Goal: Task Accomplishment & Management: Use online tool/utility

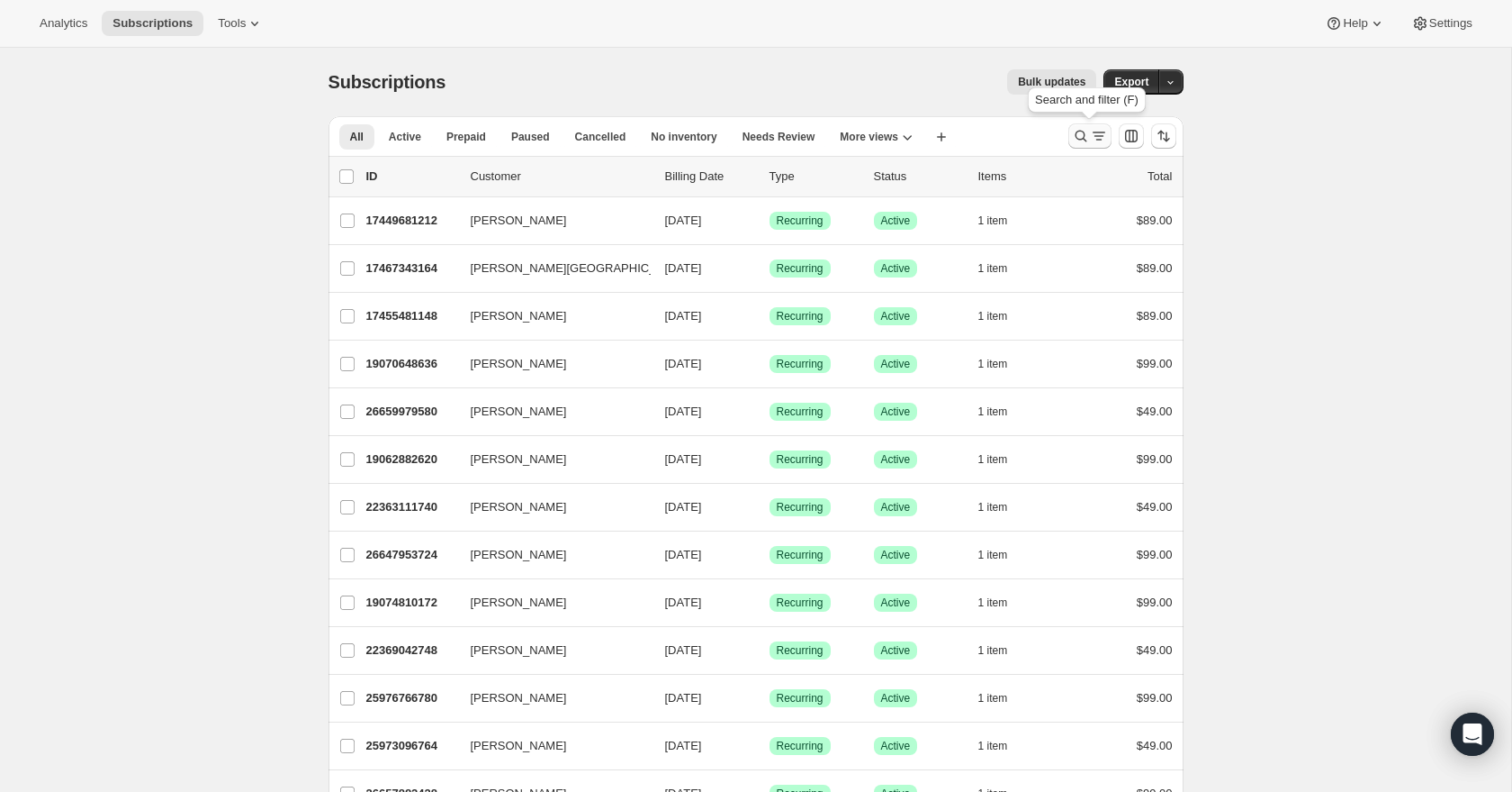
click at [1094, 136] on icon "Search and filter results" at bounding box center [1098, 136] width 10 height 2
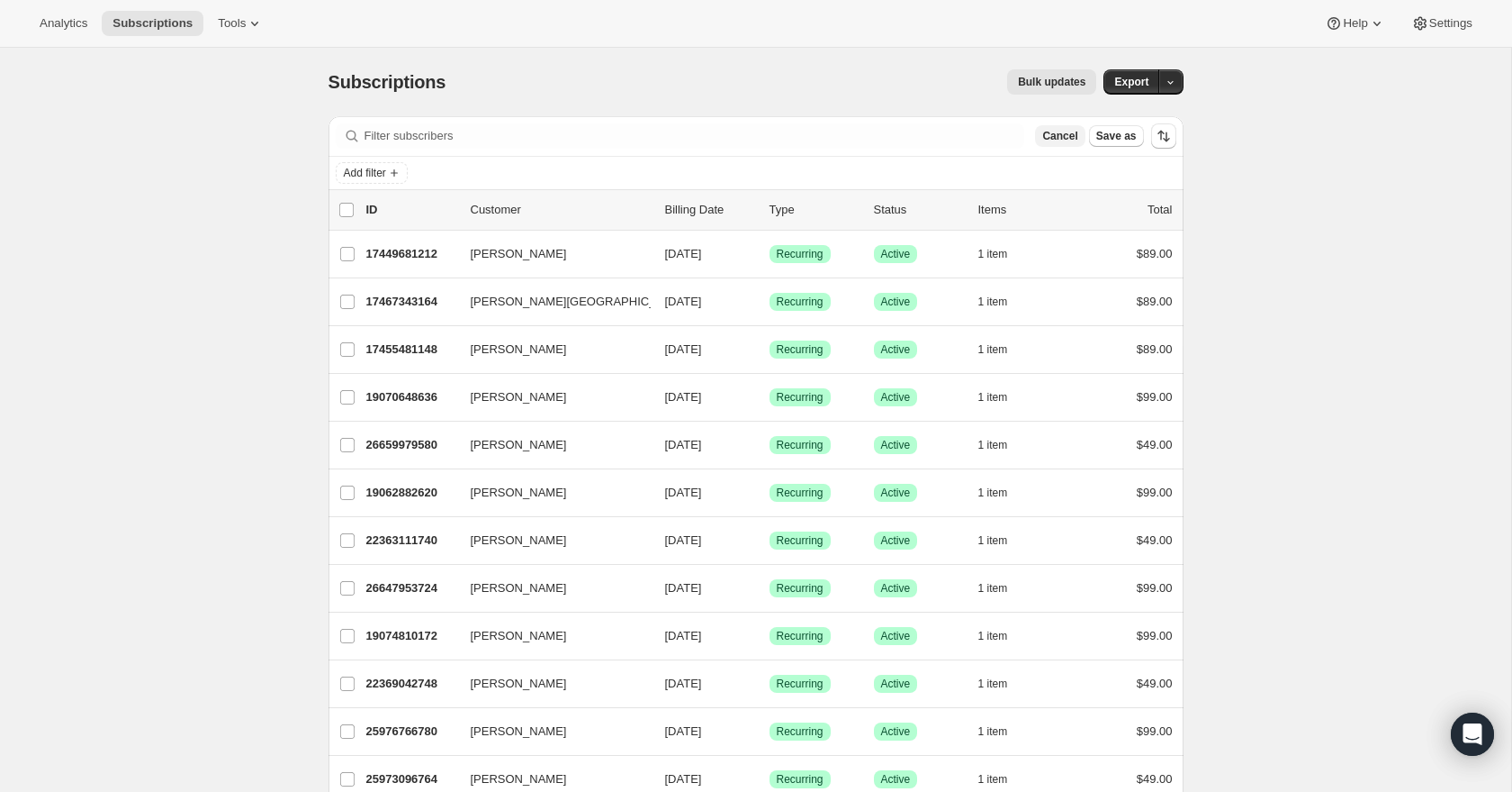
click at [1065, 132] on span "Cancel" at bounding box center [1060, 136] width 35 height 15
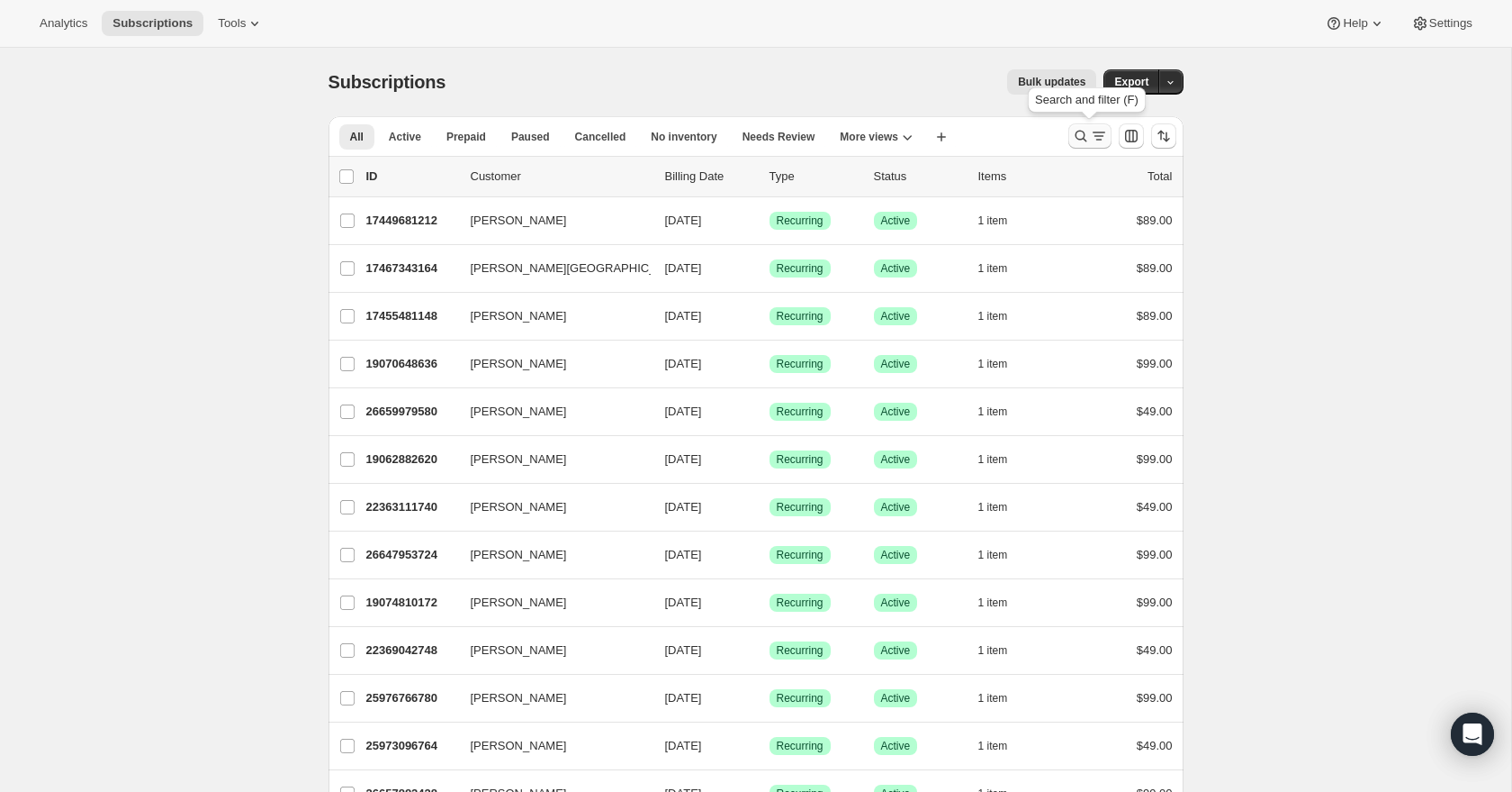
click at [1083, 126] on button "Search and filter results" at bounding box center [1090, 136] width 43 height 26
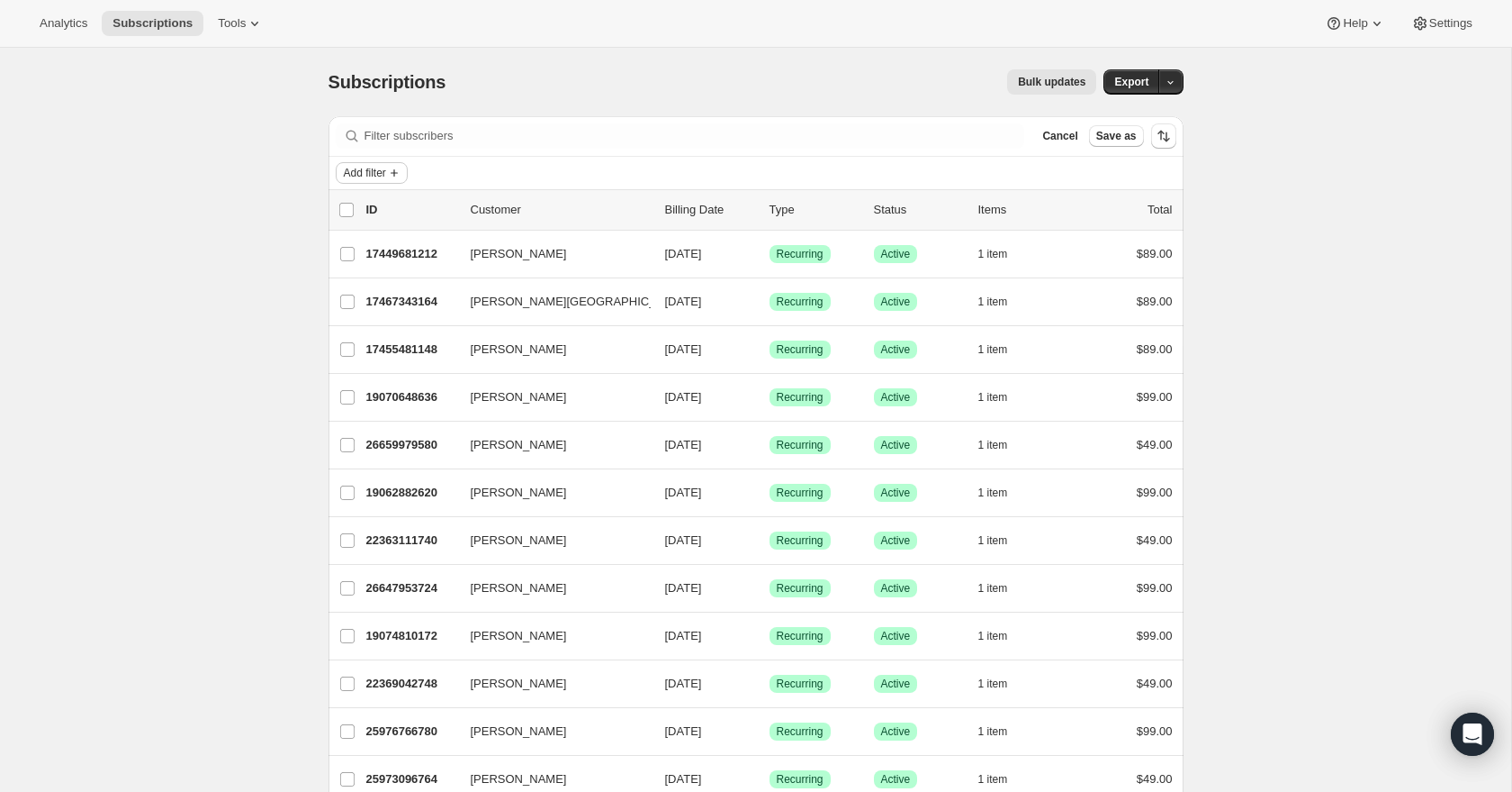
click at [370, 169] on span "Add filter" at bounding box center [365, 173] width 42 height 15
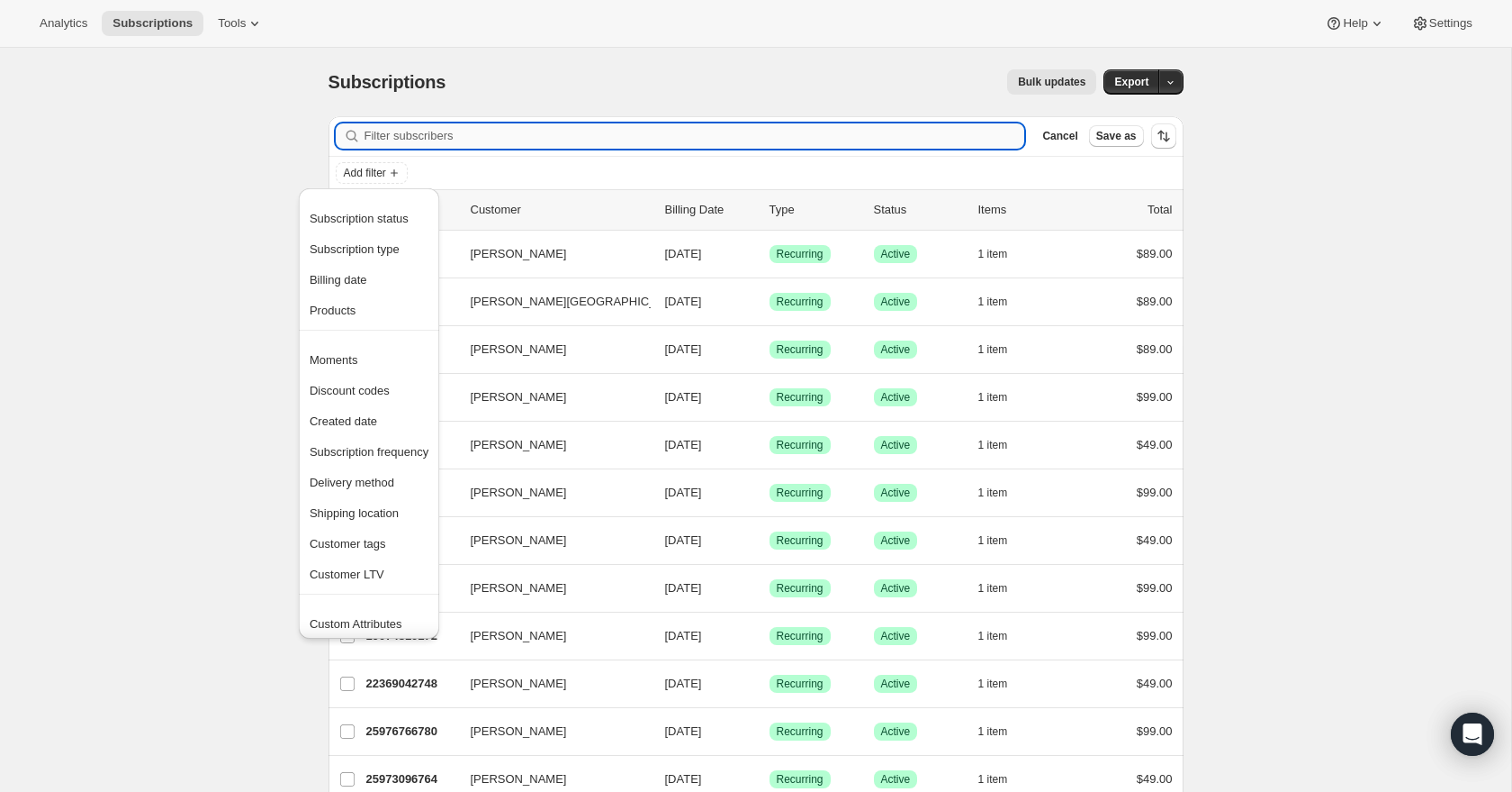
click at [528, 147] on input "Filter subscribers" at bounding box center [695, 136] width 661 height 26
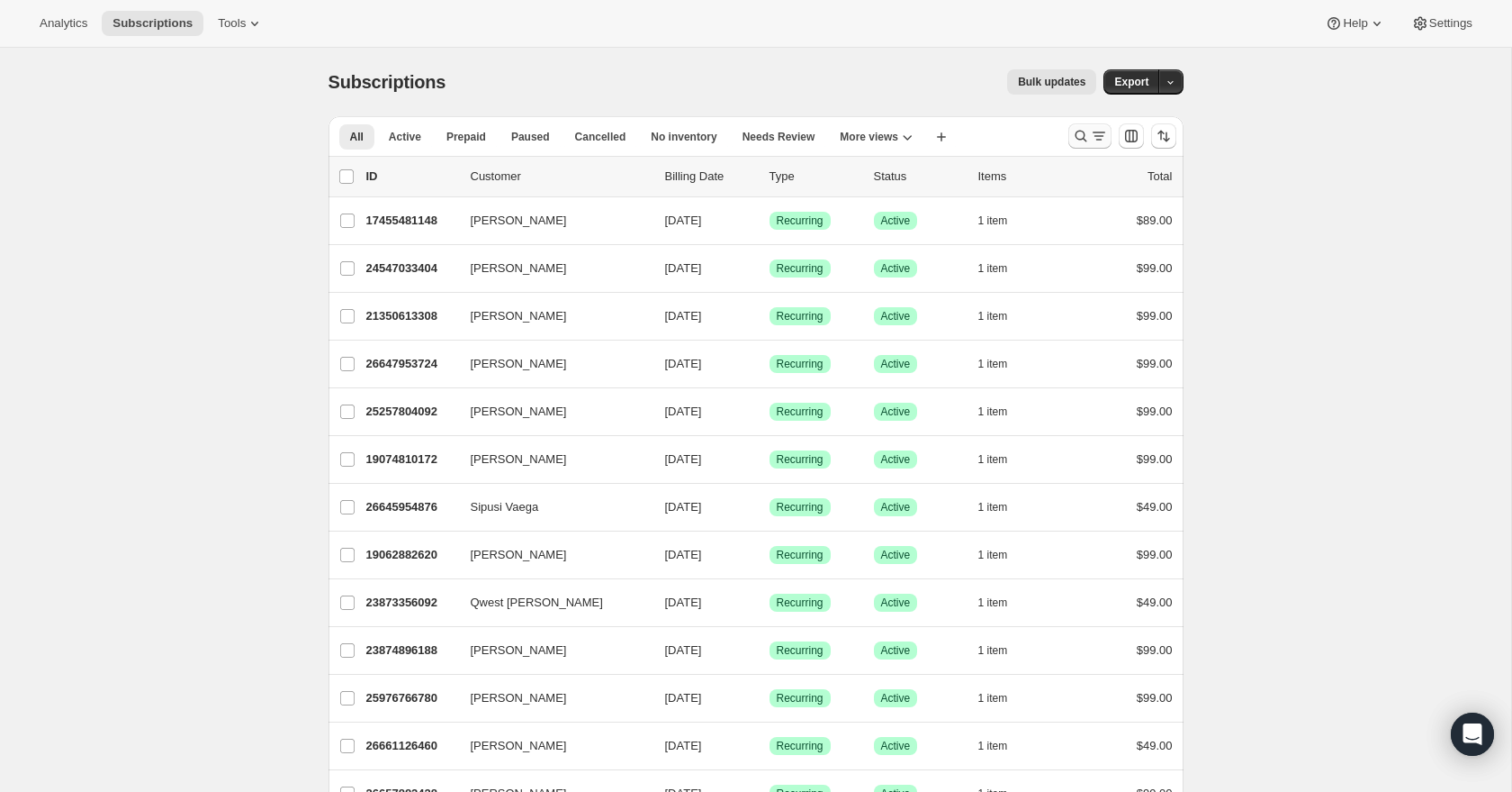
click at [1103, 135] on icon "Search and filter results" at bounding box center [1099, 136] width 18 height 18
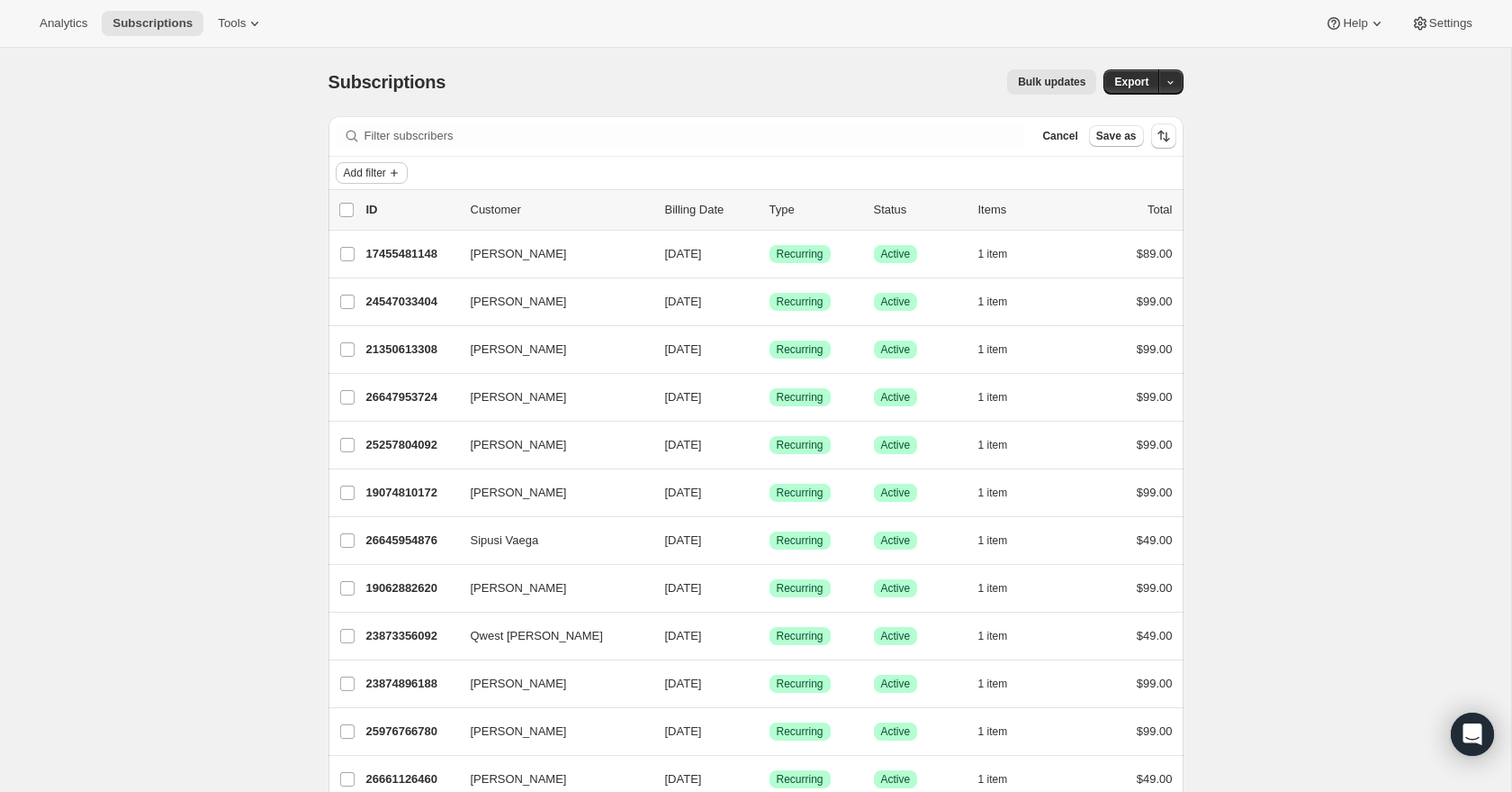
click at [386, 179] on span "Add filter" at bounding box center [365, 173] width 42 height 15
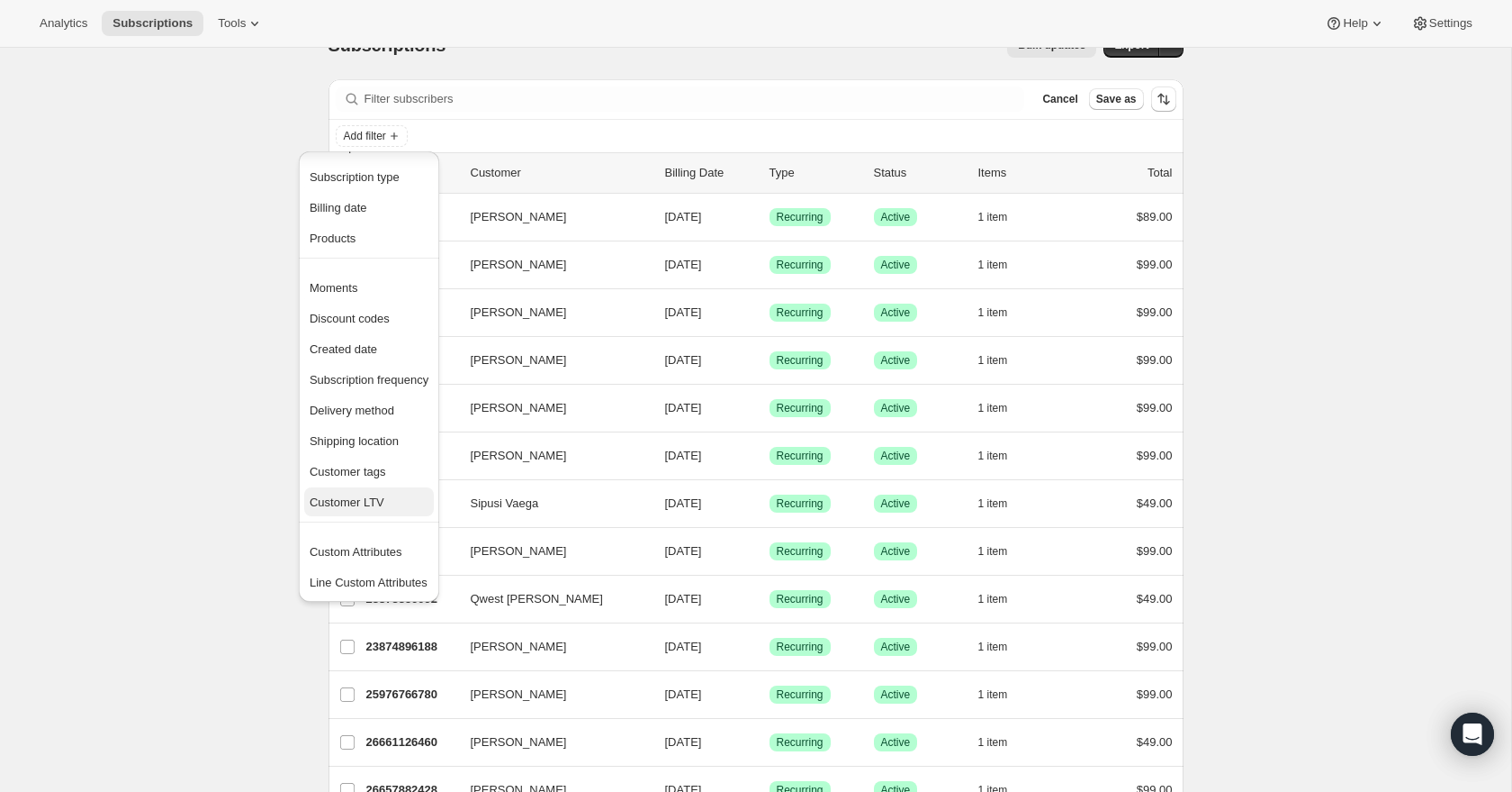
scroll to position [43, 0]
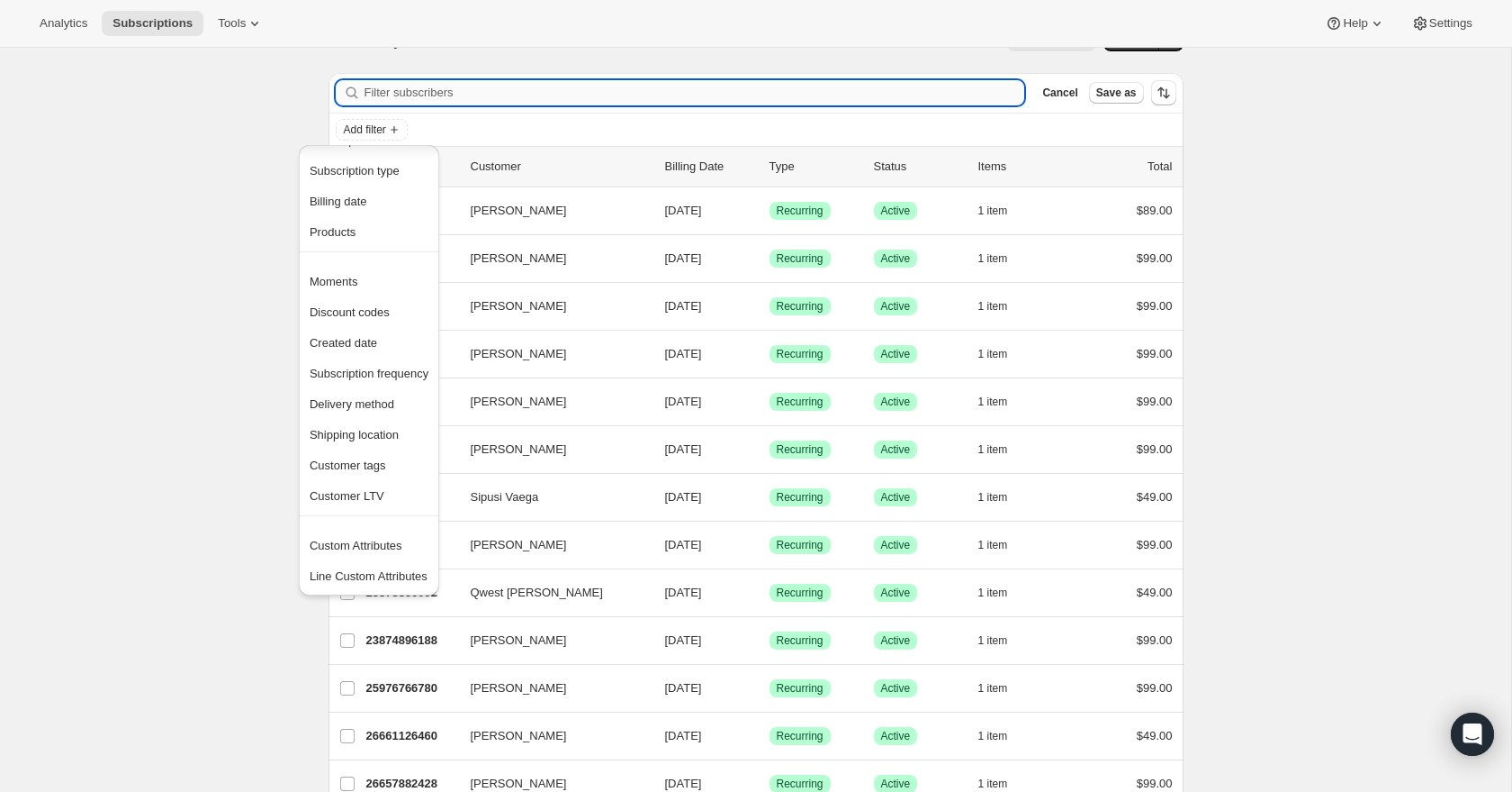
drag, startPoint x: 578, startPoint y: 87, endPoint x: 847, endPoint y: 82, distance: 269.0
click at [578, 86] on input "Filter subscribers" at bounding box center [695, 93] width 661 height 26
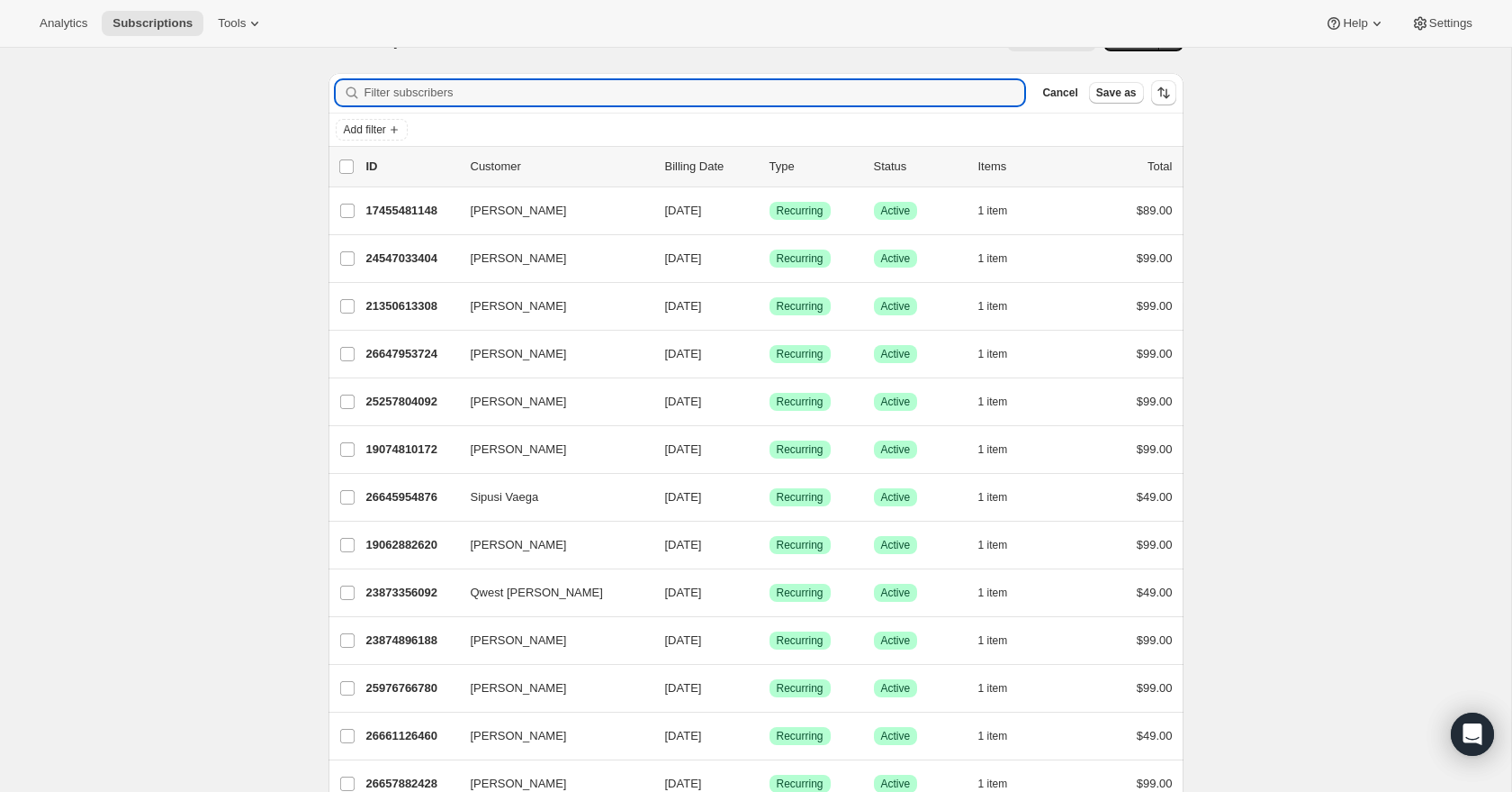
click at [1062, 130] on div "Add filter" at bounding box center [756, 130] width 841 height 22
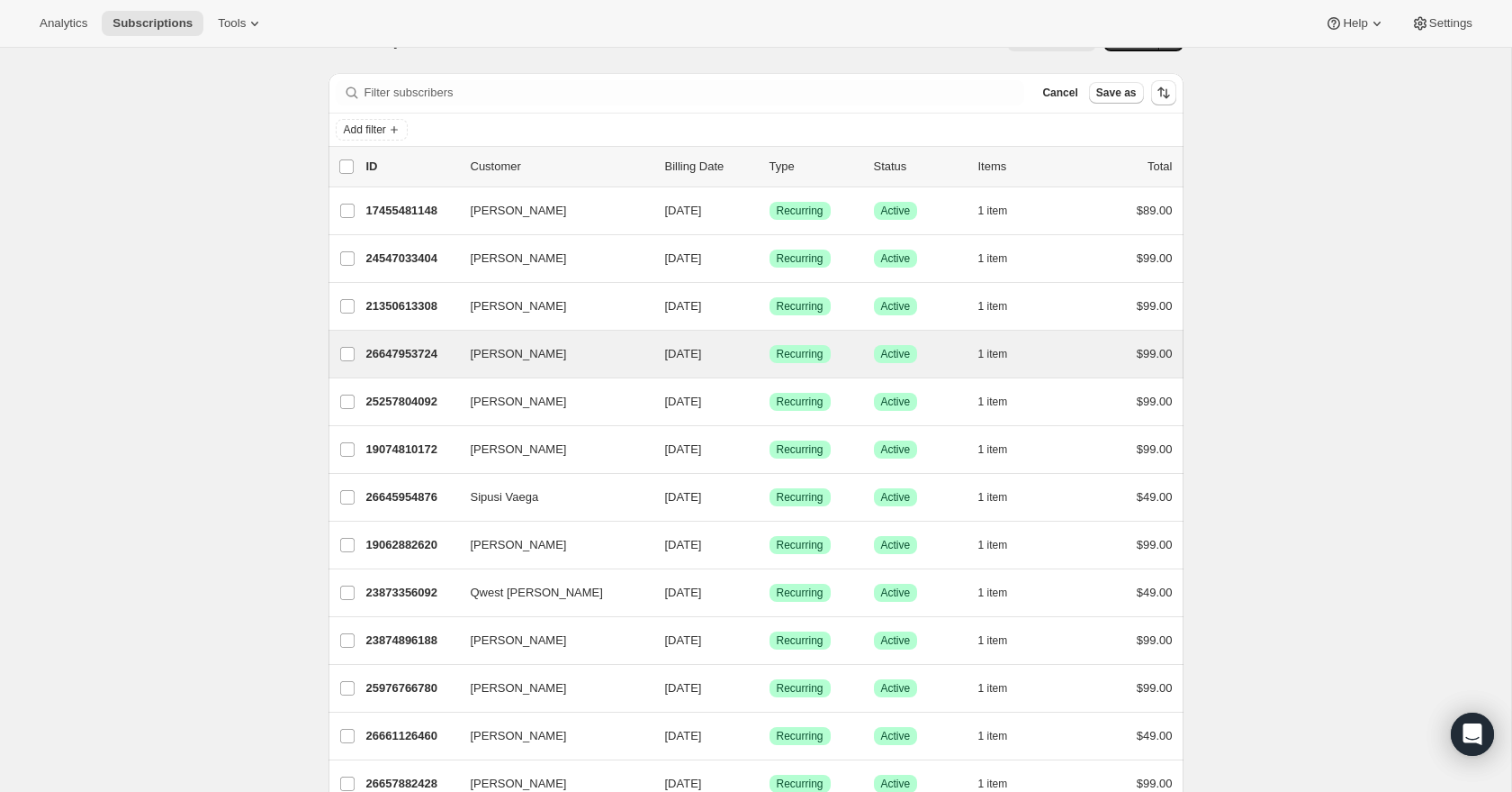
drag, startPoint x: 1069, startPoint y: 90, endPoint x: 1120, endPoint y: 300, distance: 216.1
click at [1069, 90] on span "Cancel" at bounding box center [1060, 93] width 35 height 15
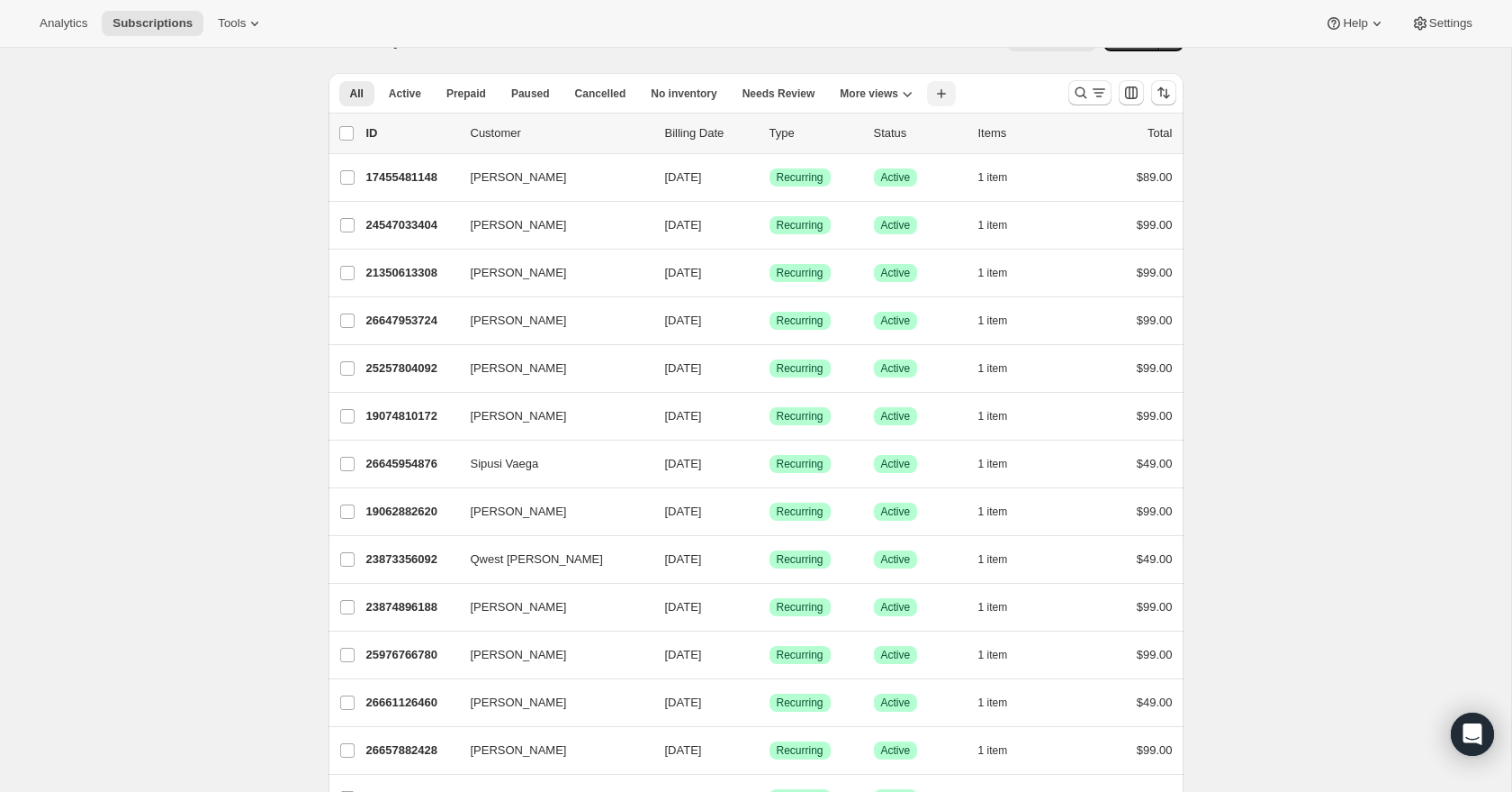
click at [948, 95] on icon "button" at bounding box center [942, 94] width 18 height 18
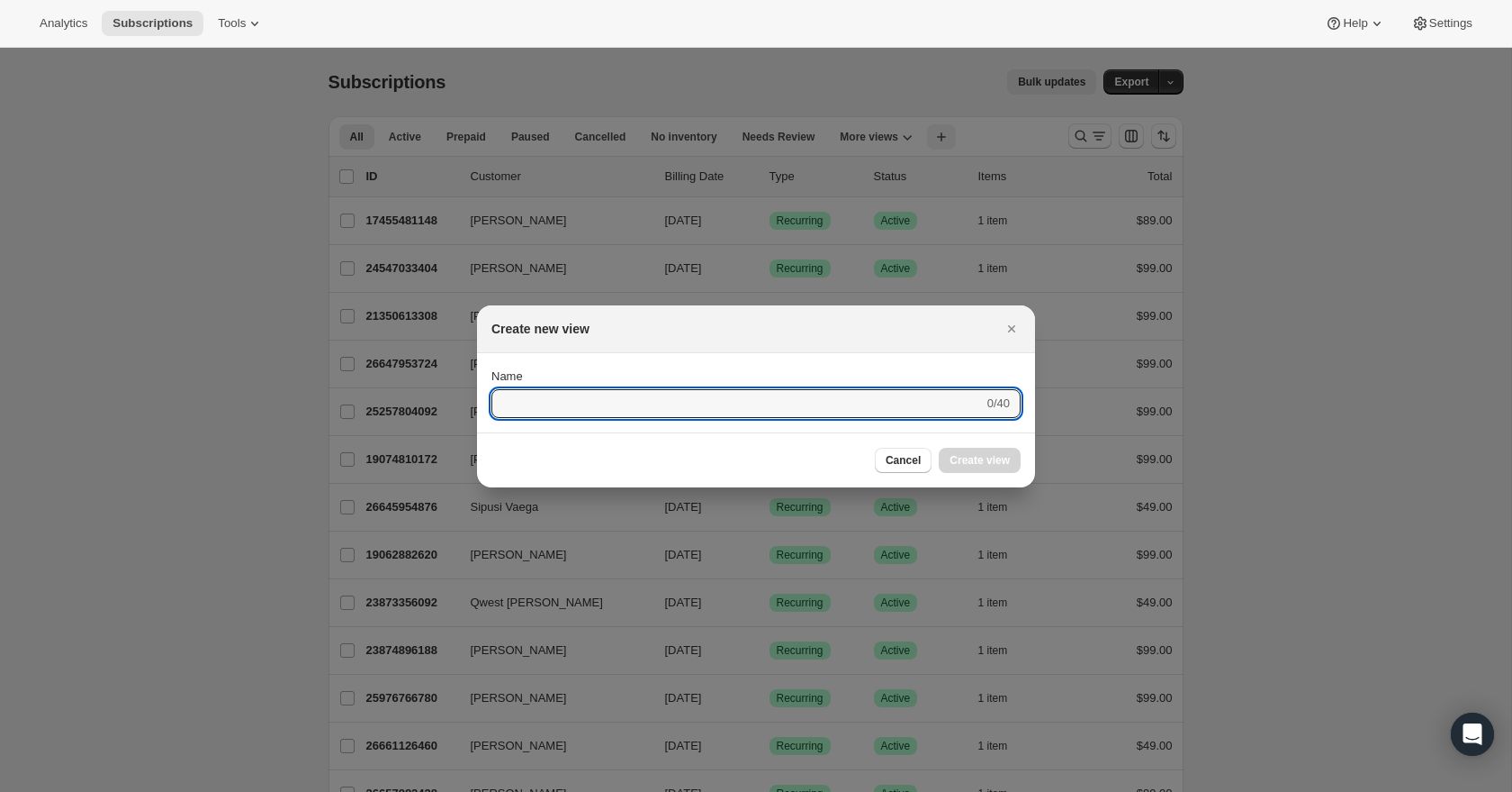
scroll to position [0, 0]
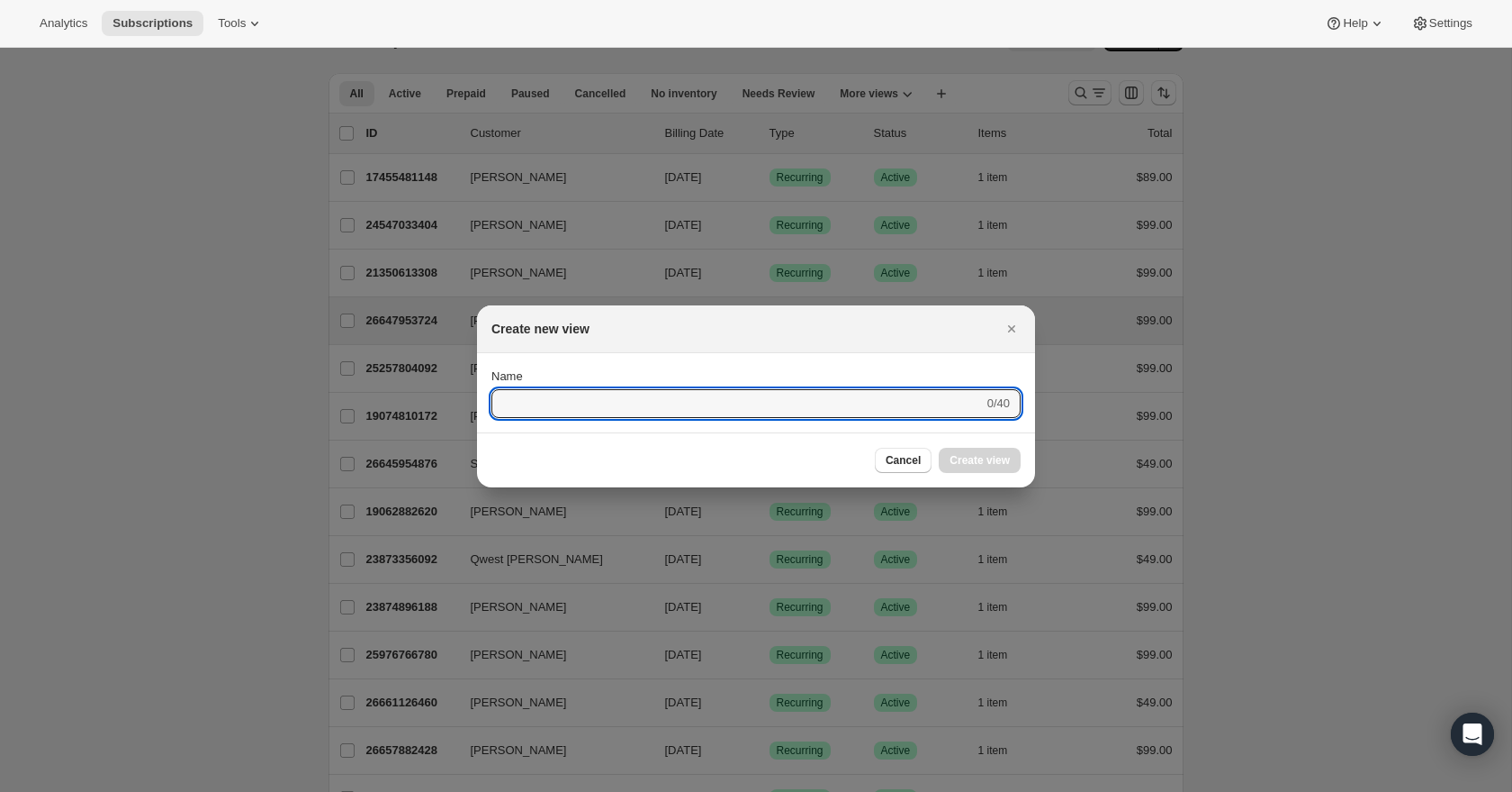
drag, startPoint x: 1009, startPoint y: 324, endPoint x: 972, endPoint y: 300, distance: 44.1
click at [1010, 323] on icon "Close" at bounding box center [1012, 328] width 18 height 18
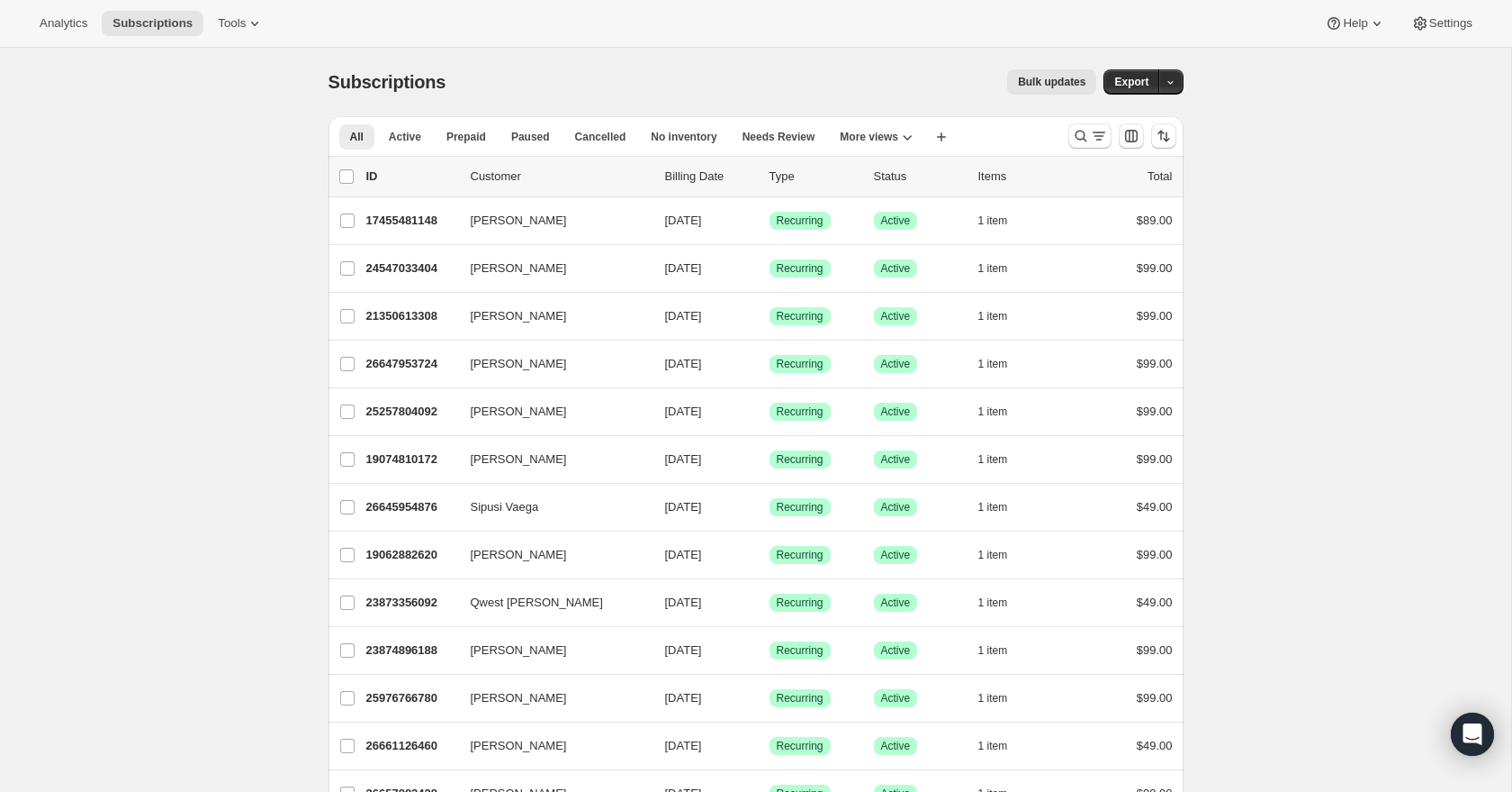
scroll to position [43, 0]
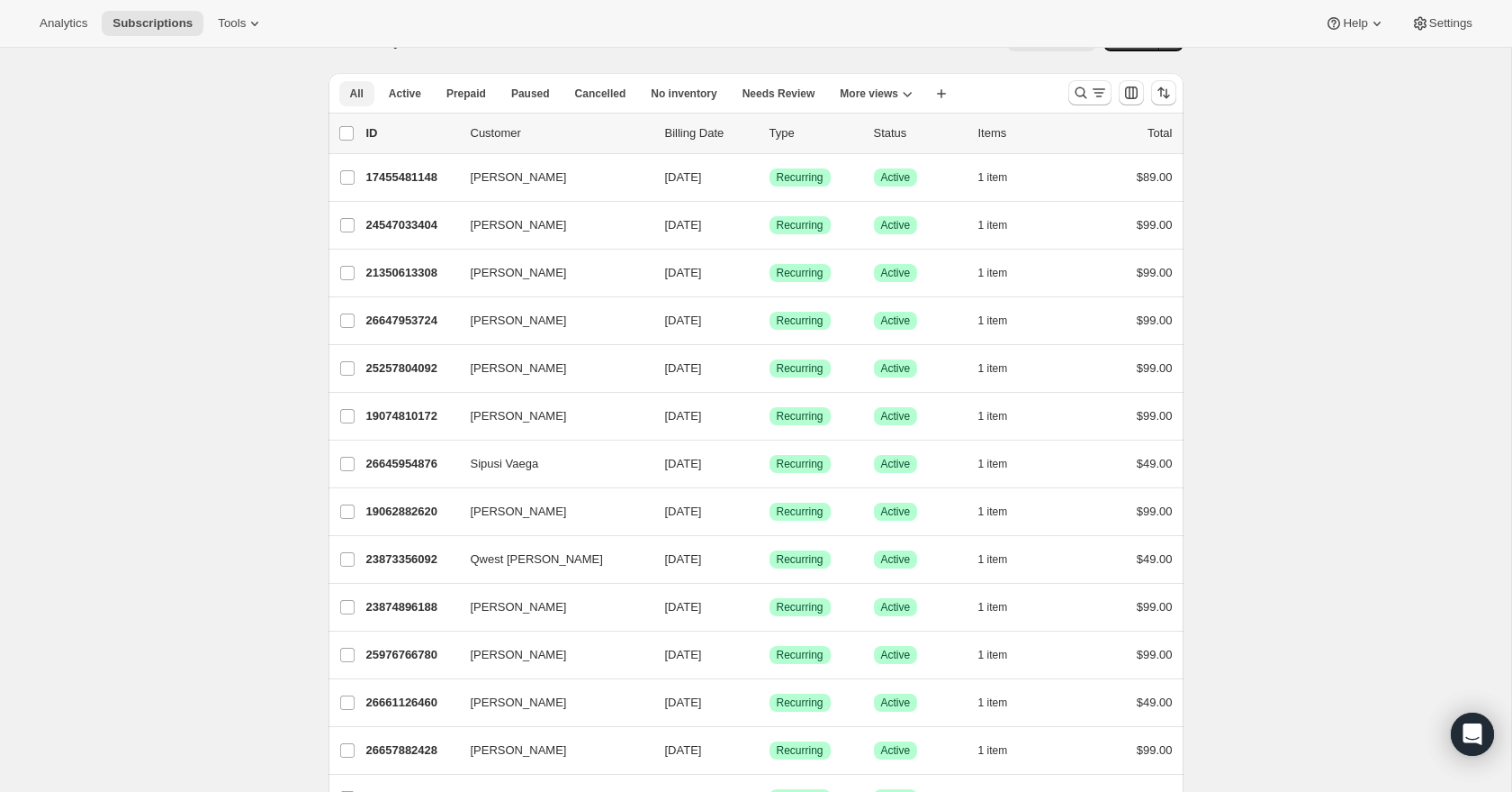
click at [374, 96] on button "All" at bounding box center [357, 94] width 35 height 26
click at [356, 98] on span "All" at bounding box center [357, 94] width 14 height 15
click at [1094, 95] on icon "Search and filter results" at bounding box center [1099, 93] width 18 height 18
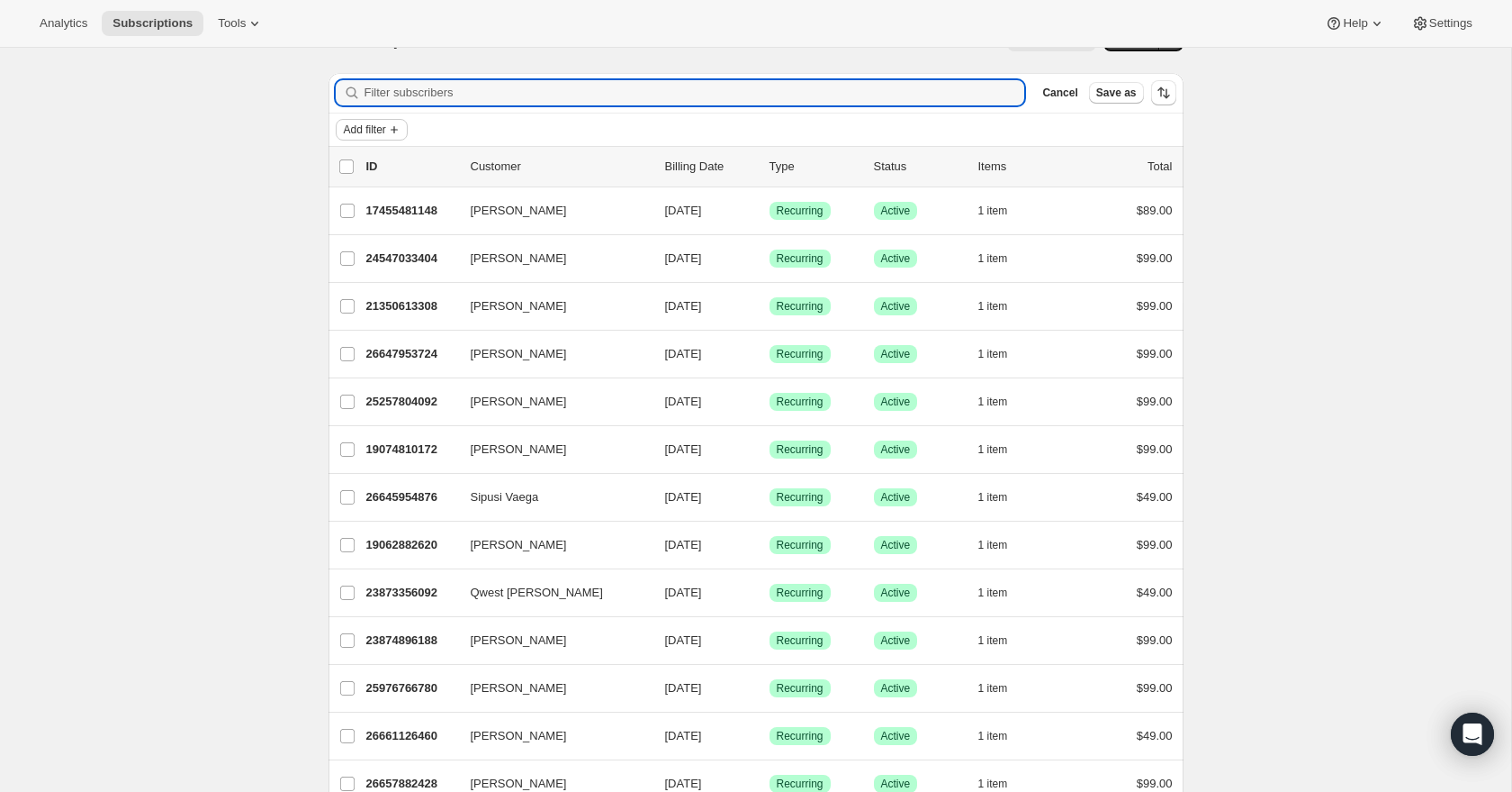
click at [372, 130] on span "Add filter" at bounding box center [365, 130] width 42 height 15
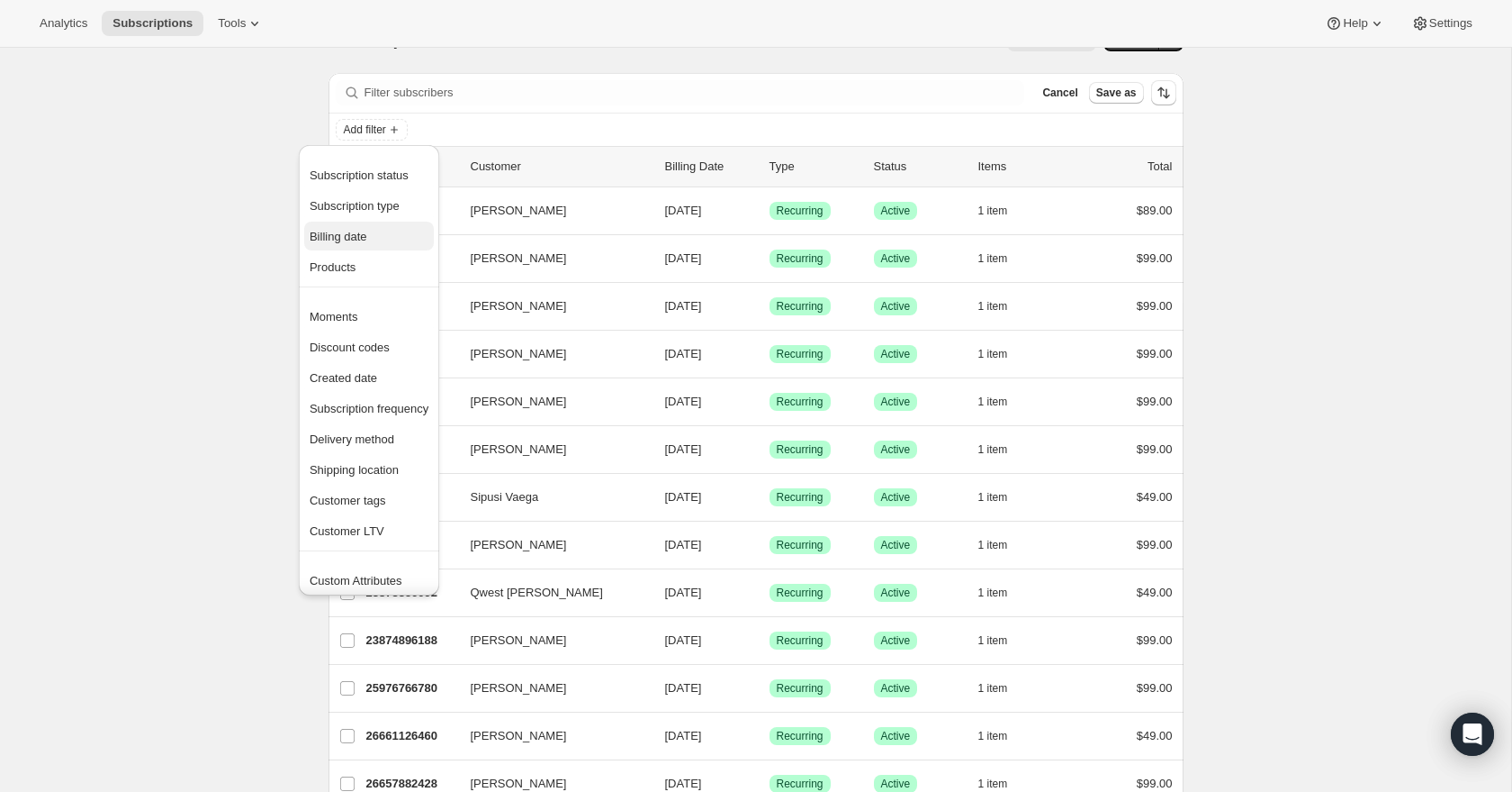
click at [366, 242] on span "Billing date" at bounding box center [338, 236] width 57 height 14
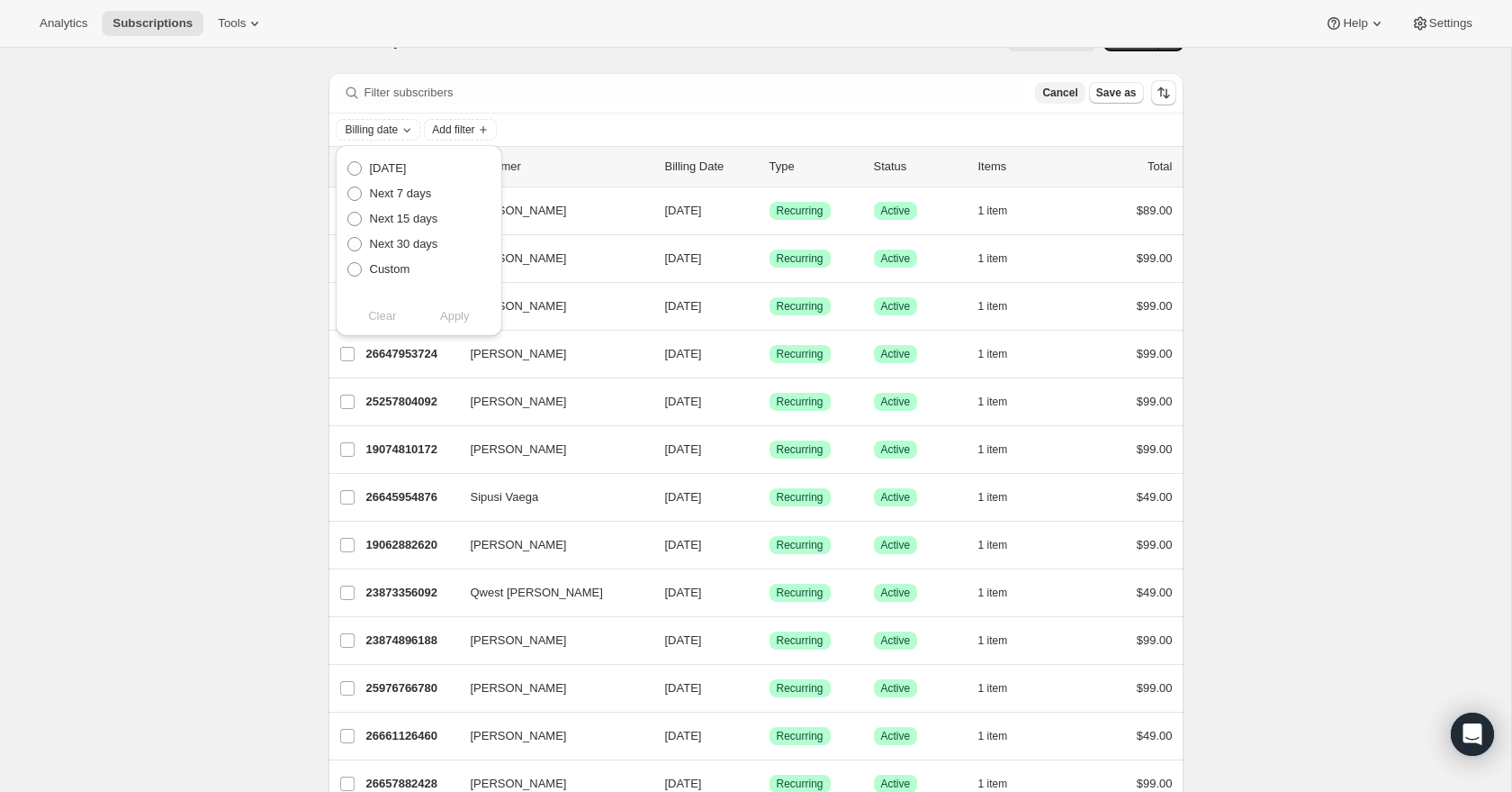
click at [1038, 97] on button "Cancel" at bounding box center [1060, 93] width 49 height 22
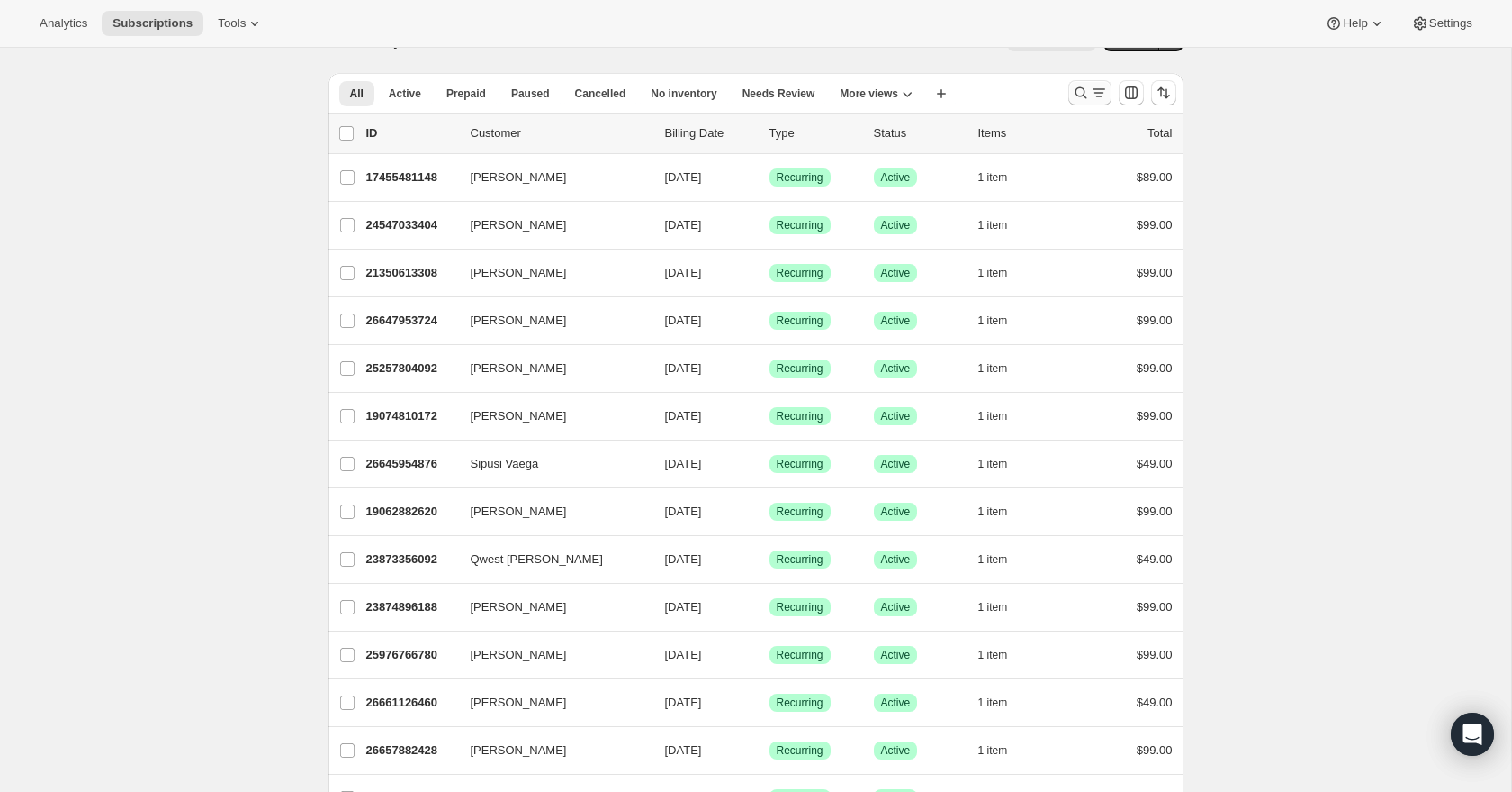
click at [1069, 99] on button "Search and filter results" at bounding box center [1090, 93] width 43 height 26
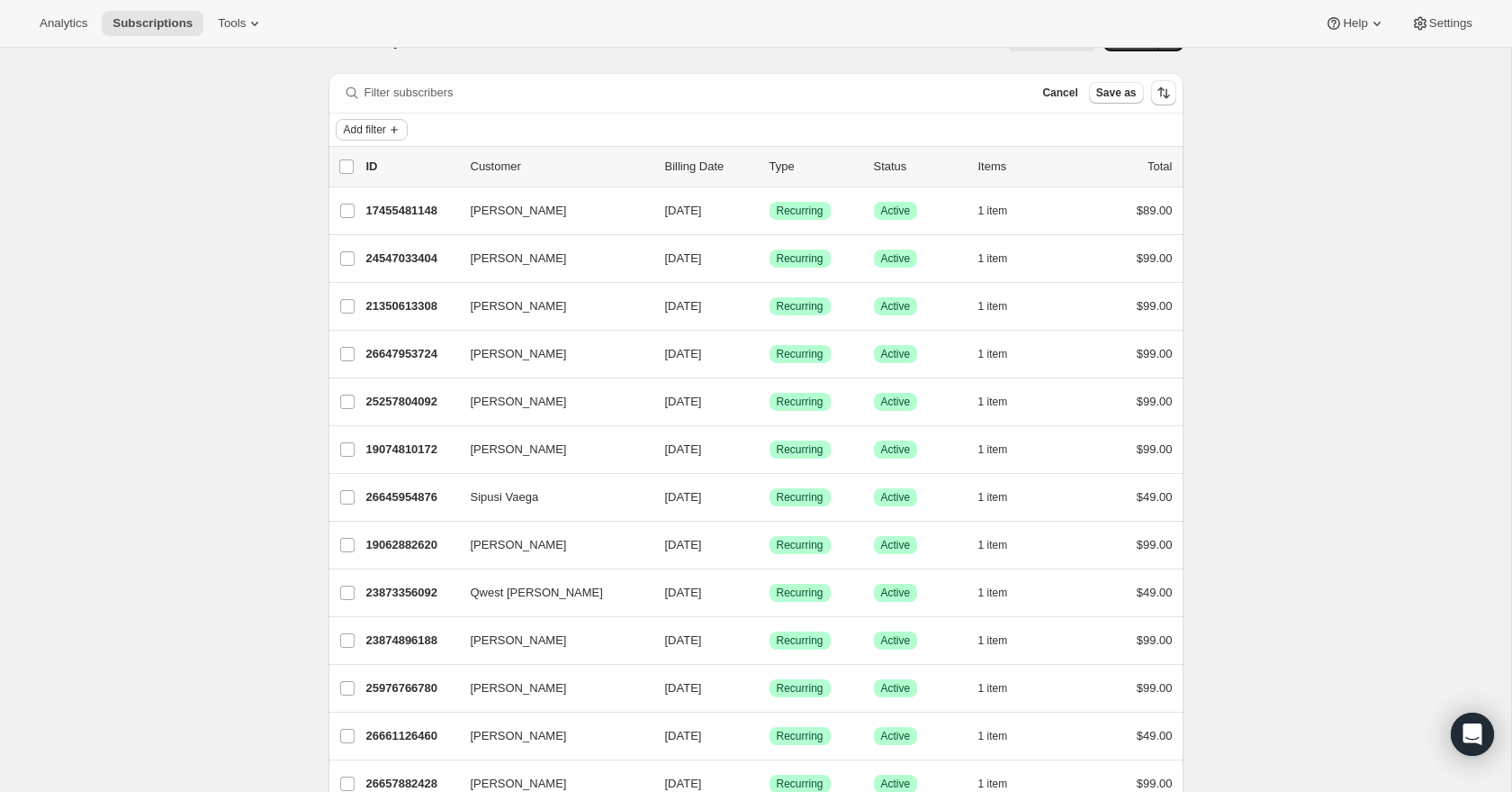
click at [385, 123] on span "Add filter" at bounding box center [365, 130] width 42 height 15
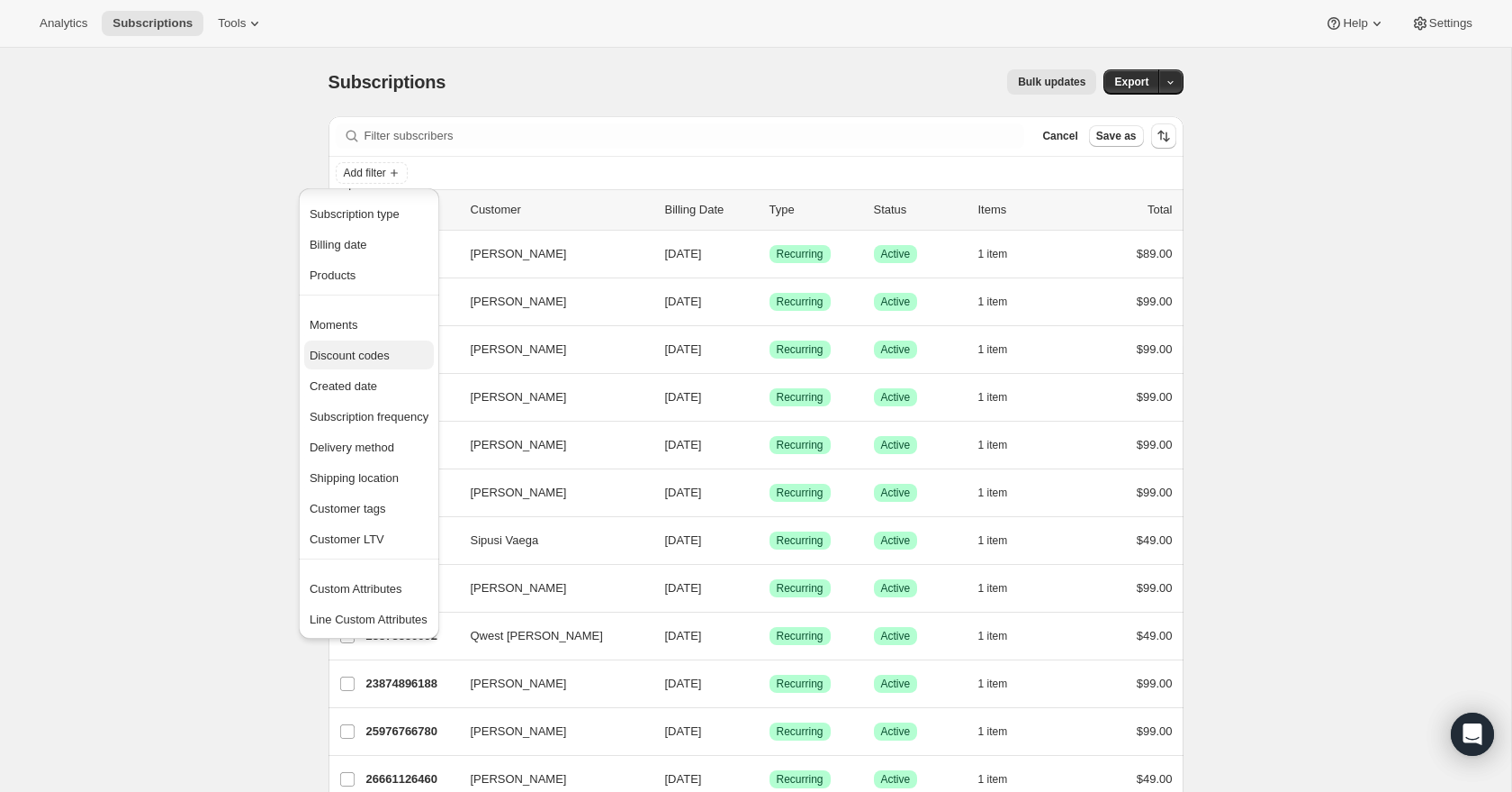
scroll to position [0, 0]
click at [377, 214] on span "Subscription status" at bounding box center [359, 218] width 99 height 14
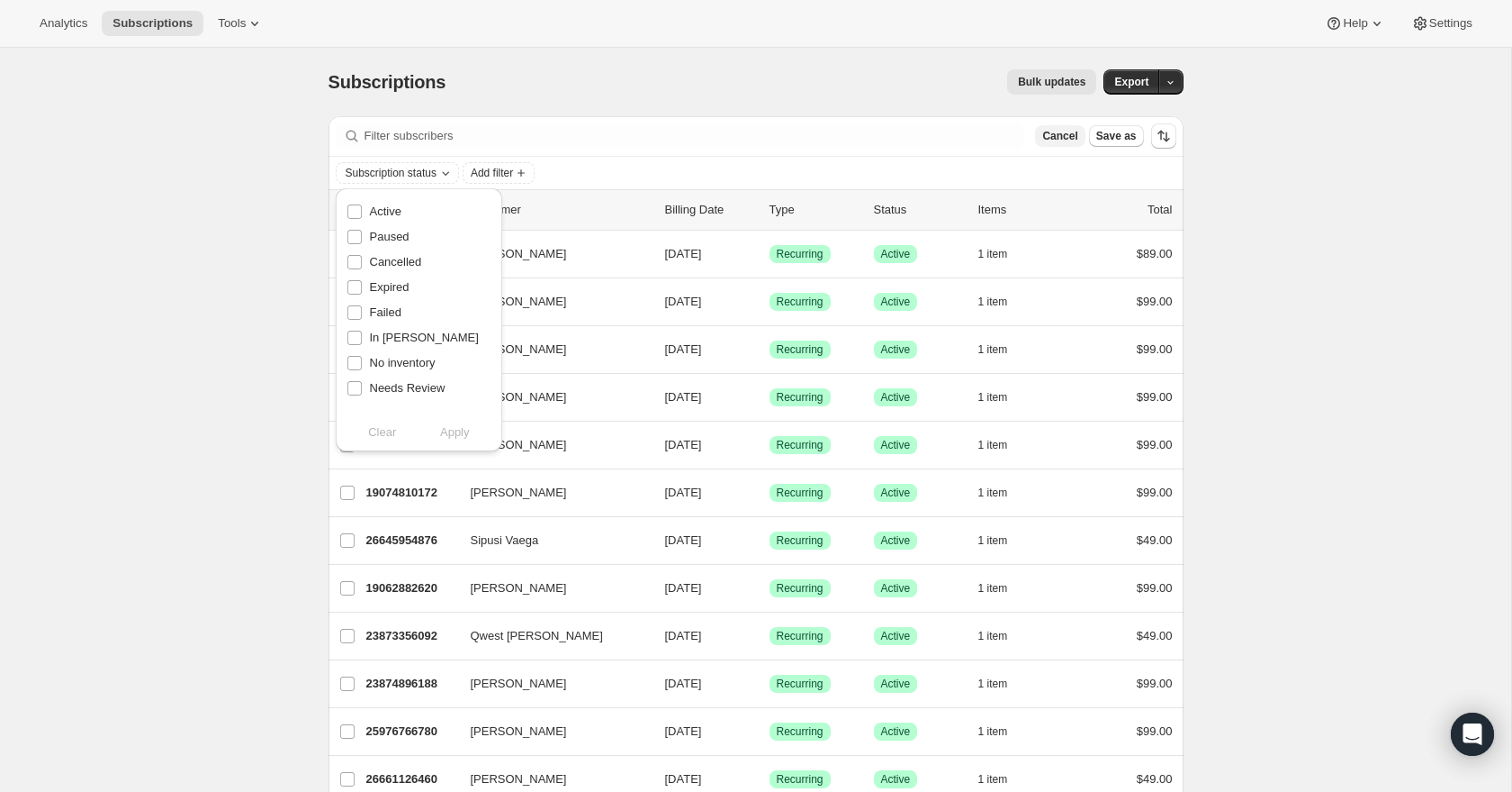
click at [1062, 140] on span "Cancel" at bounding box center [1060, 136] width 35 height 15
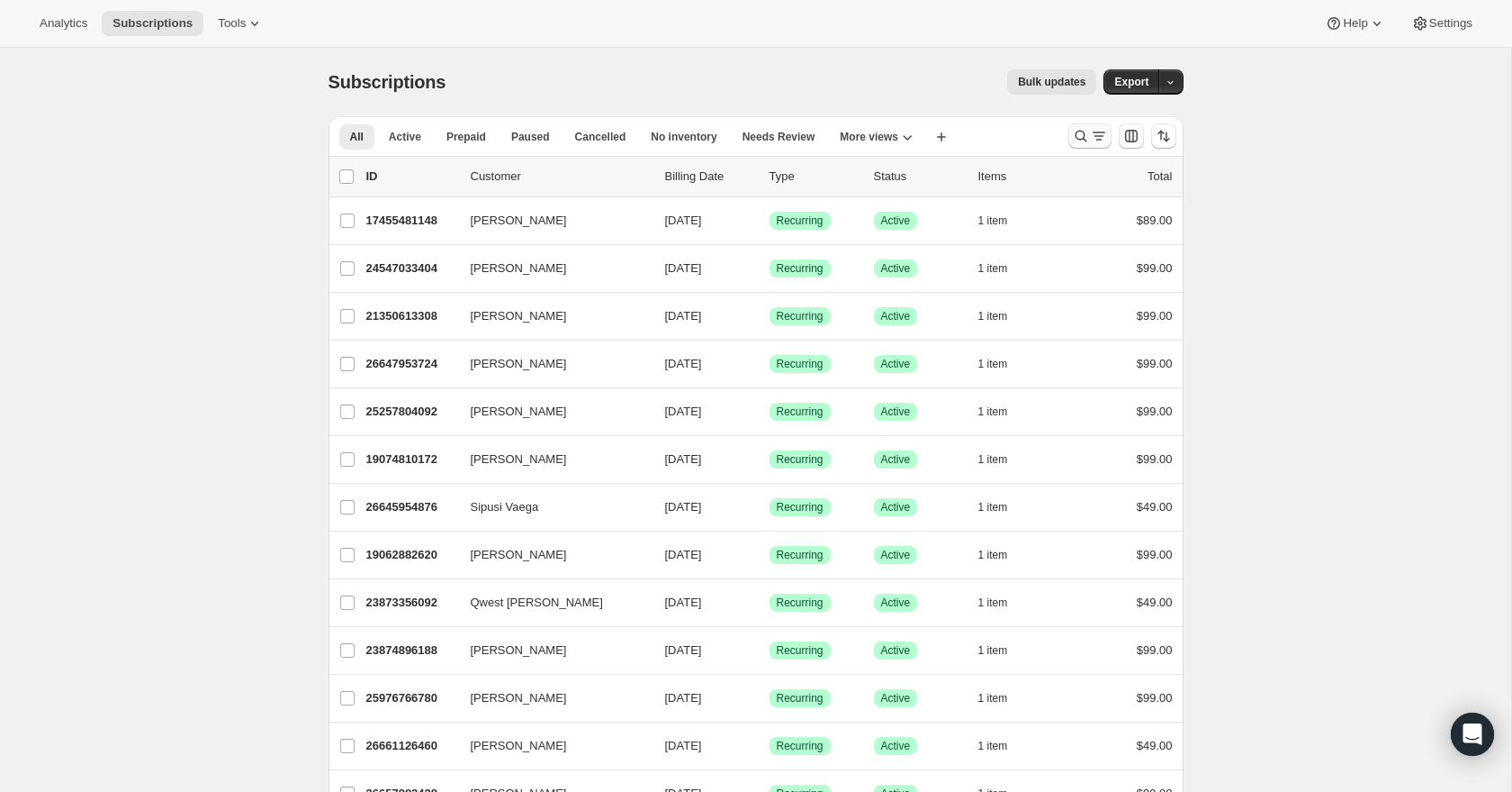
click at [1083, 135] on icon "Search and filter results" at bounding box center [1081, 136] width 12 height 12
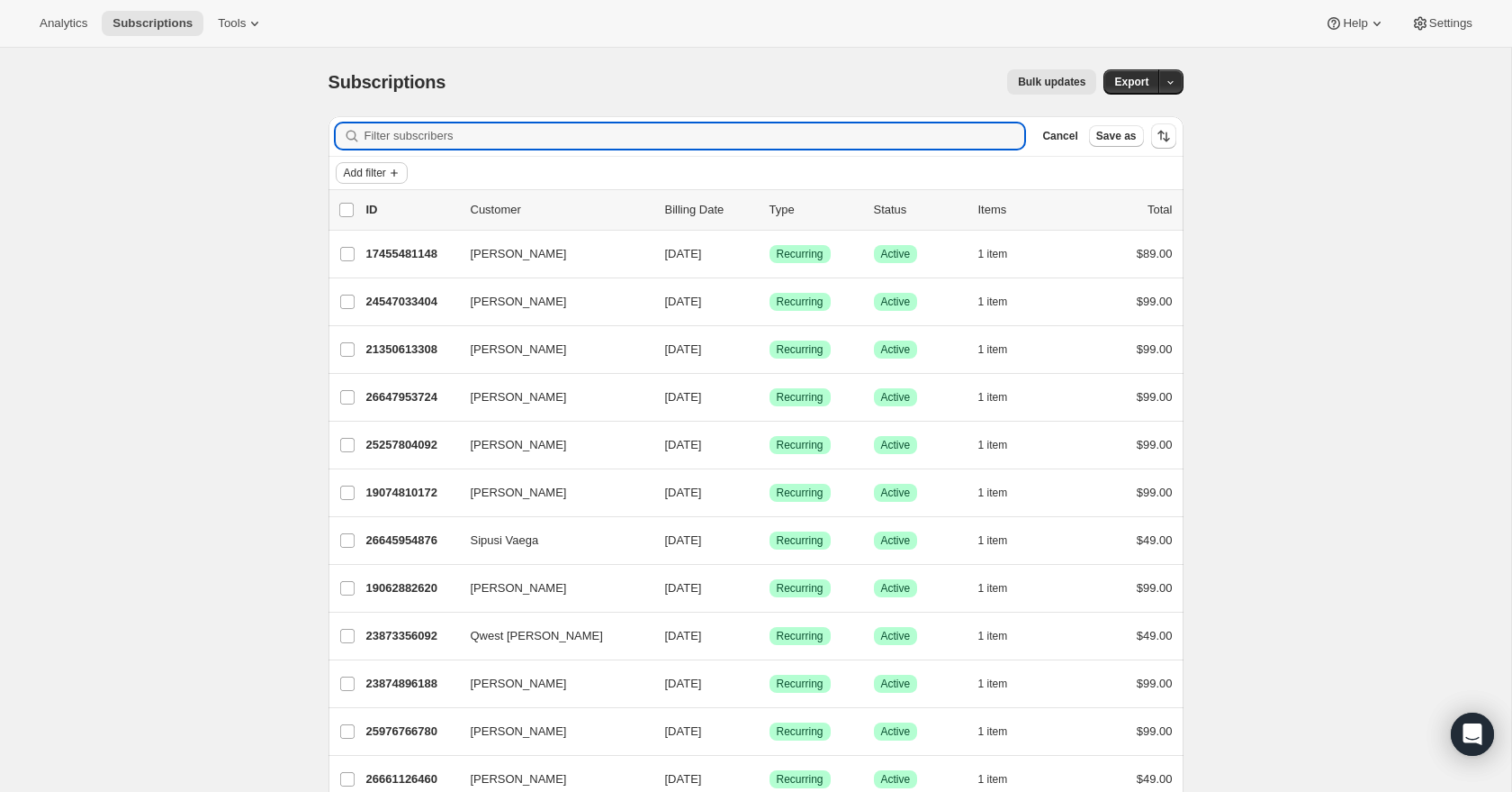
click at [378, 181] on button "Add filter" at bounding box center [371, 173] width 72 height 22
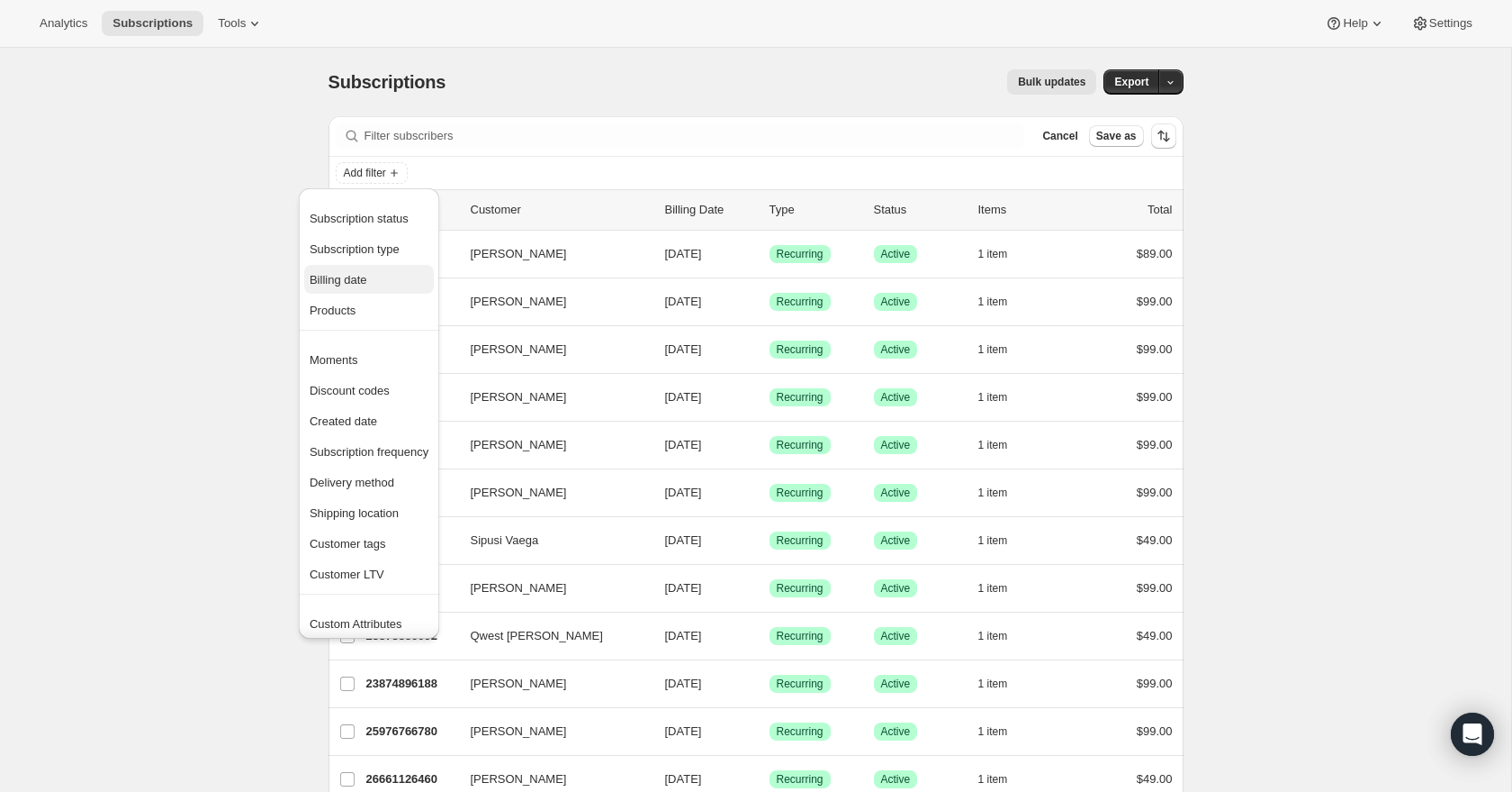
click at [404, 287] on span "Billing date" at bounding box center [369, 280] width 119 height 18
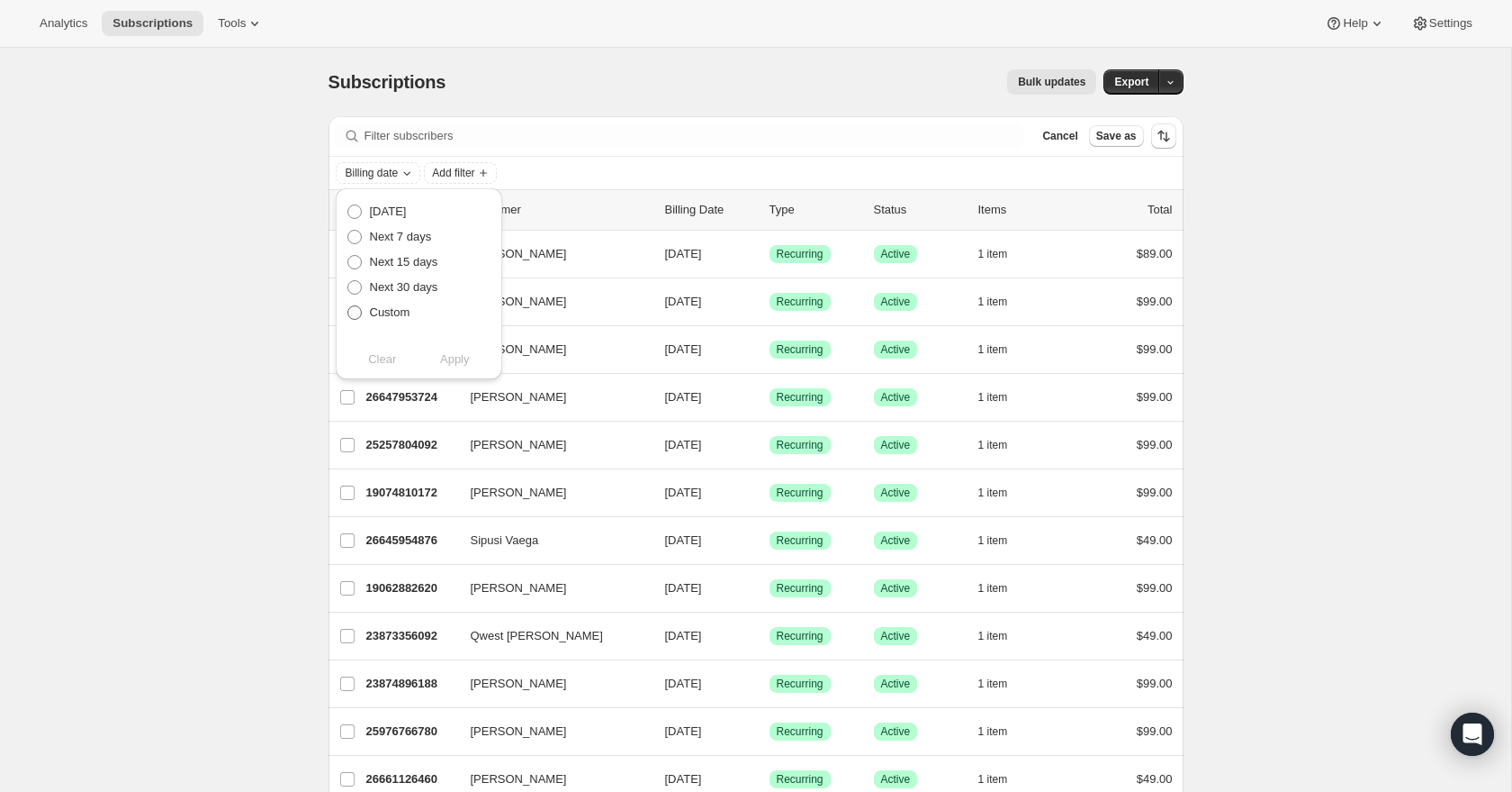
click at [394, 313] on span "Custom" at bounding box center [390, 312] width 40 height 14
click at [348, 307] on input "Custom" at bounding box center [347, 306] width 1 height 1
radio input "true"
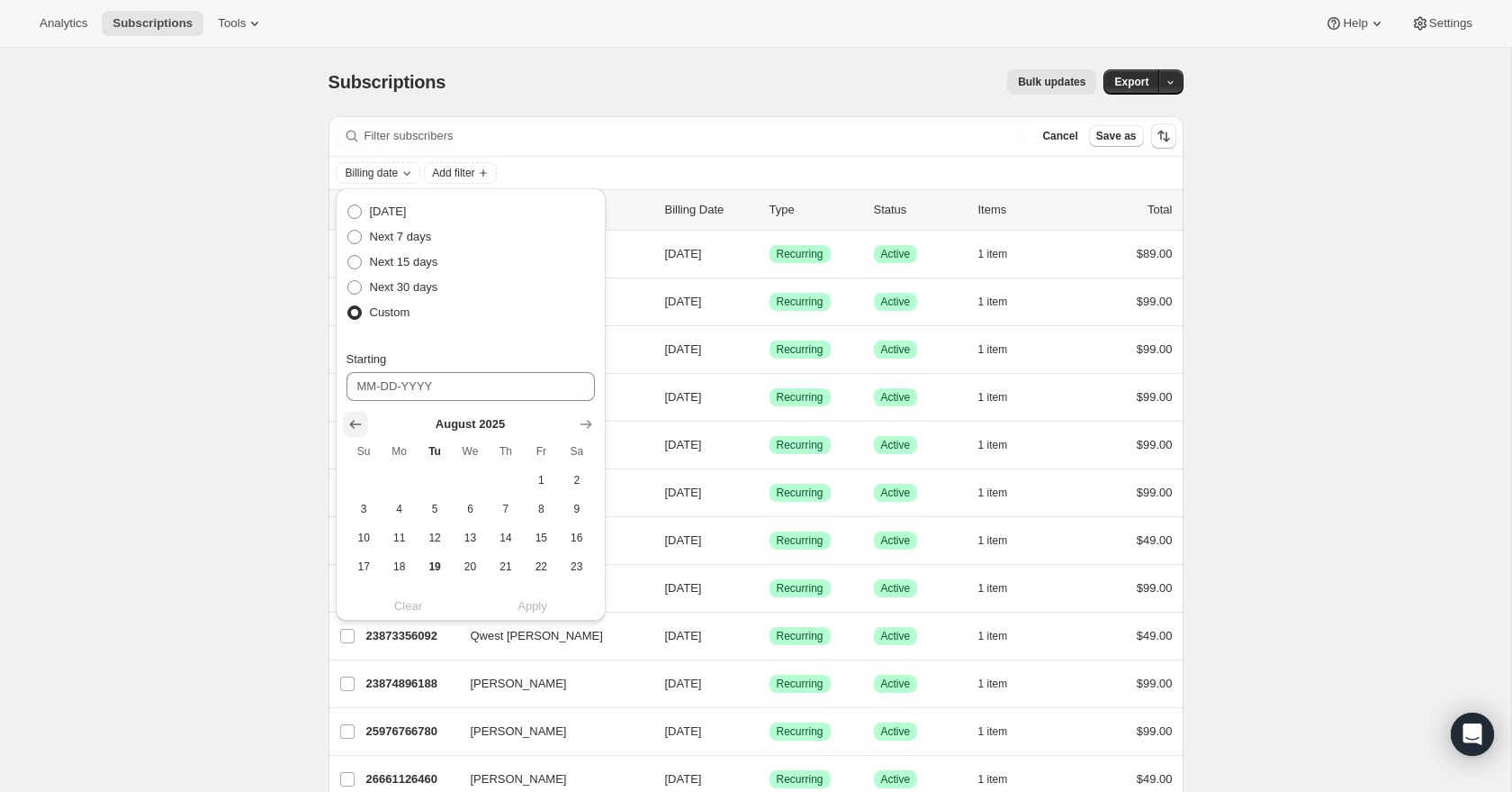
click at [360, 428] on icon "Show previous month, July 2025" at bounding box center [356, 424] width 18 height 18
click at [436, 481] on span "1" at bounding box center [434, 480] width 21 height 15
click at [568, 562] on span "26" at bounding box center [576, 567] width 21 height 15
click at [434, 470] on button "1" at bounding box center [434, 480] width 35 height 29
type input "07-01-2025"
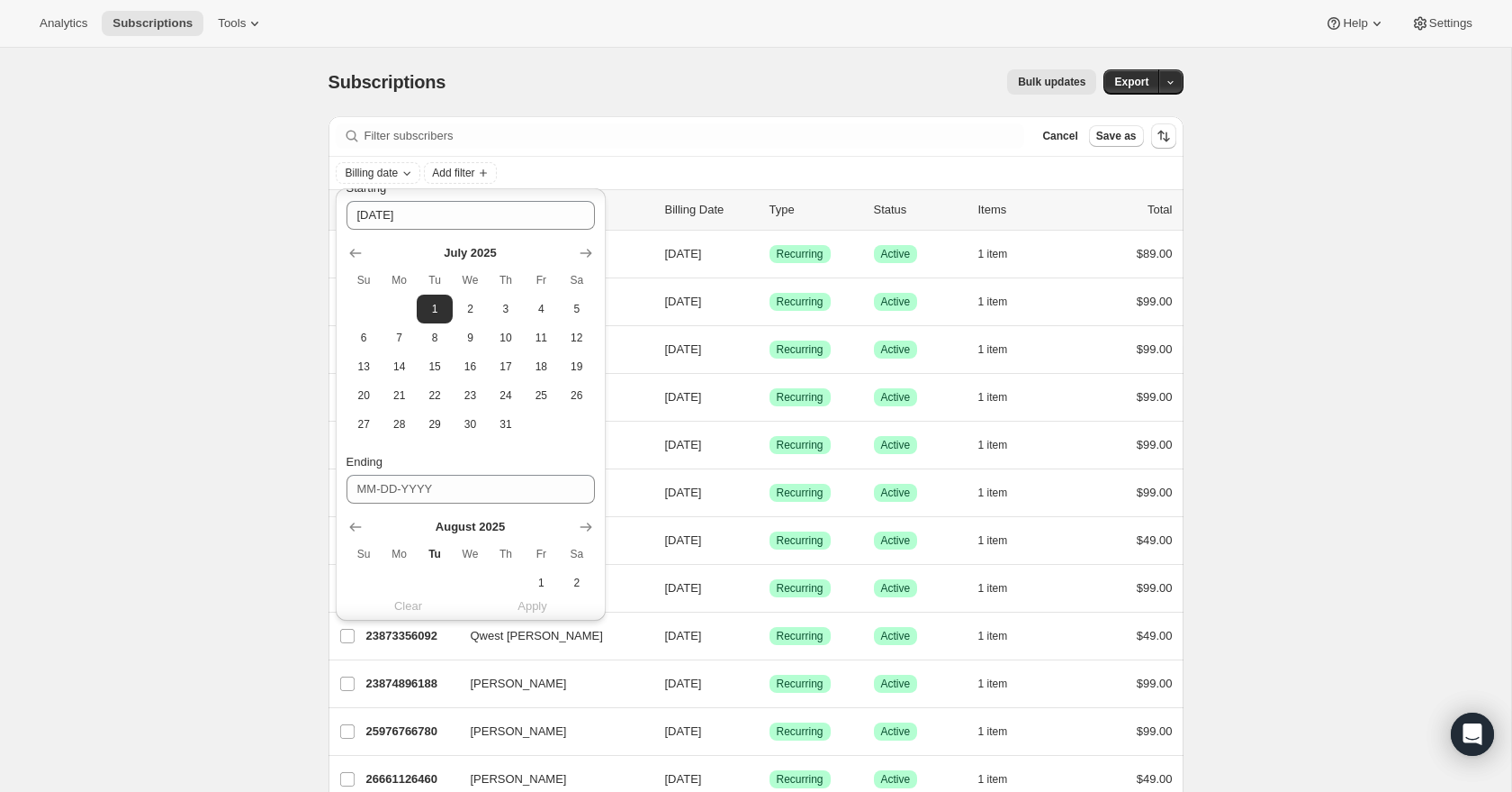
scroll to position [360, 0]
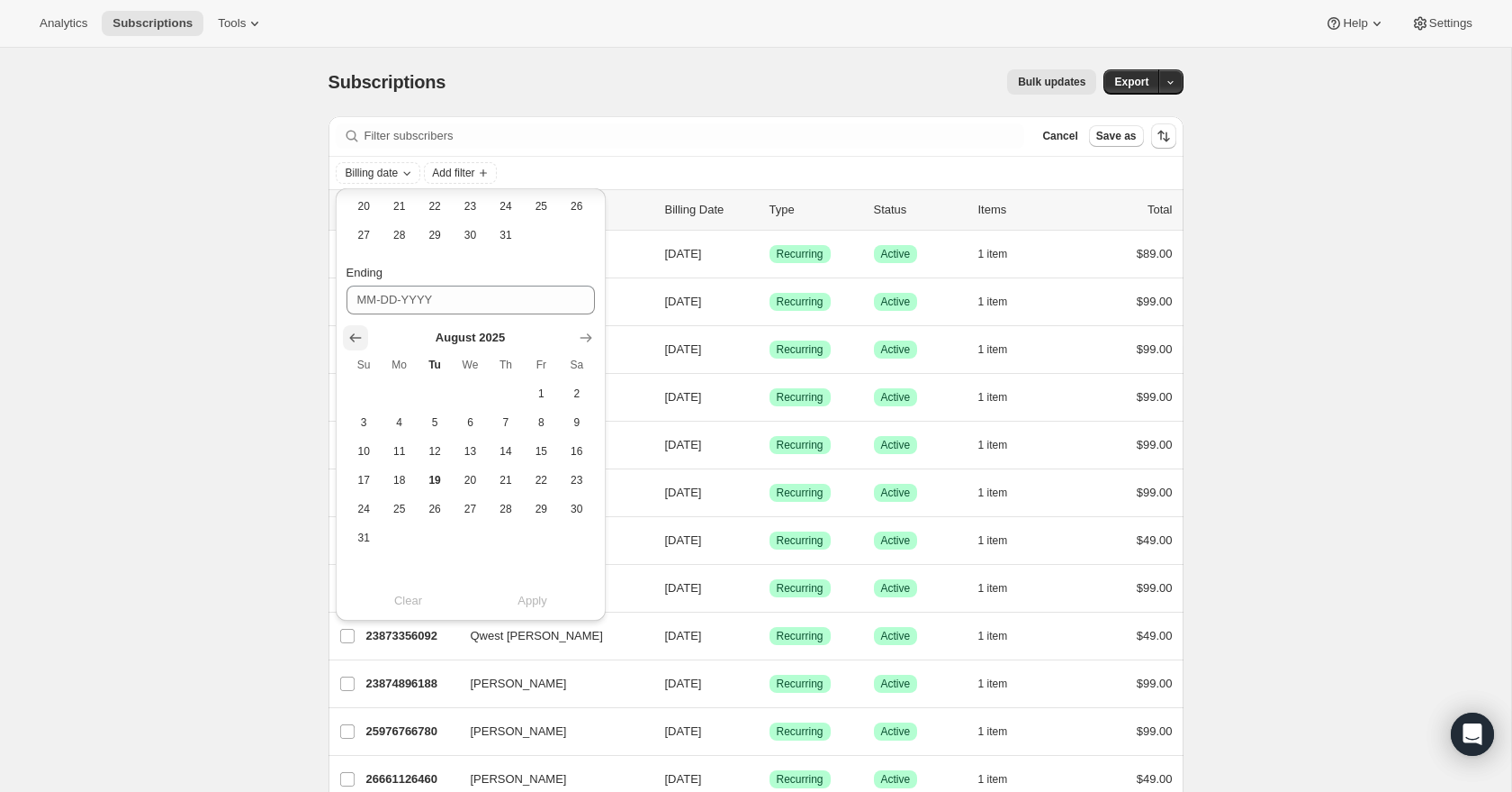
click at [362, 335] on icon "Show previous month, July 2025" at bounding box center [356, 338] width 18 height 18
click at [505, 537] on span "31" at bounding box center [505, 537] width 21 height 15
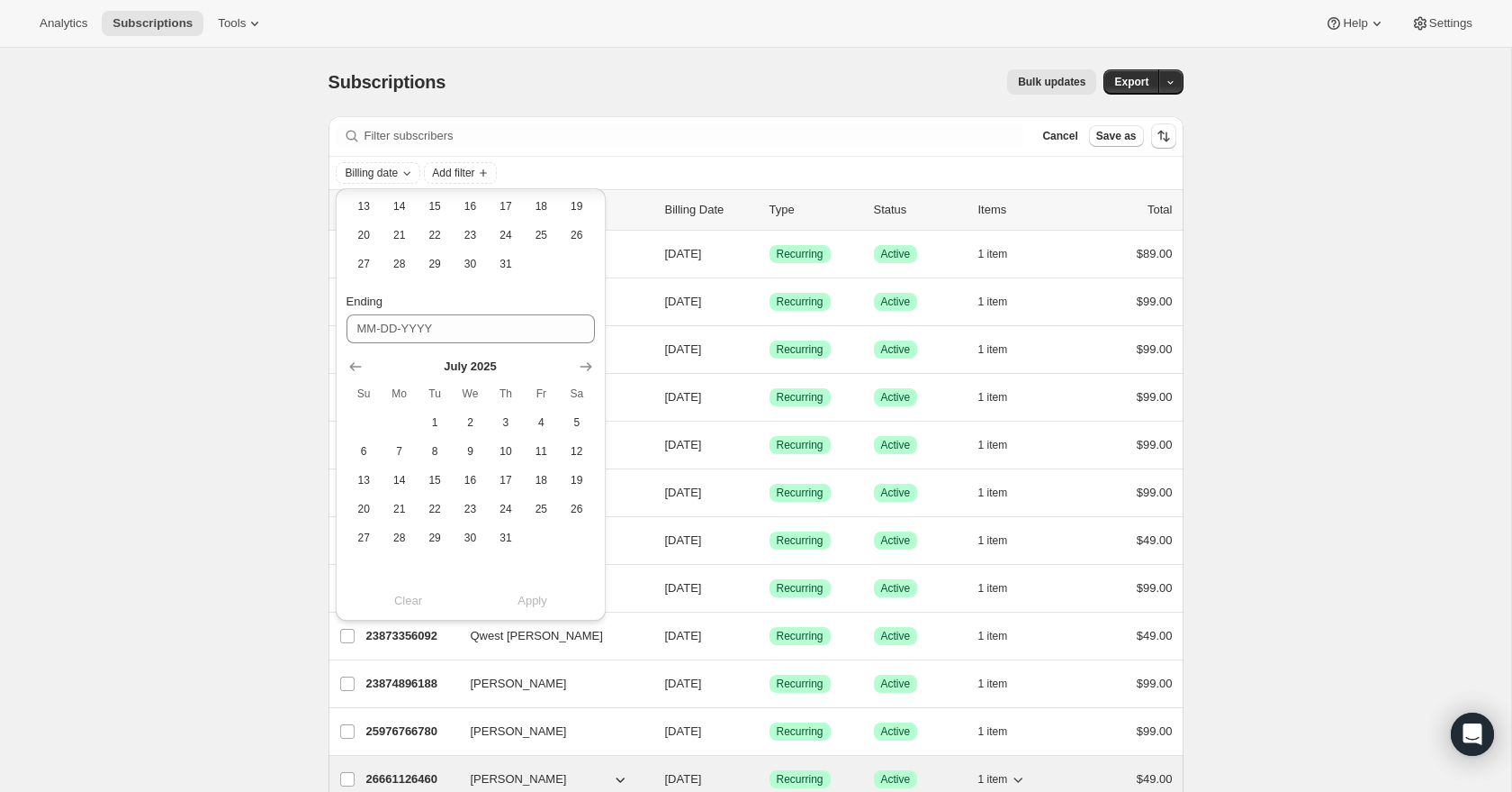
type input "07-31-2025"
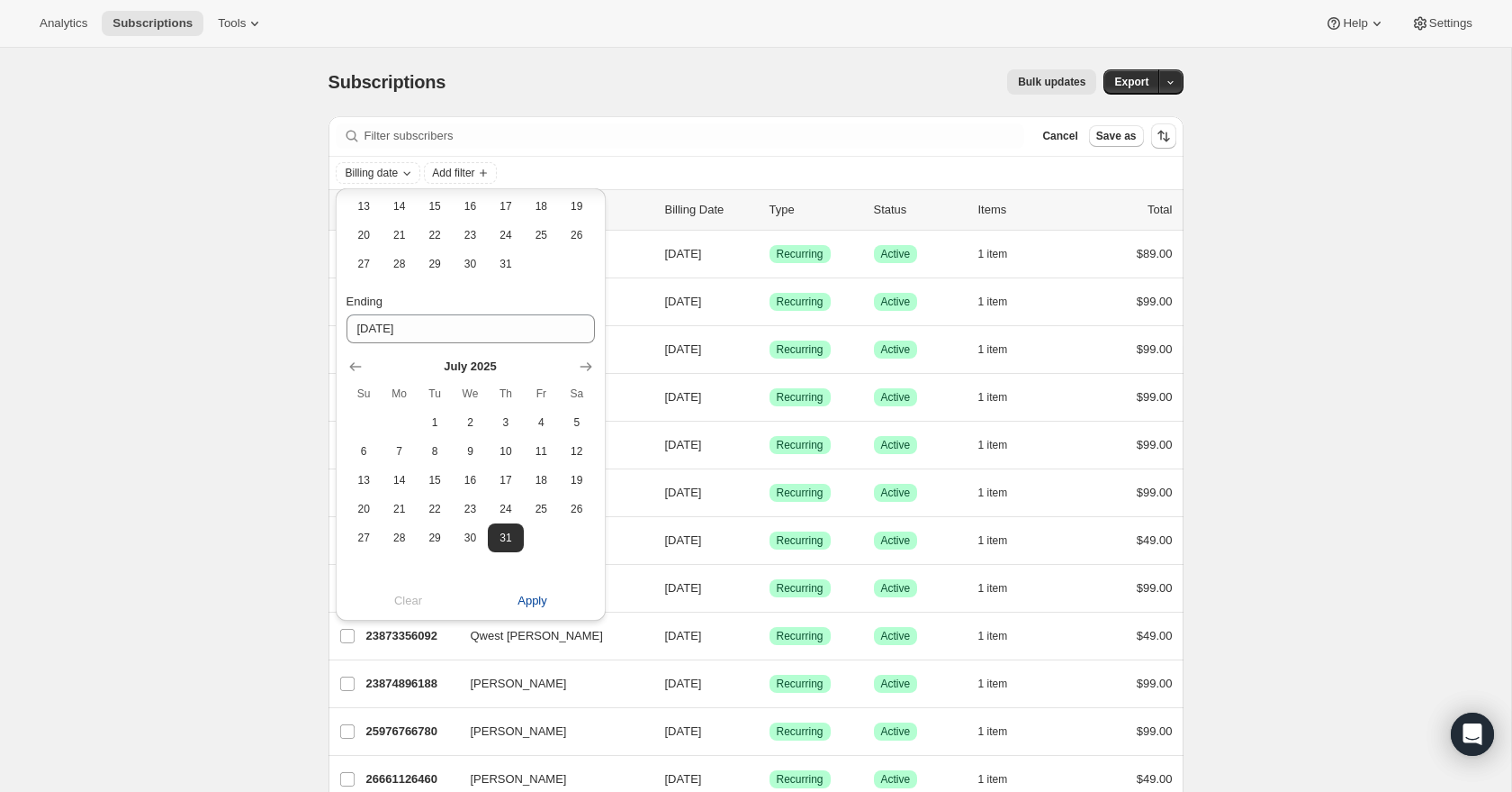
click at [533, 600] on span "Apply" at bounding box center [533, 601] width 30 height 18
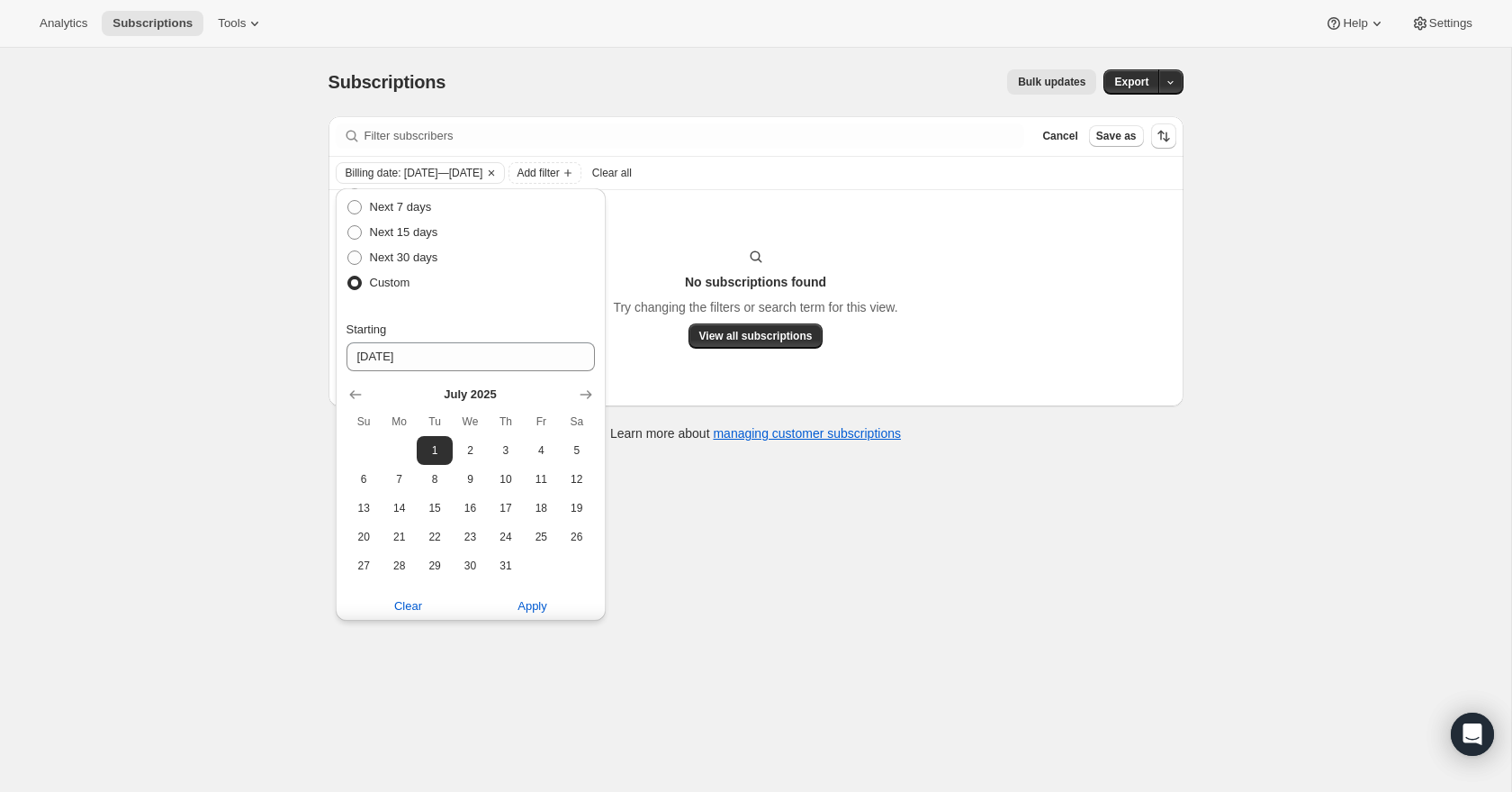
scroll to position [0, 0]
click at [803, 226] on div "No subscriptions found Try changing the filters or search term for this view. V…" at bounding box center [756, 297] width 855 height 216
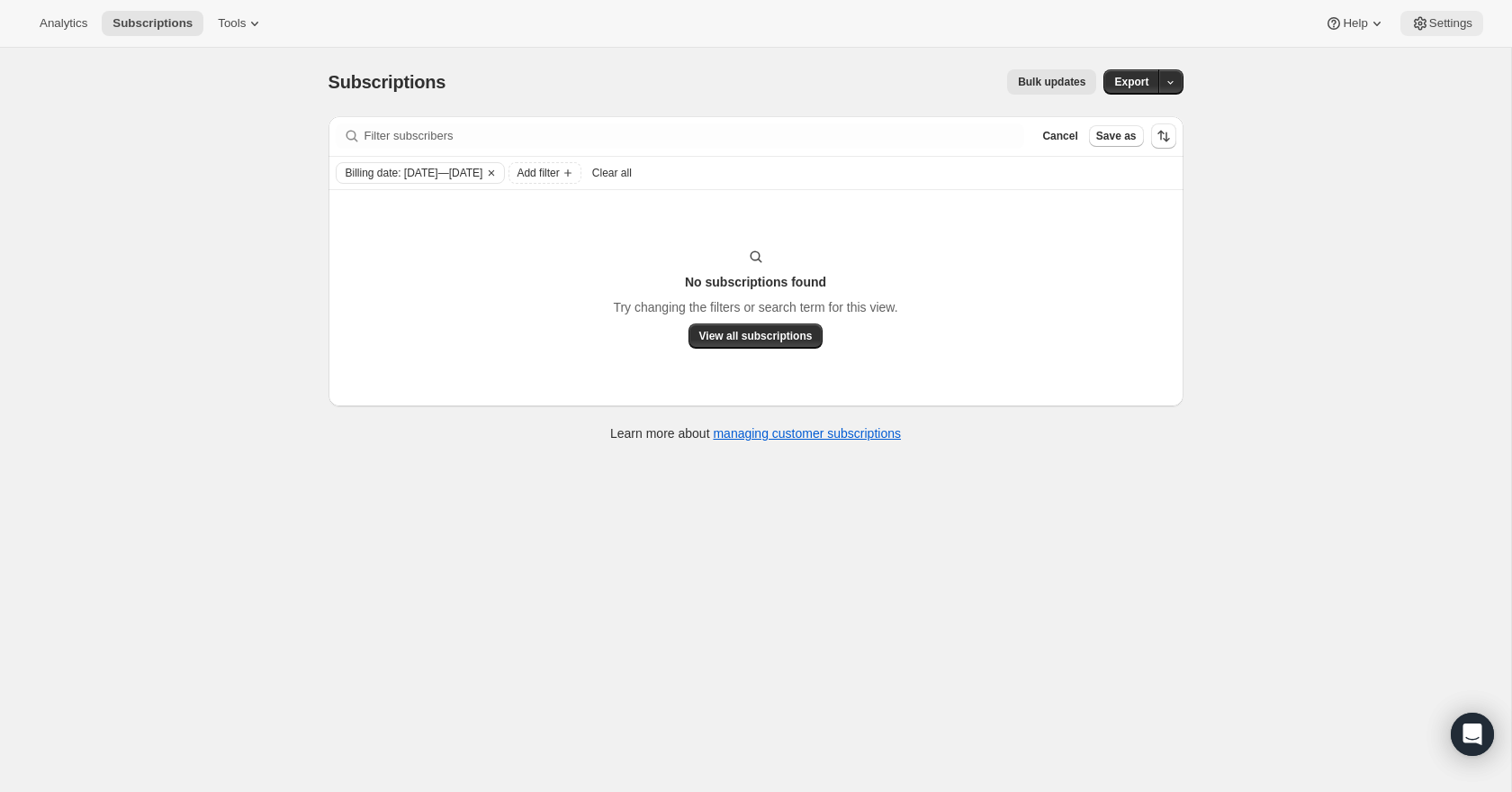
click at [1421, 19] on icon at bounding box center [1421, 24] width 13 height 14
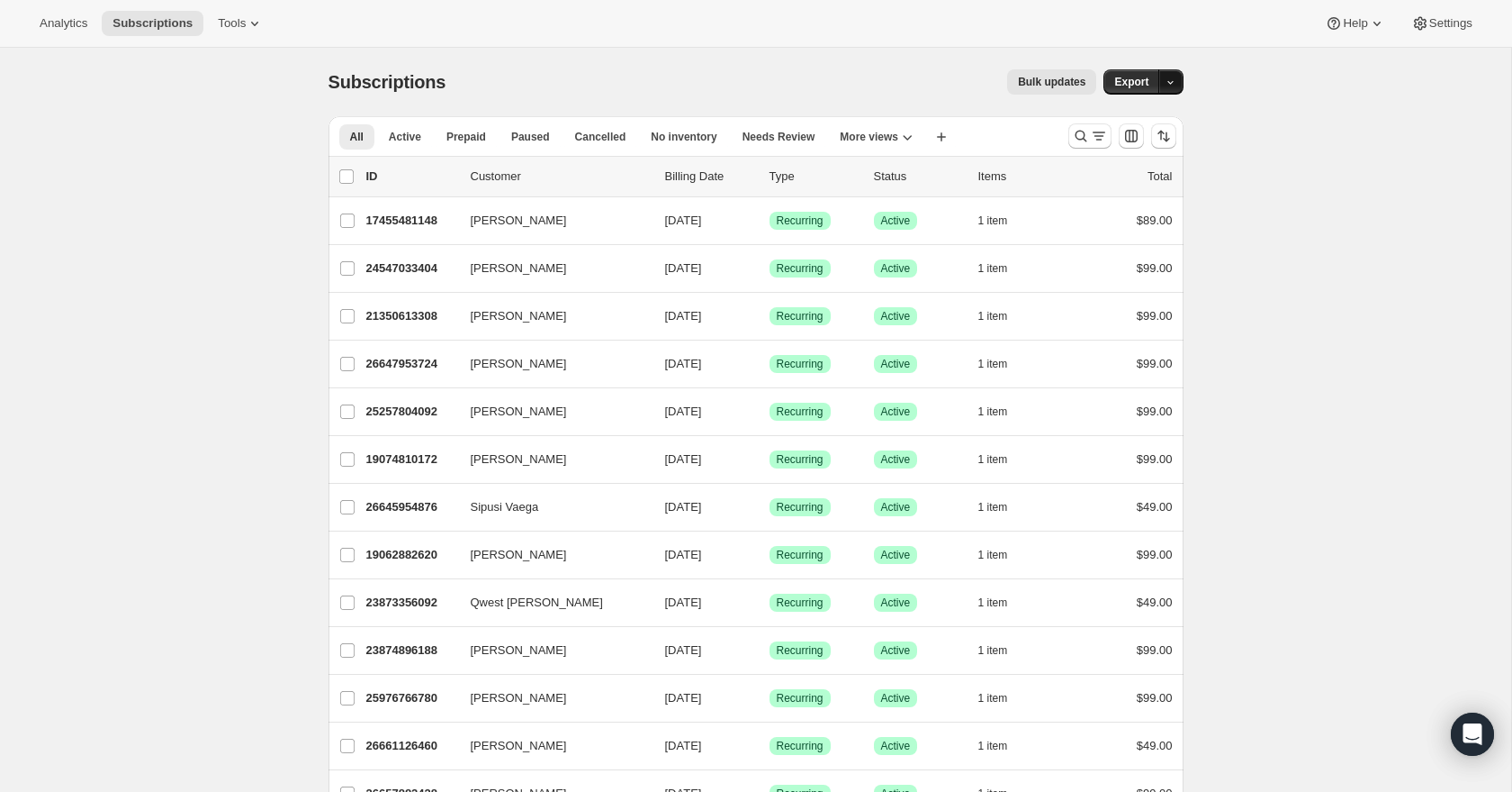
click at [1172, 84] on icon "button" at bounding box center [1170, 82] width 12 height 12
click at [1112, 153] on span "Timeline events" at bounding box center [1071, 150] width 82 height 14
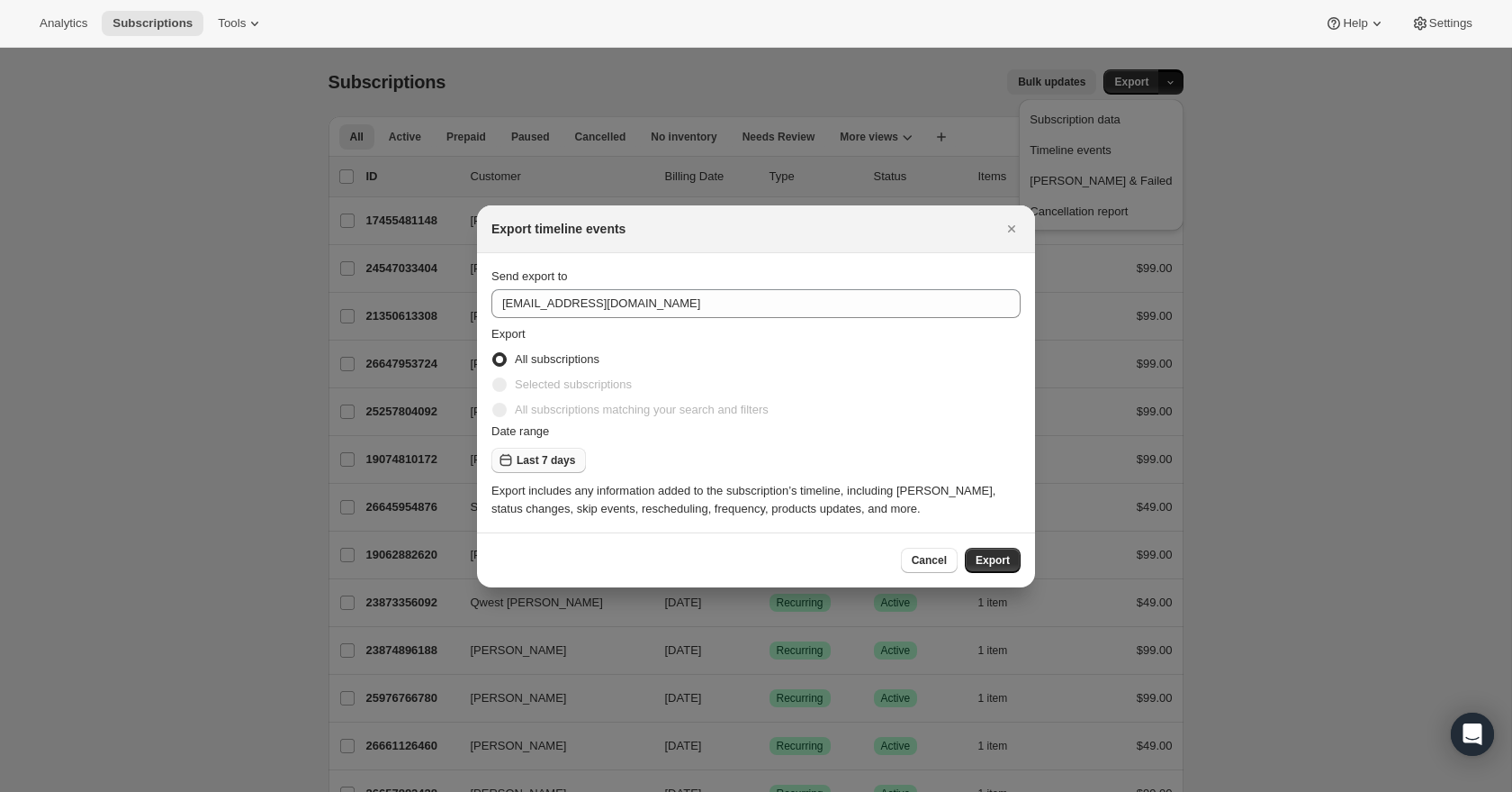
click at [531, 454] on span "Last 7 days" at bounding box center [546, 461] width 58 height 15
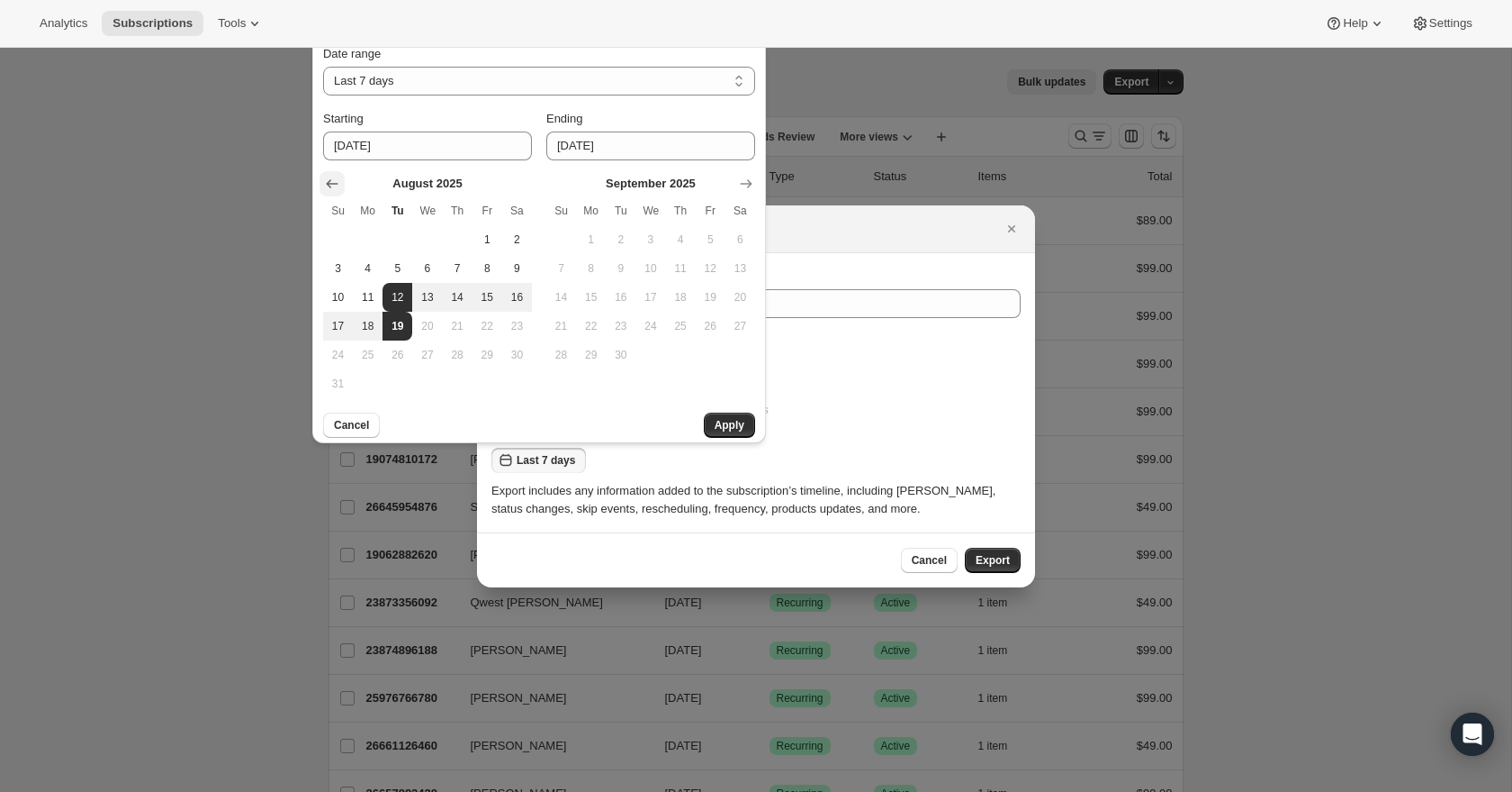
click at [334, 177] on icon "Show previous month, July 2025" at bounding box center [332, 184] width 18 height 18
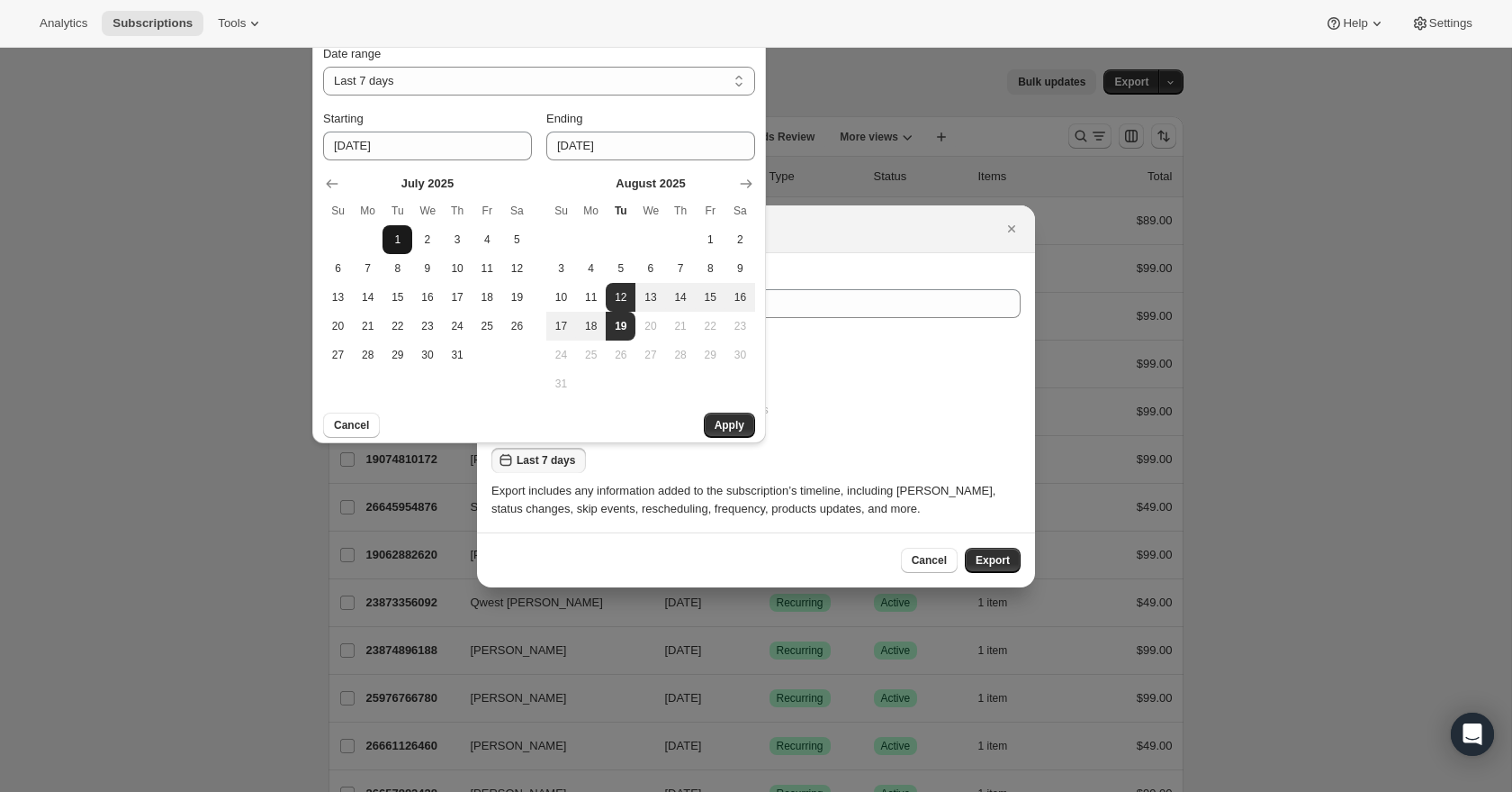
click at [395, 243] on span "1" at bounding box center [397, 240] width 16 height 15
type input "[DATE]"
select select "CUSTOM"
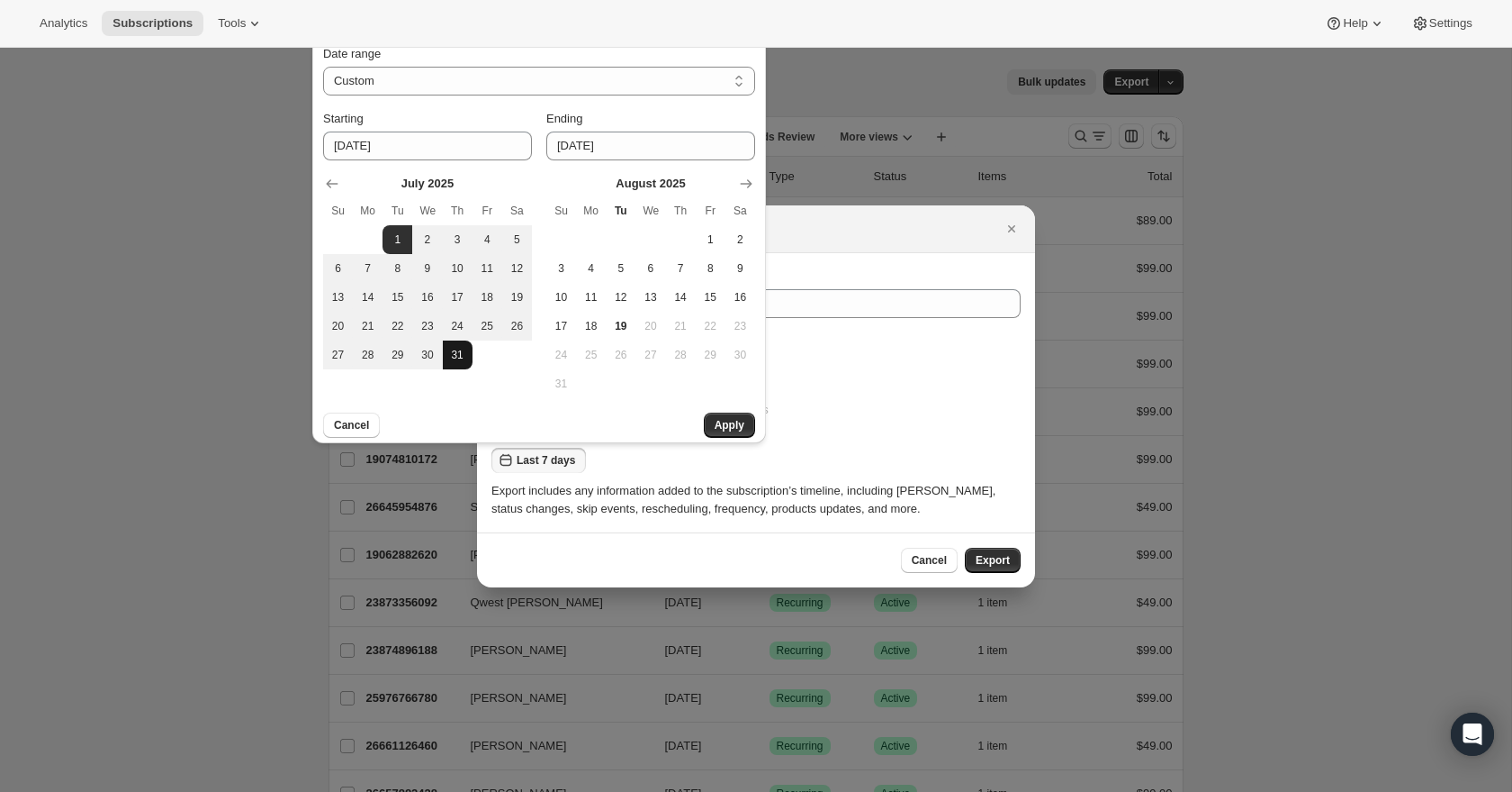
click at [457, 349] on span "31" at bounding box center [458, 355] width 16 height 15
type input "[DATE]"
click at [760, 426] on div "Date range Last 7 days Last 30 days Custom Custom Starting 2025-07-01 Ending 20…" at bounding box center [540, 240] width 454 height 405
click at [750, 426] on button "Apply" at bounding box center [730, 425] width 51 height 26
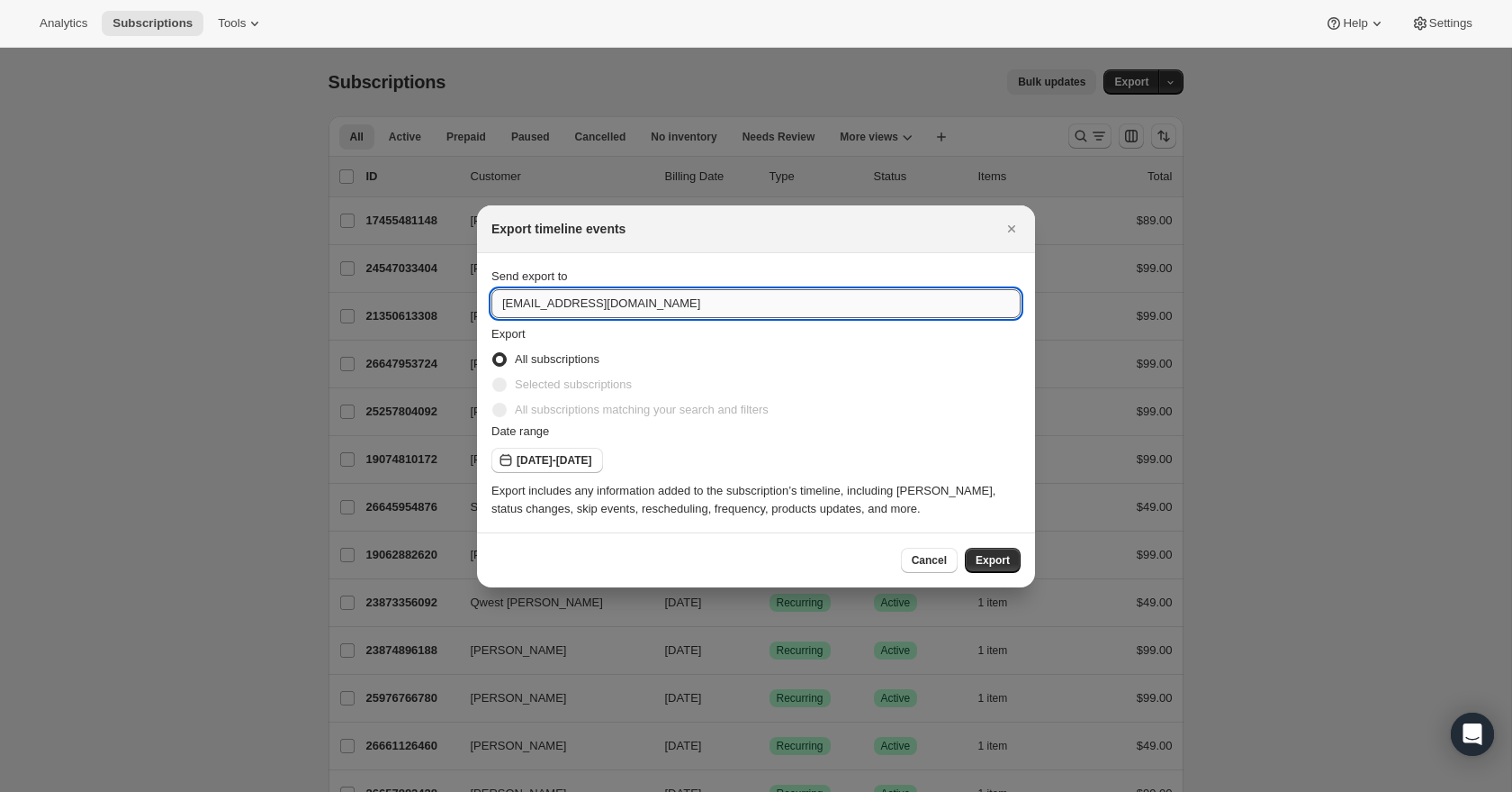
click at [531, 302] on input "support@ministrypass.com" at bounding box center [756, 304] width 529 height 29
type input "holly@ministrypass.com"
click at [1002, 566] on span "Export" at bounding box center [993, 560] width 35 height 15
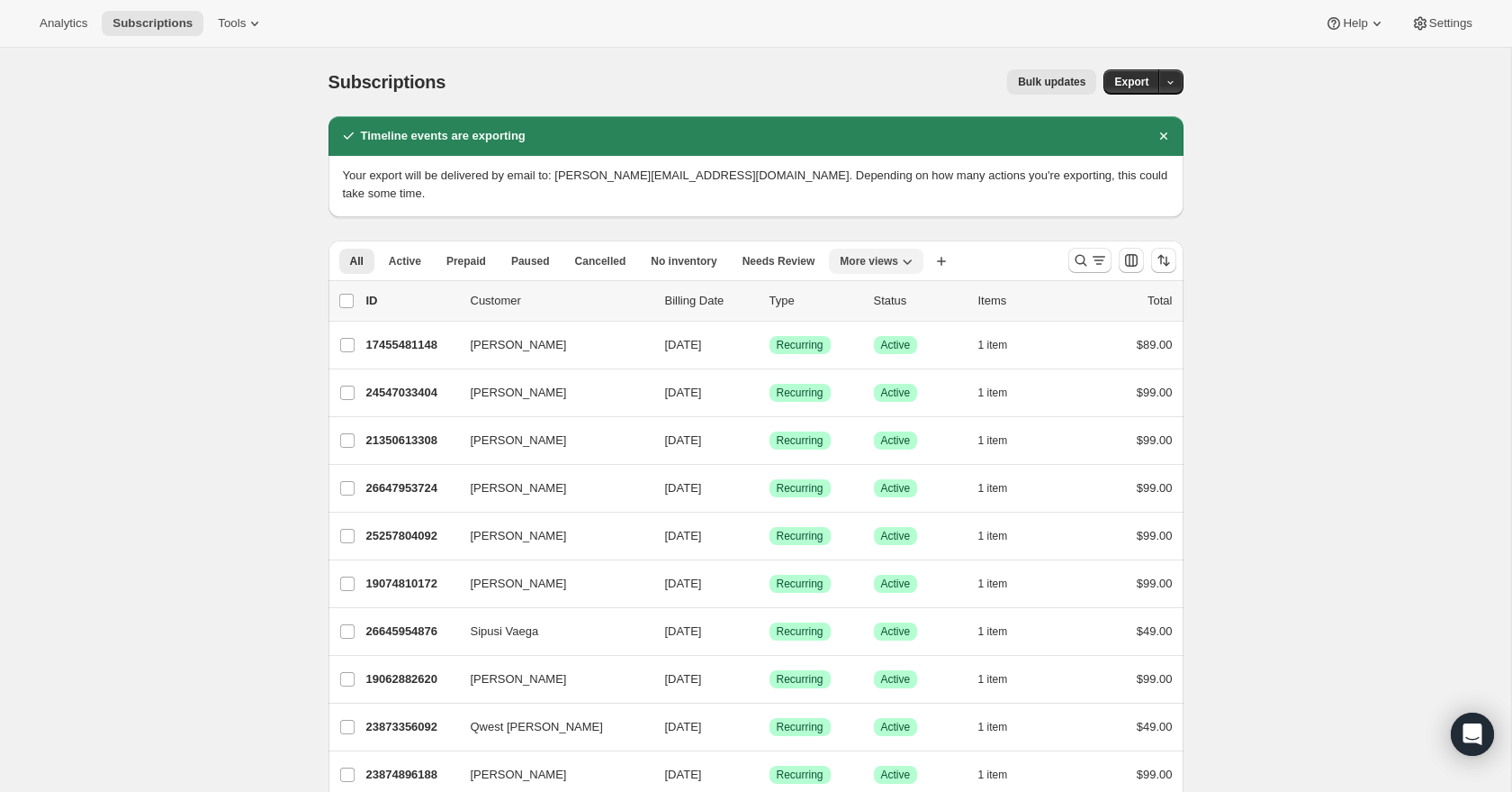
click at [914, 252] on icon "More views" at bounding box center [907, 261] width 18 height 18
click at [983, 241] on div "All Active Prepaid Paused Cancelled No inventory Needs Review Sermonary Active …" at bounding box center [691, 260] width 726 height 39
click at [940, 252] on icon "button" at bounding box center [942, 261] width 18 height 18
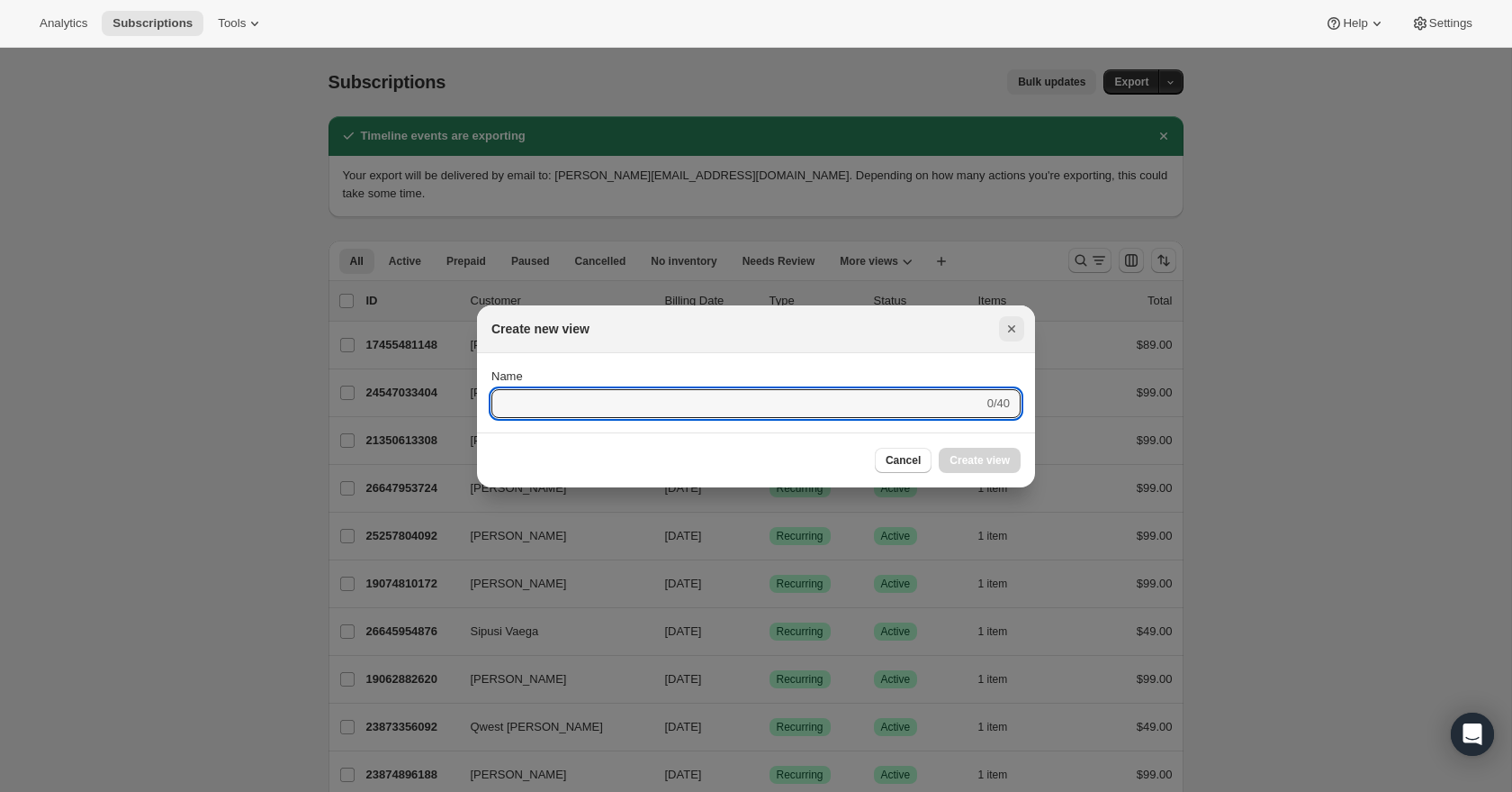
click at [1003, 324] on icon "Close" at bounding box center [1012, 328] width 18 height 18
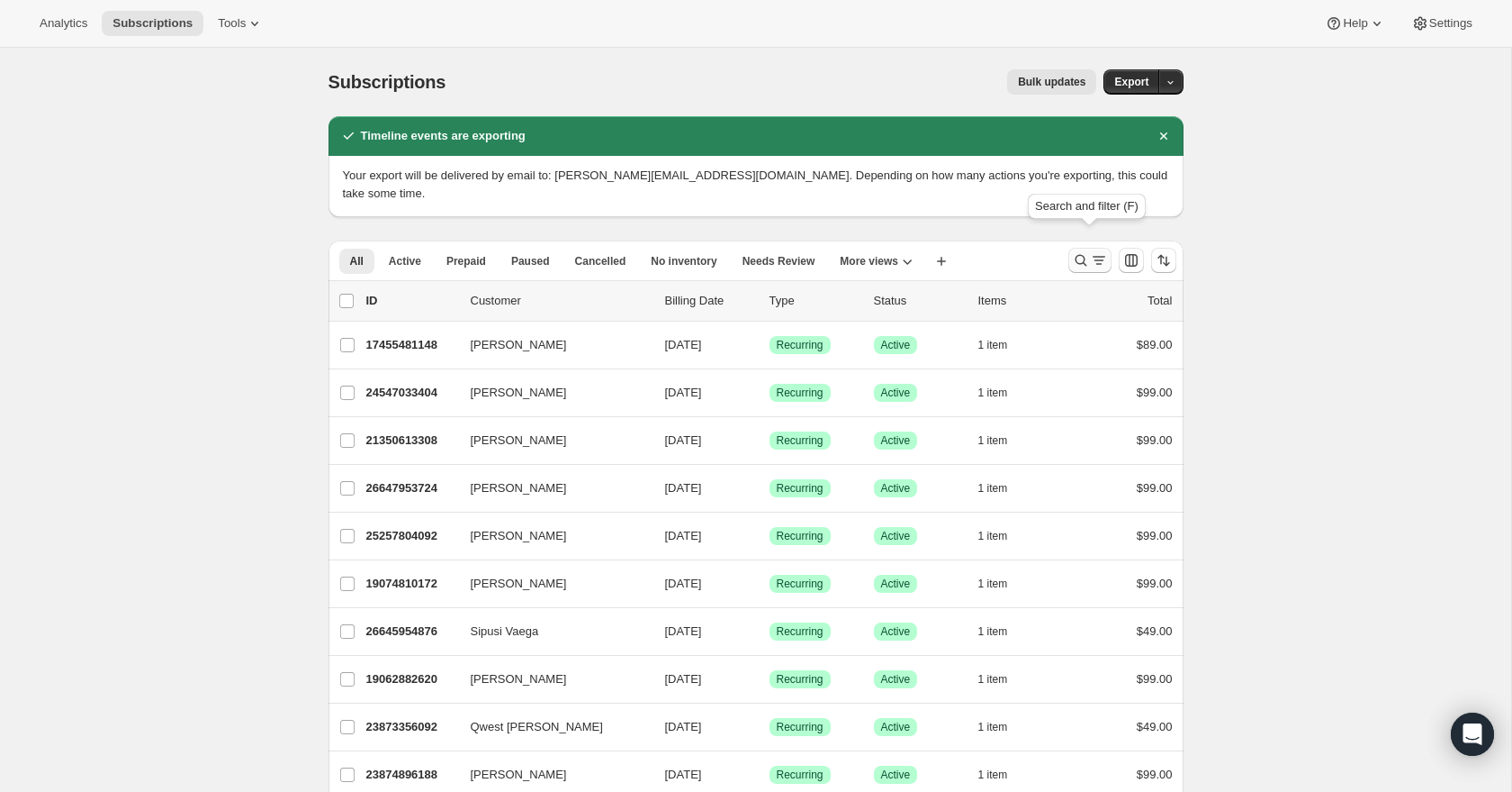
click at [1082, 251] on icon "Search and filter results" at bounding box center [1082, 260] width 18 height 18
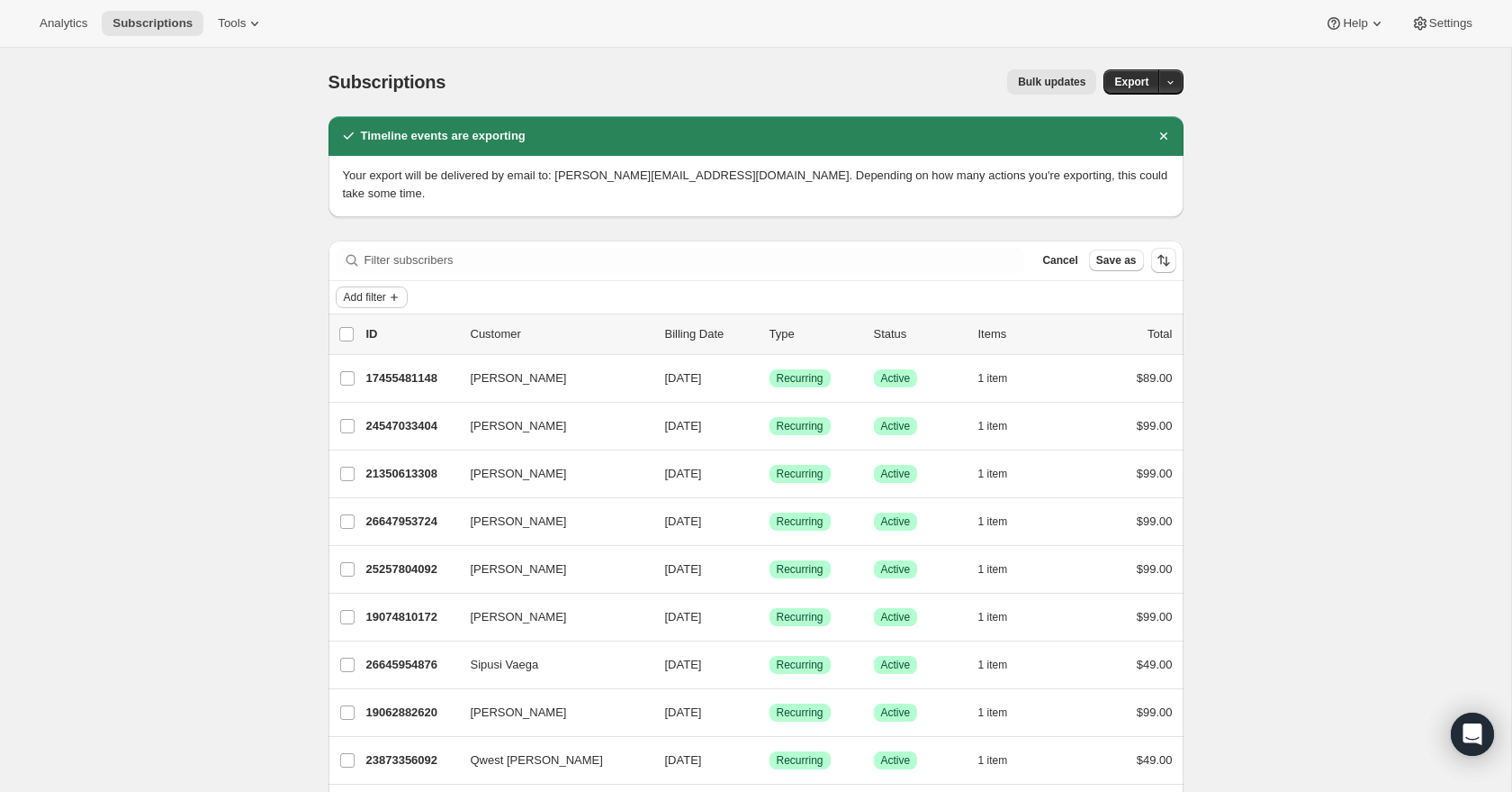
click at [367, 290] on span "Add filter" at bounding box center [365, 297] width 42 height 15
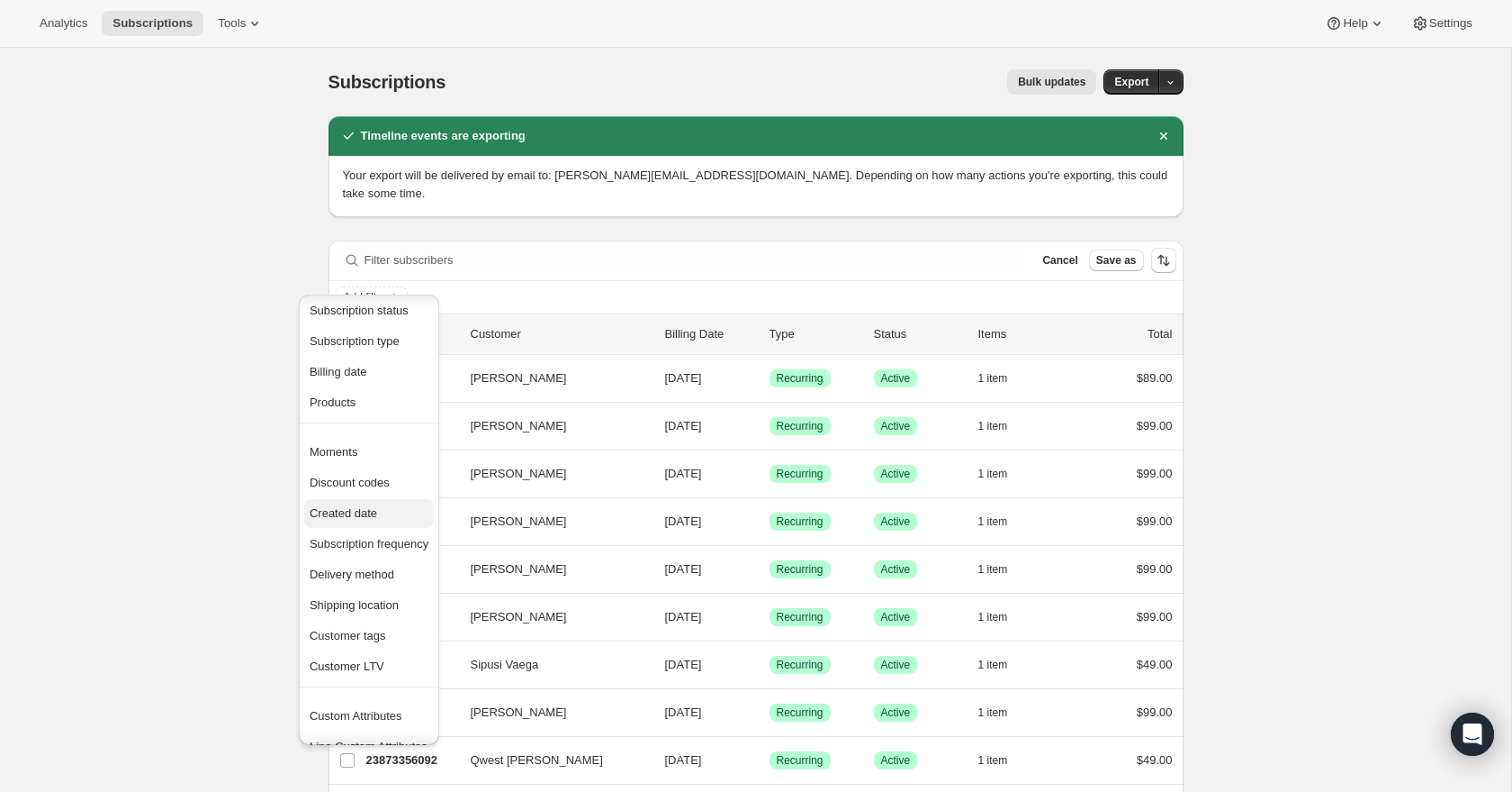
scroll to position [16, 0]
click at [329, 508] on span "Created date" at bounding box center [344, 511] width 67 height 14
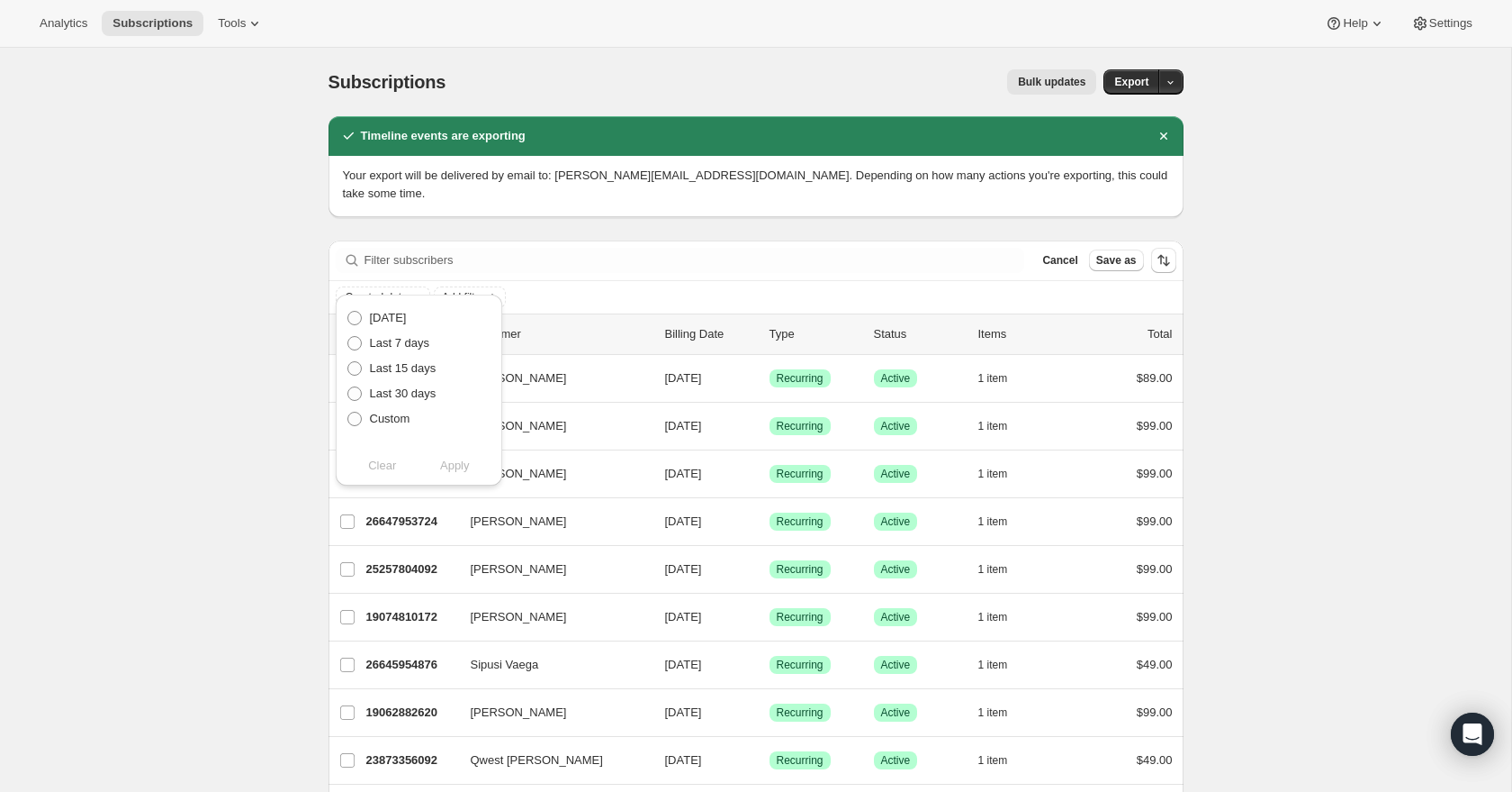
drag, startPoint x: 392, startPoint y: 421, endPoint x: 420, endPoint y: 437, distance: 32.2
click at [392, 421] on span "Custom" at bounding box center [390, 418] width 40 height 14
click at [348, 412] on input "Custom" at bounding box center [347, 412] width 1 height 1
radio input "true"
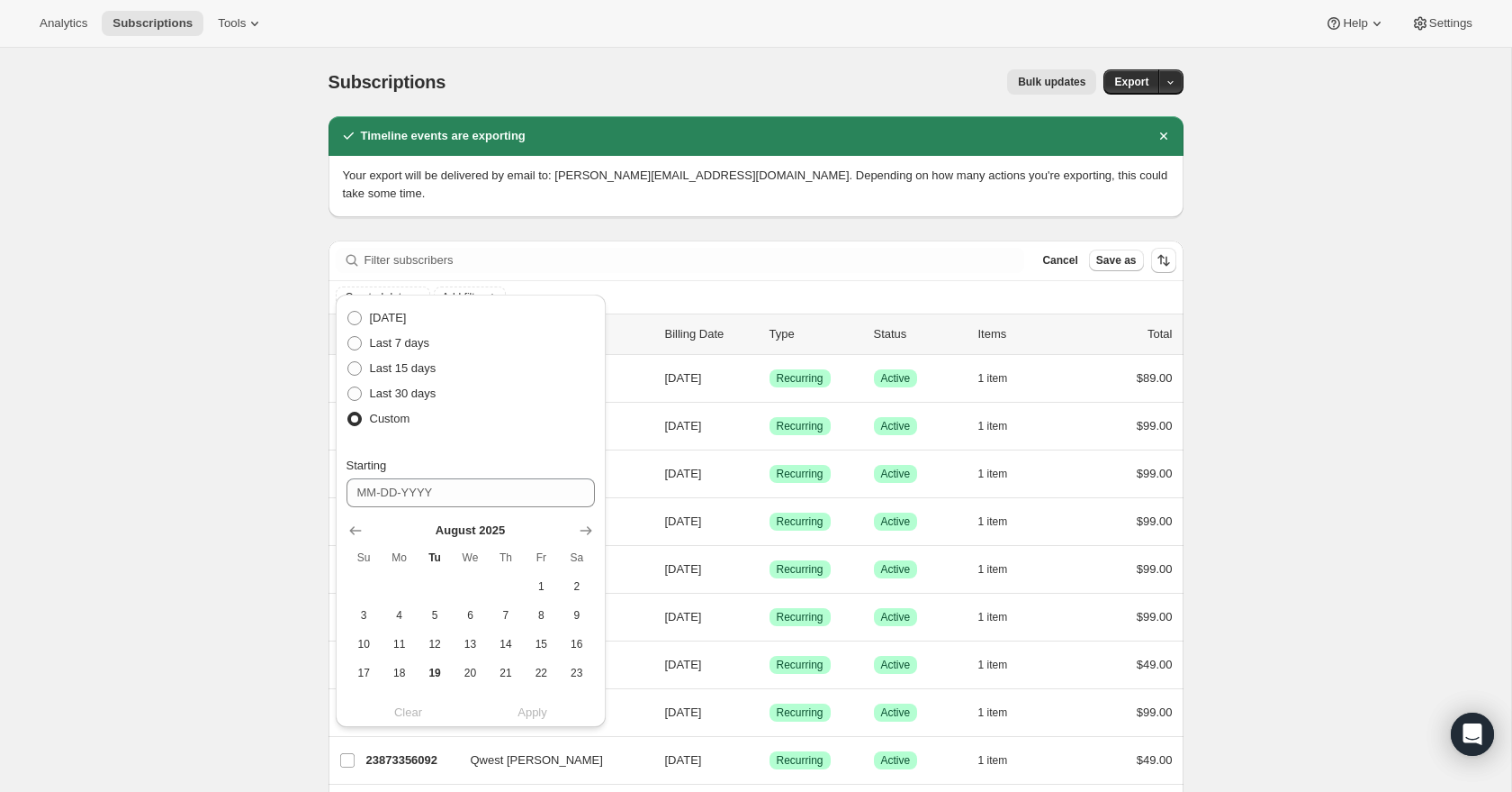
click at [368, 527] on div at bounding box center [471, 531] width 248 height 18
click at [357, 529] on icon "Show previous month, July 2025" at bounding box center [355, 530] width 12 height 9
click at [439, 585] on span "1" at bounding box center [434, 587] width 21 height 15
drag, startPoint x: 510, startPoint y: 664, endPoint x: 514, endPoint y: 675, distance: 11.7
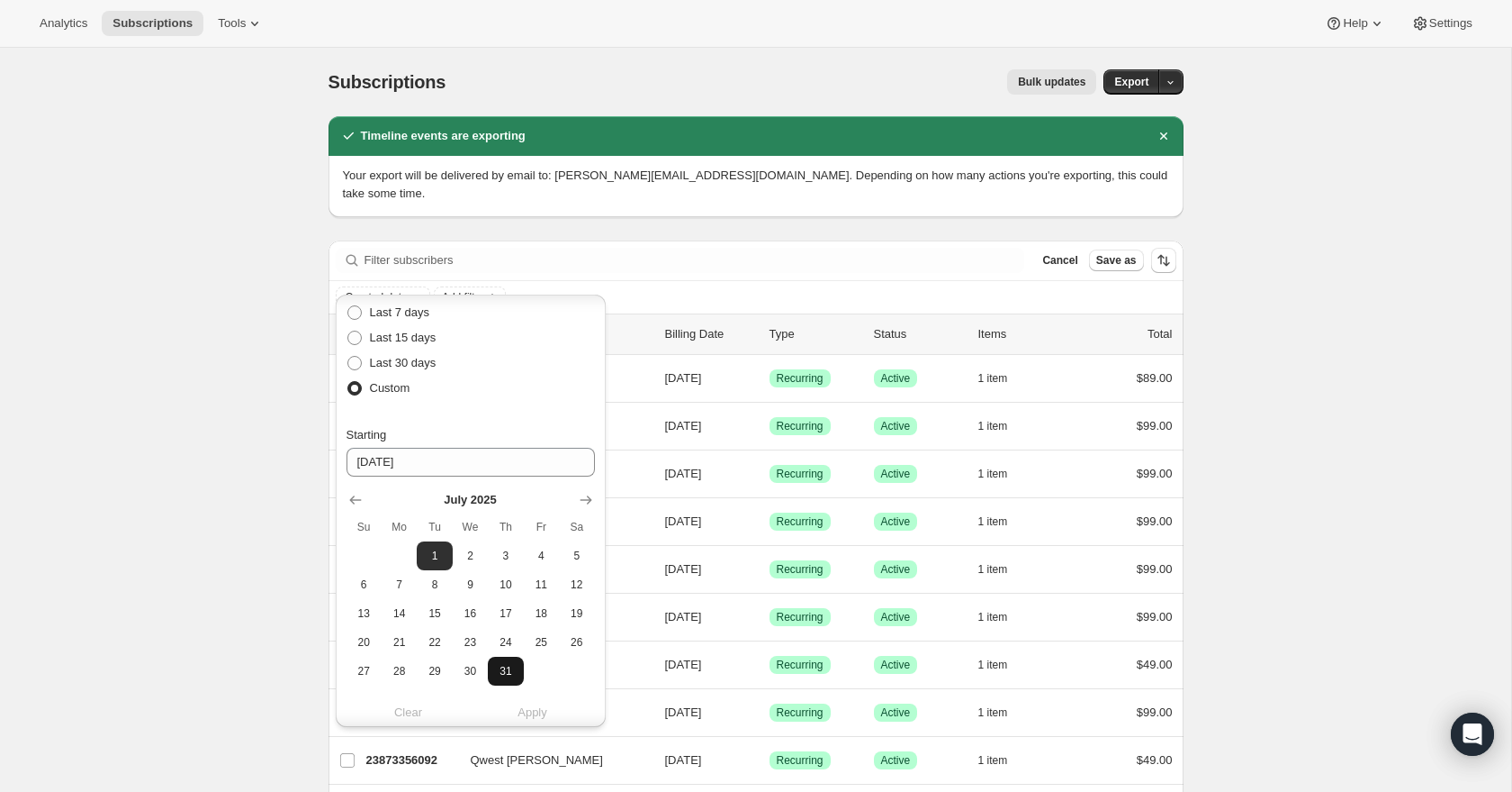
click at [510, 664] on span "31" at bounding box center [505, 672] width 21 height 15
click at [445, 566] on button "1" at bounding box center [434, 556] width 35 height 29
type input "07-01-2025"
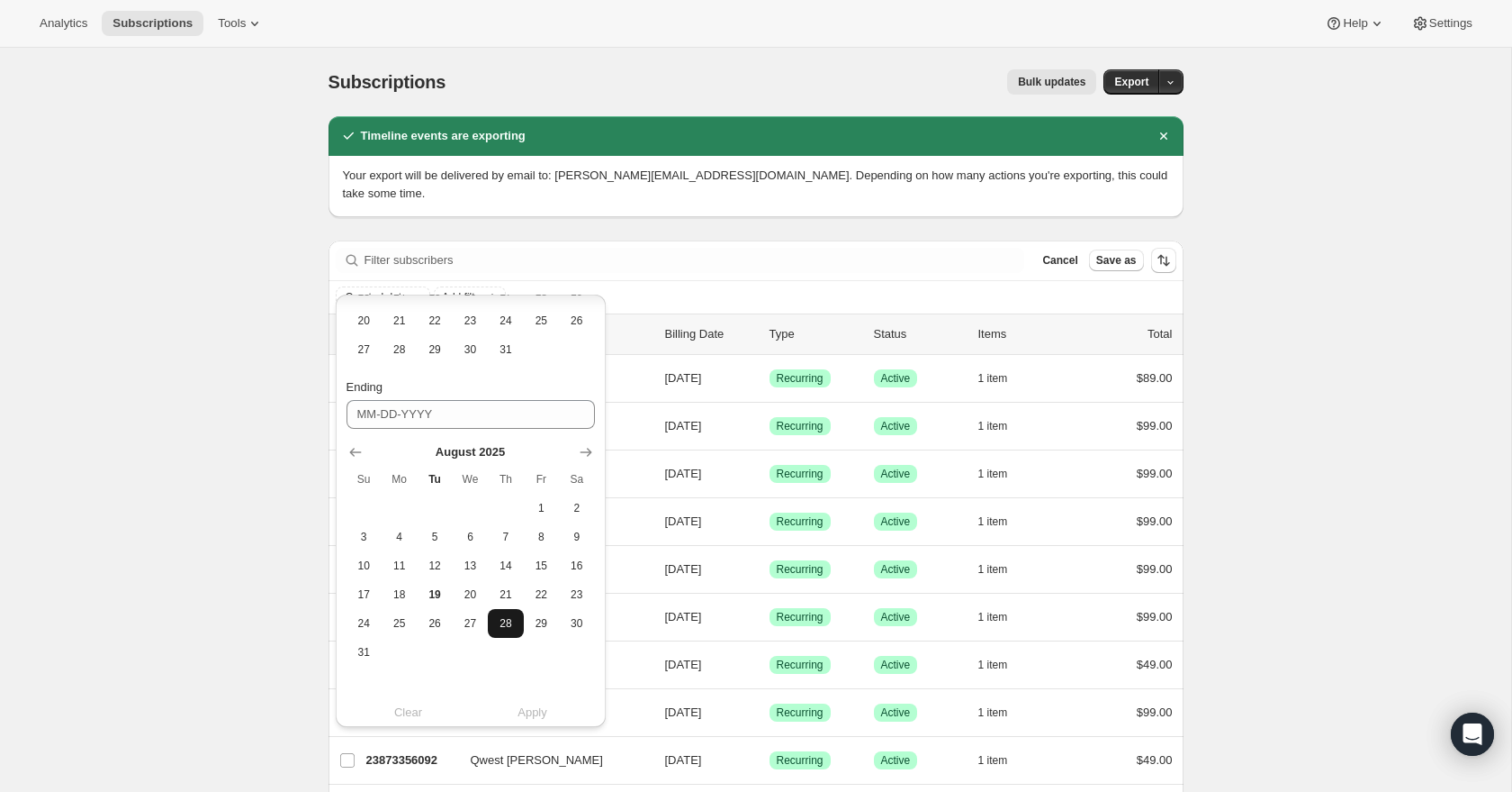
scroll to position [360, 0]
click at [349, 441] on icon "Show previous month, July 2025" at bounding box center [356, 444] width 18 height 18
click at [497, 652] on button "31" at bounding box center [505, 644] width 35 height 29
type input "07-31-2025"
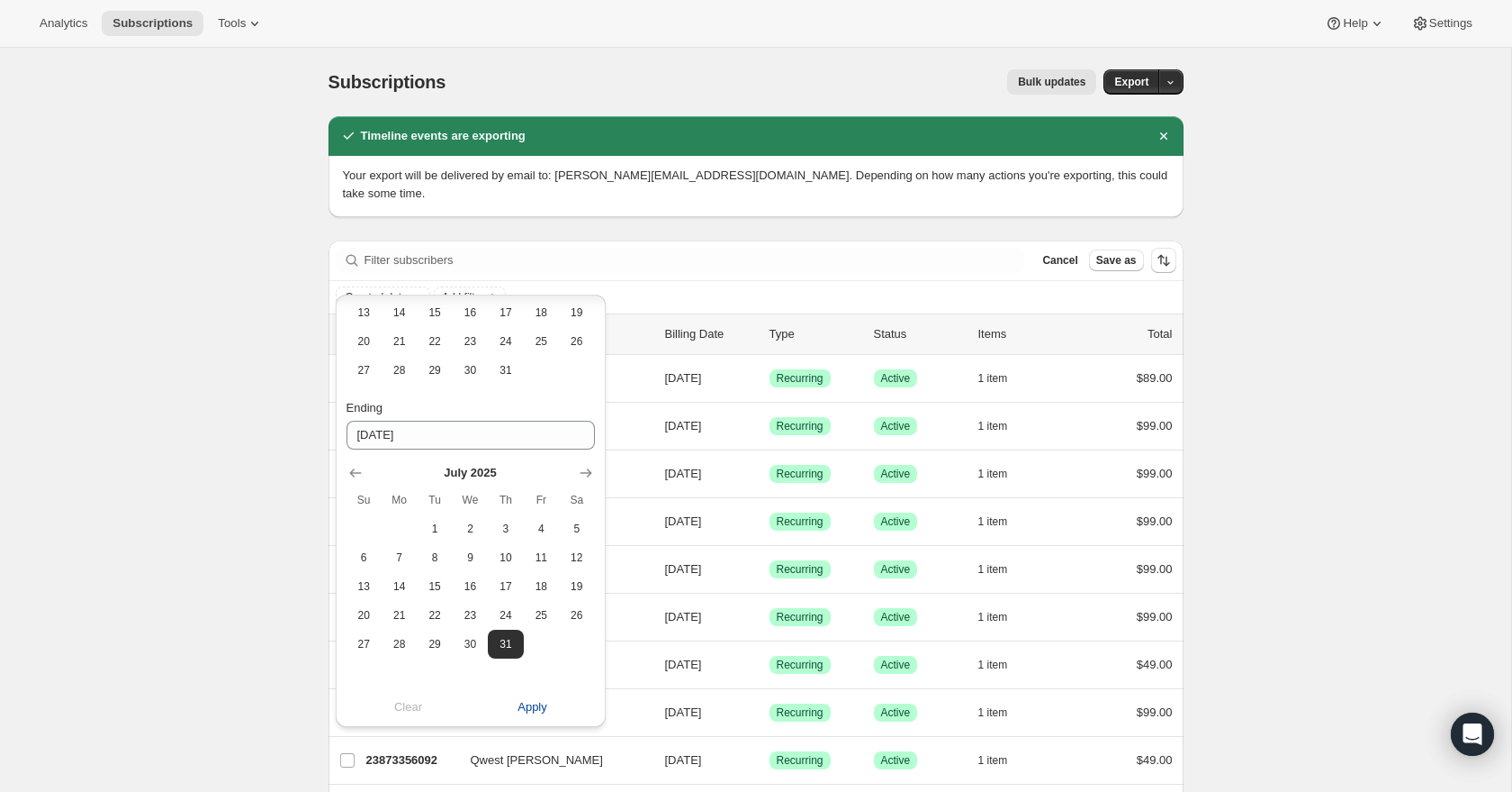
click at [544, 713] on span "Apply" at bounding box center [533, 707] width 30 height 18
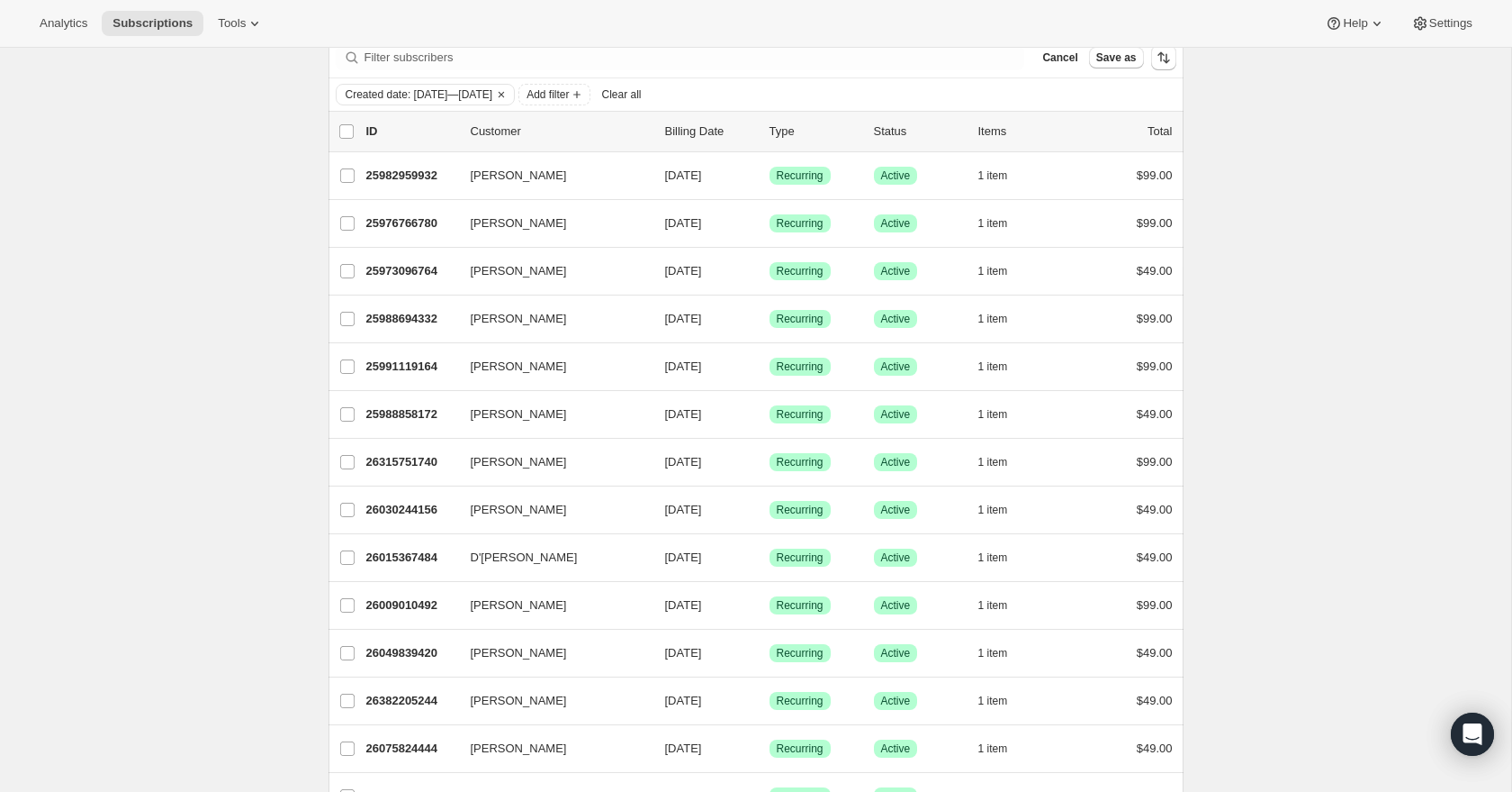
scroll to position [0, 0]
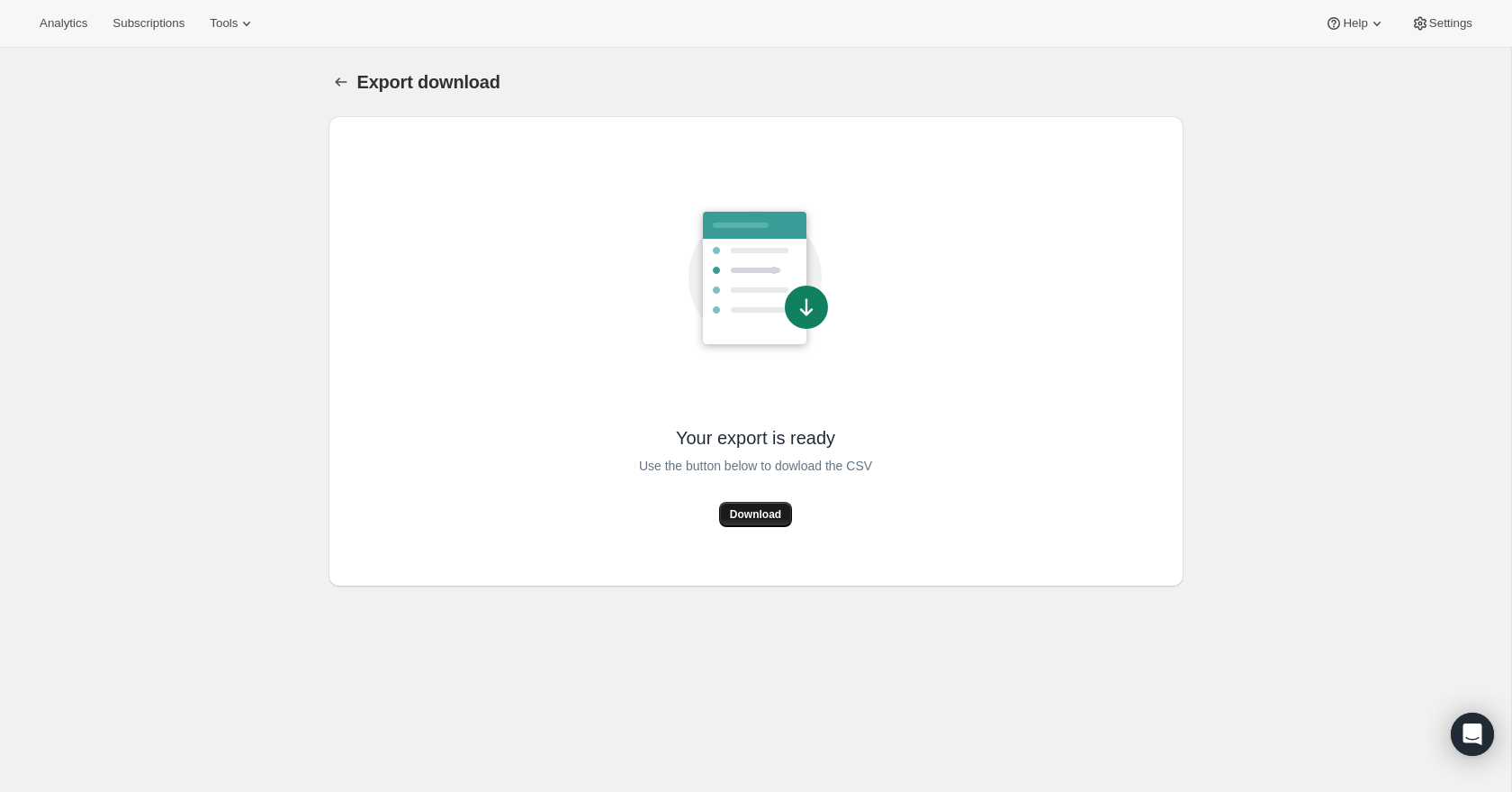
click at [759, 515] on span "Download" at bounding box center [756, 515] width 51 height 15
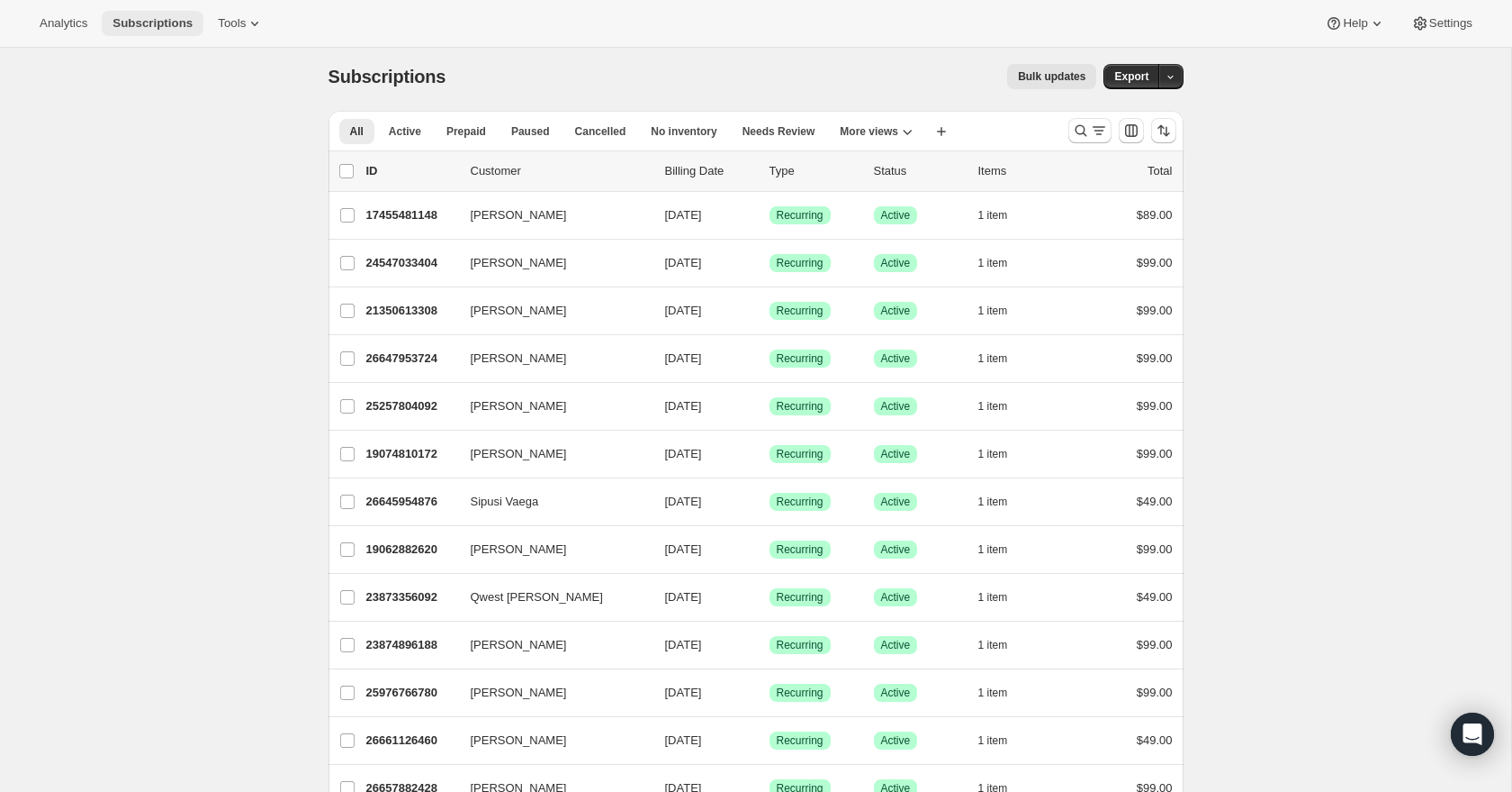
scroll to position [11, 0]
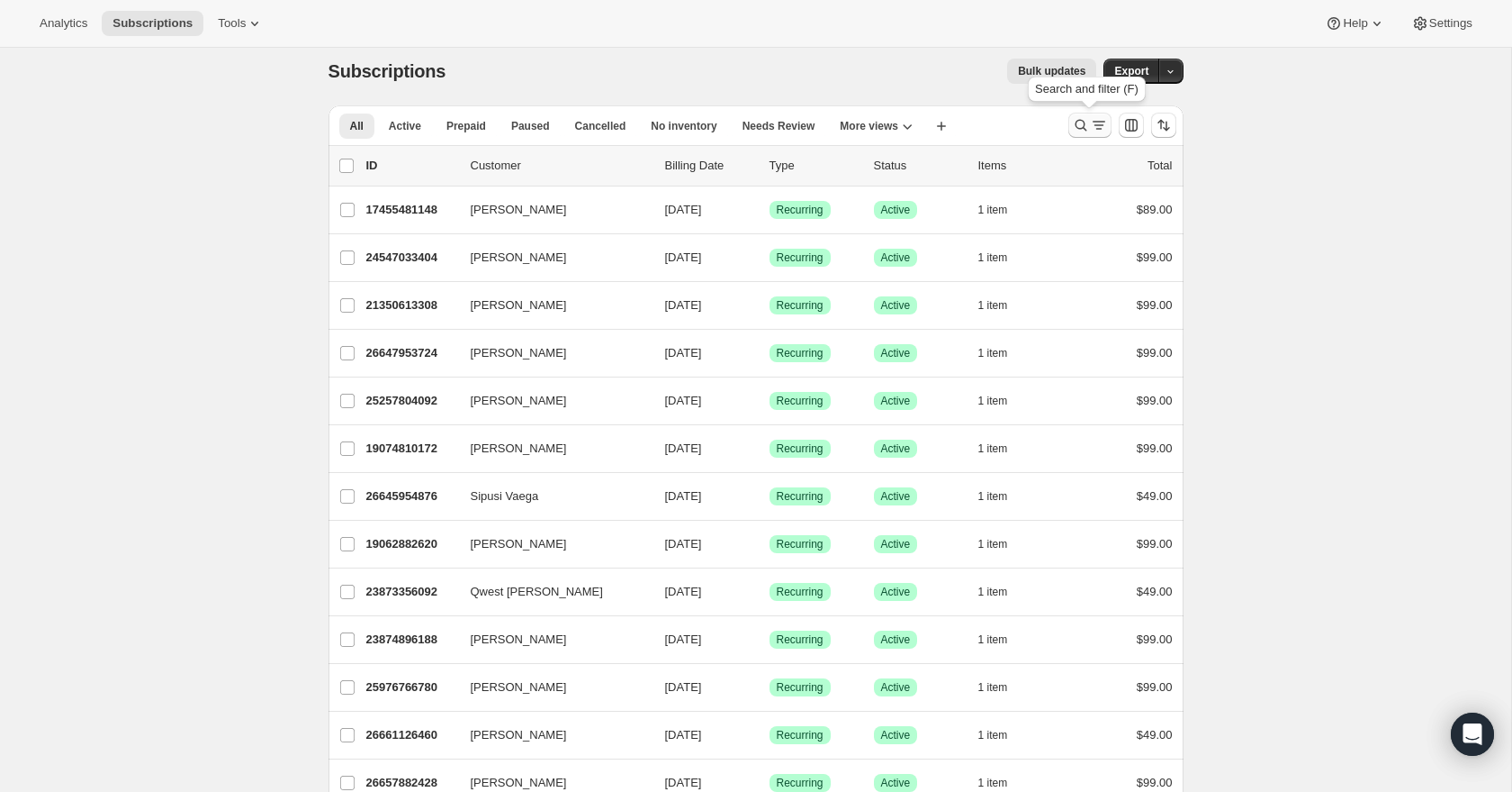
click at [1083, 124] on icon "Search and filter results" at bounding box center [1081, 125] width 12 height 12
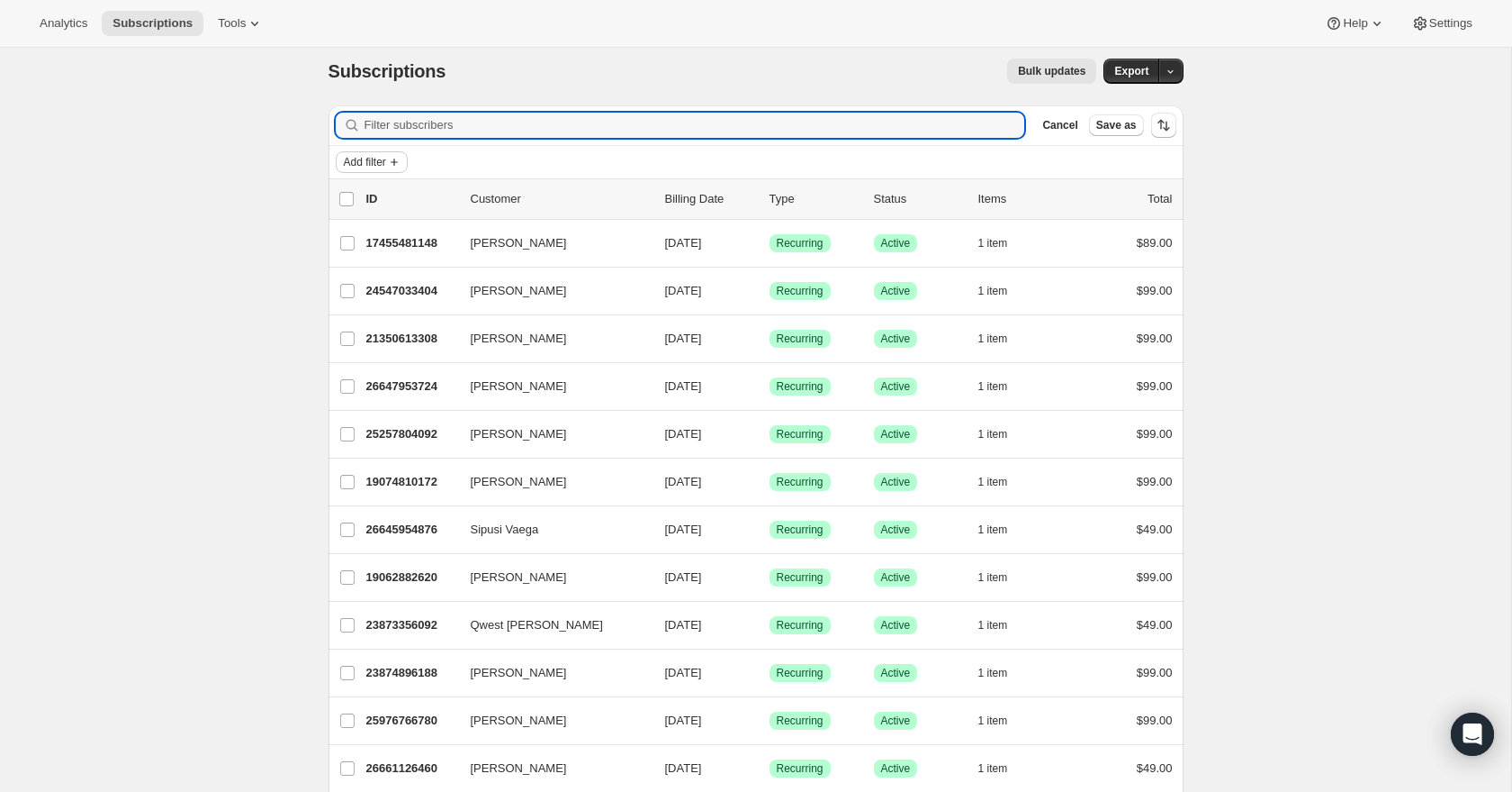
click at [378, 166] on span "Add filter" at bounding box center [365, 162] width 42 height 15
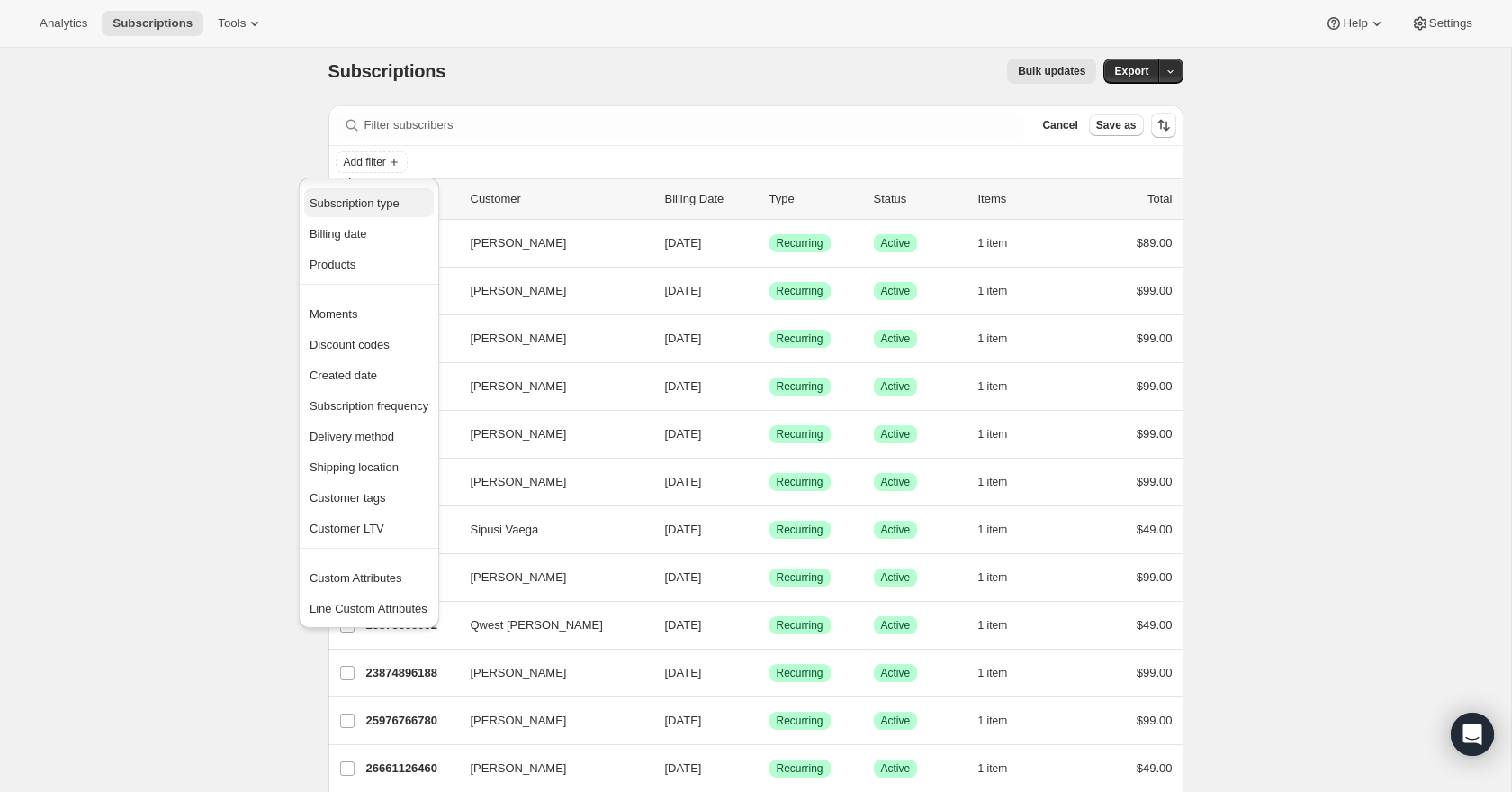
scroll to position [0, 0]
click at [561, 38] on div "Analytics Subscriptions Tools Help Settings" at bounding box center [756, 24] width 1512 height 47
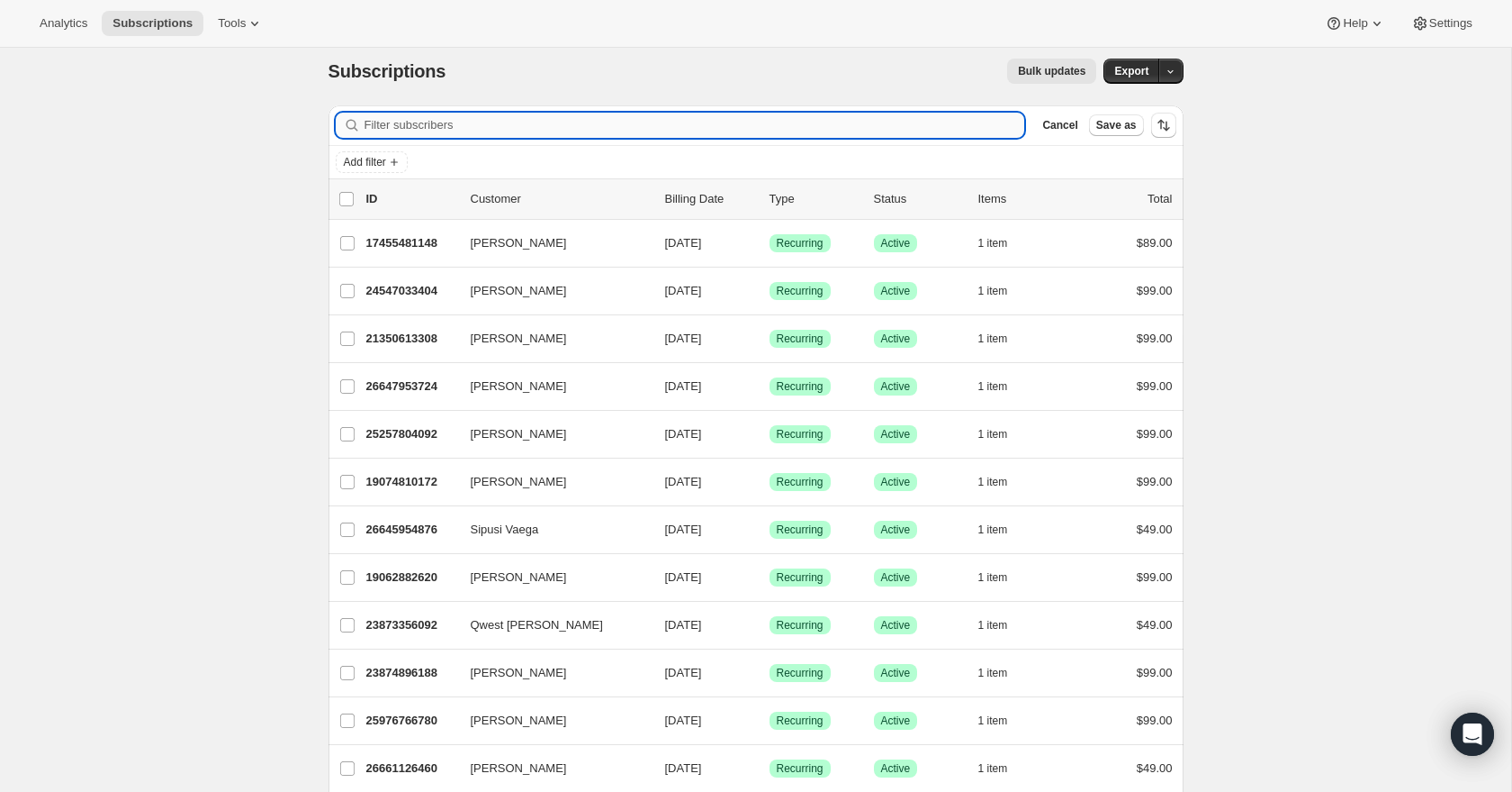
click at [388, 129] on input "Filter subscribers" at bounding box center [695, 125] width 661 height 26
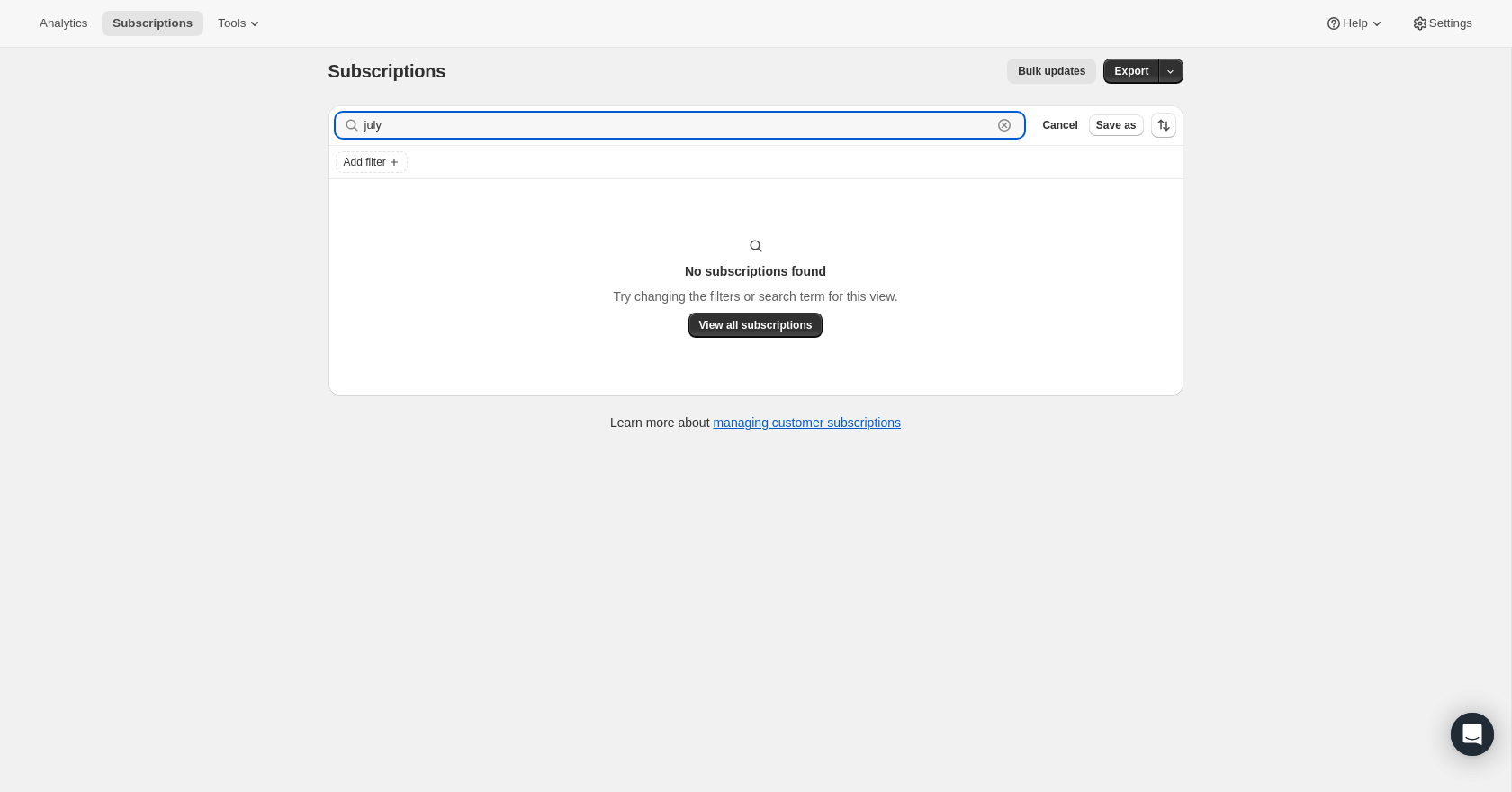
type input "july"
click at [1255, 278] on div "Subscriptions. This page is ready Subscriptions Bulk updates More actions Bulk …" at bounding box center [755, 432] width 1511 height 792
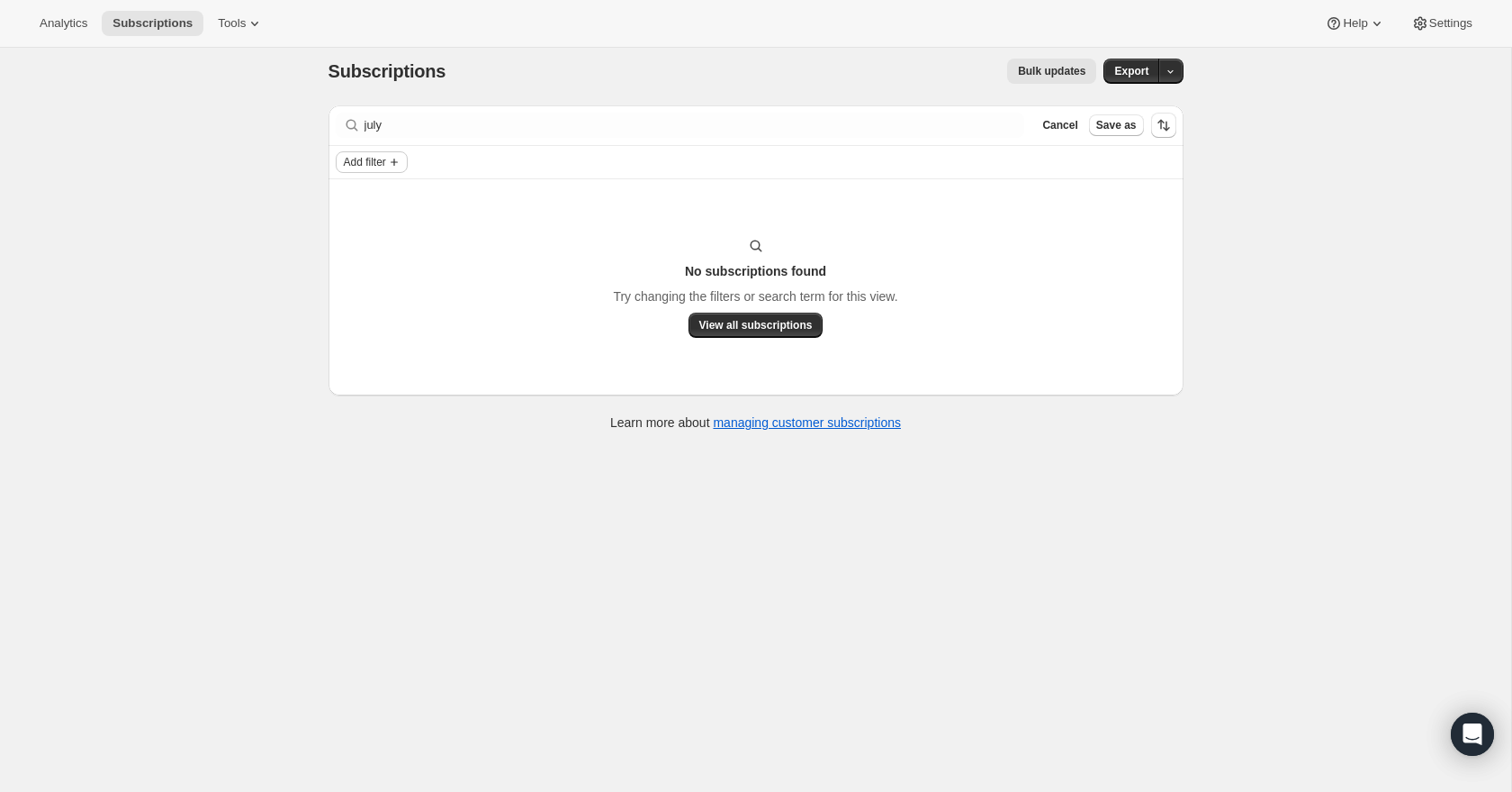
click at [386, 164] on span "Add filter" at bounding box center [365, 162] width 42 height 15
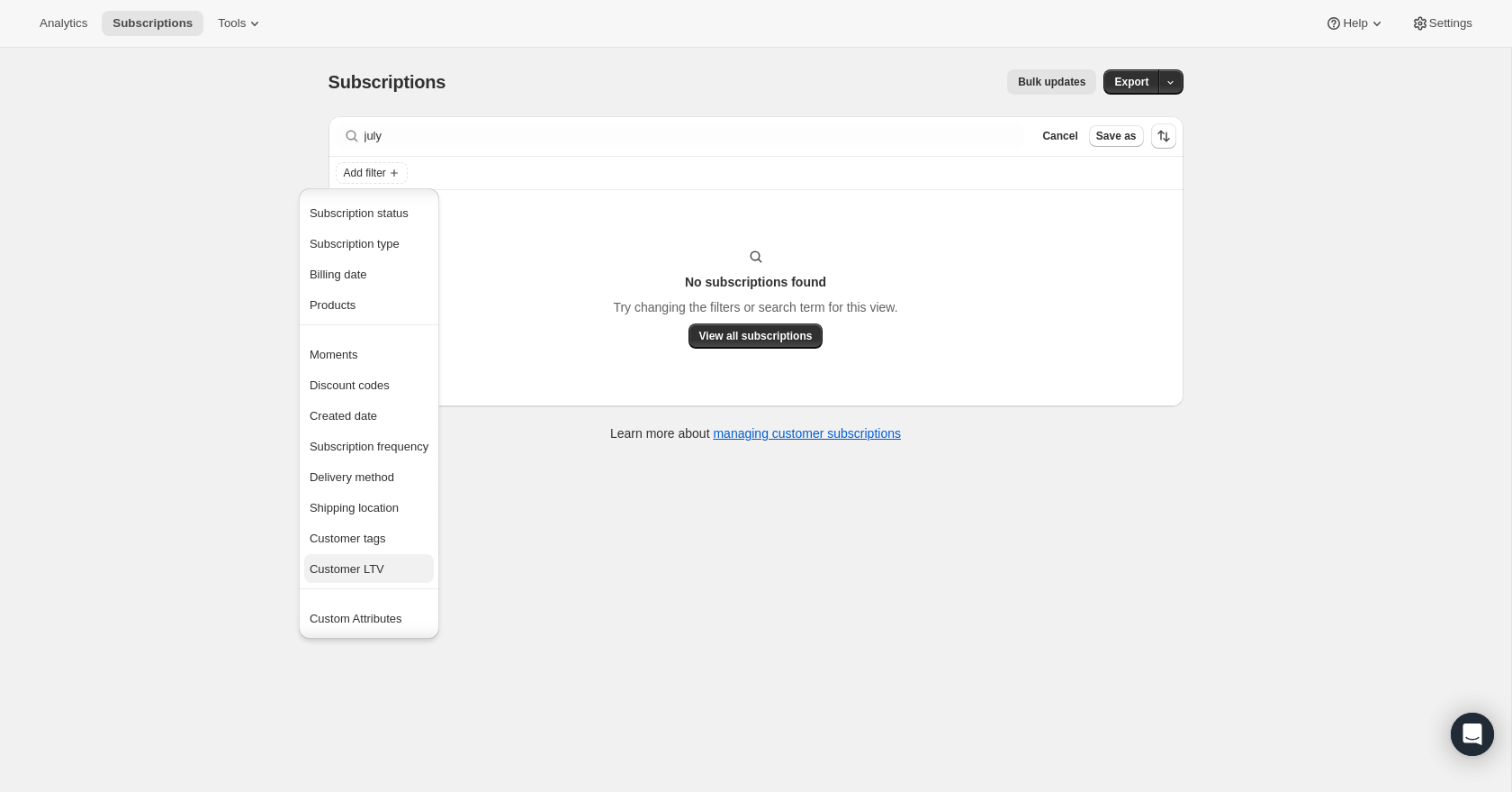
scroll to position [35, 0]
click at [700, 591] on div "Subscriptions. This page is ready Subscriptions Bulk updates More actions Bulk …" at bounding box center [755, 443] width 1511 height 792
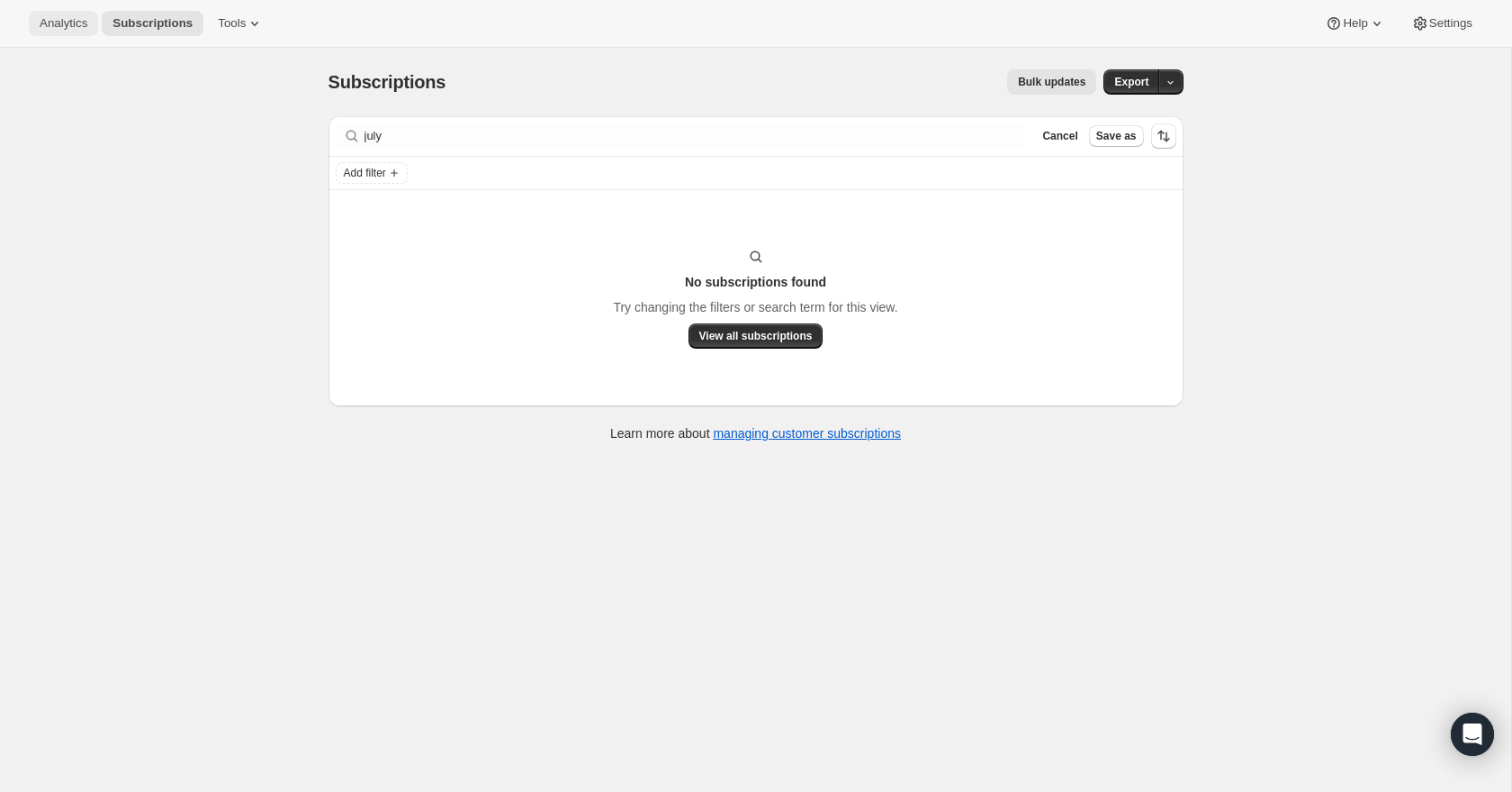
click at [94, 30] on button "Analytics" at bounding box center [64, 24] width 69 height 26
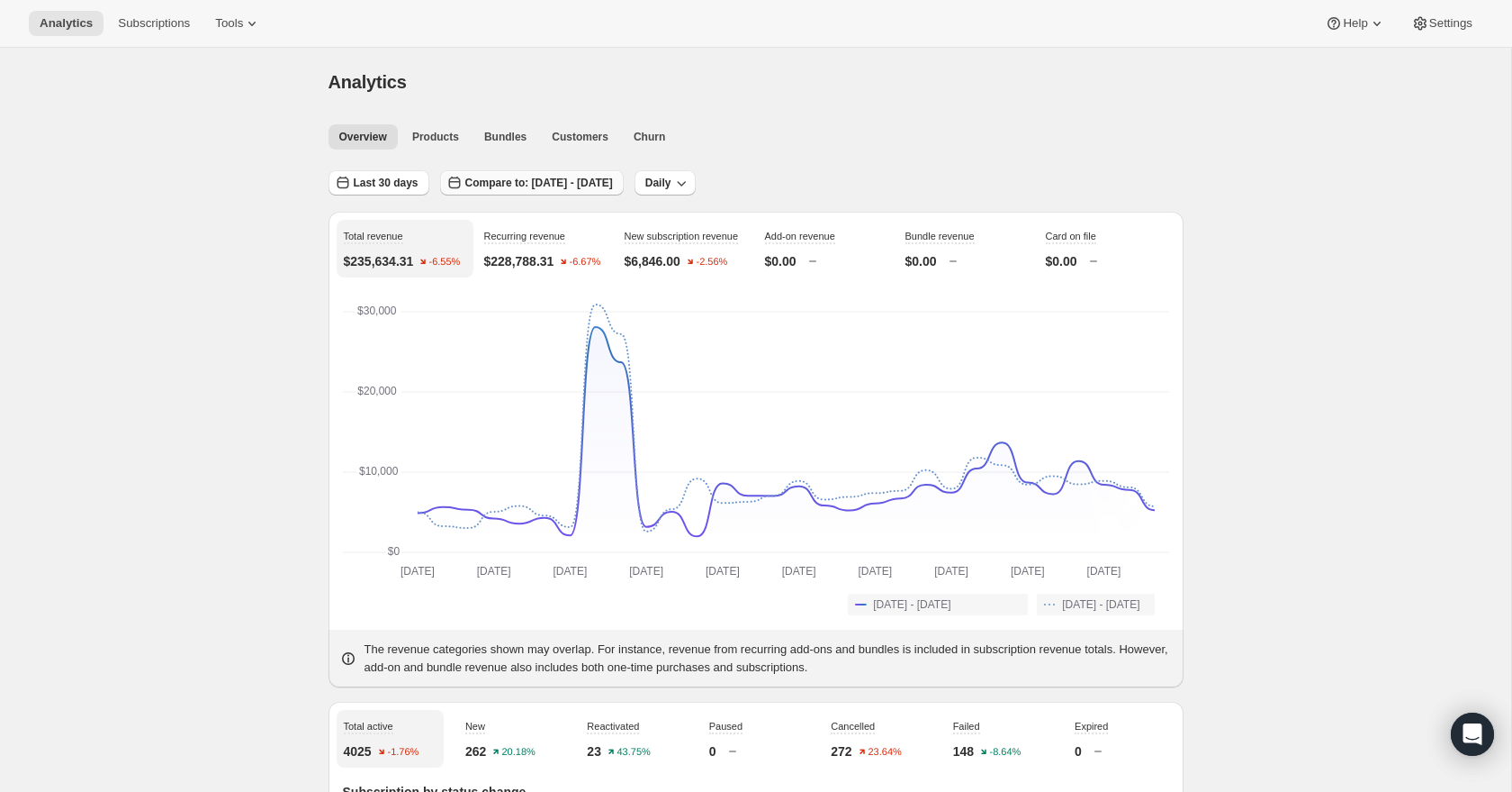
click at [610, 186] on span "Compare to: [DATE] - [DATE]" at bounding box center [539, 182] width 148 height 15
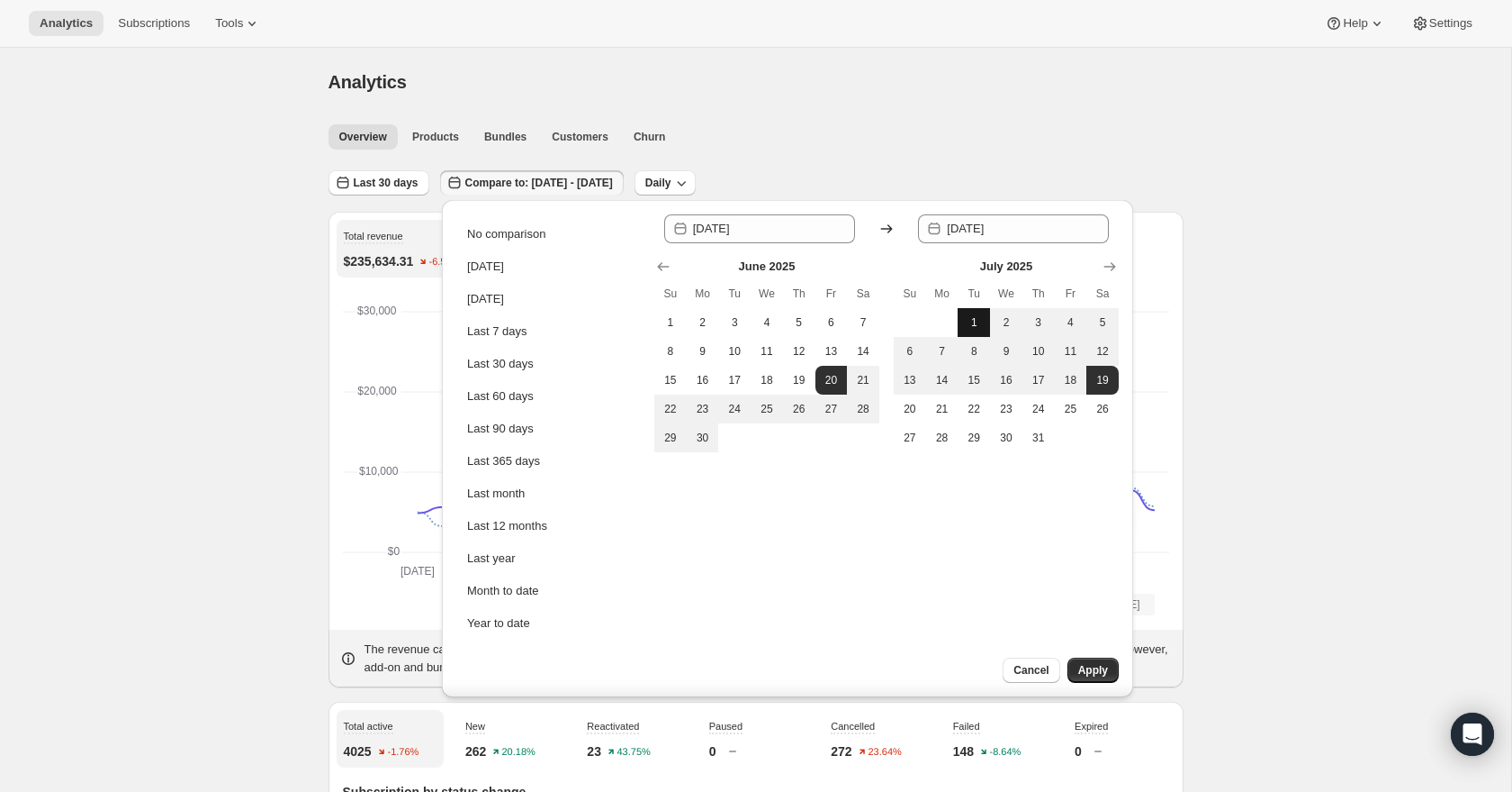
click at [978, 315] on span "1" at bounding box center [974, 322] width 18 height 15
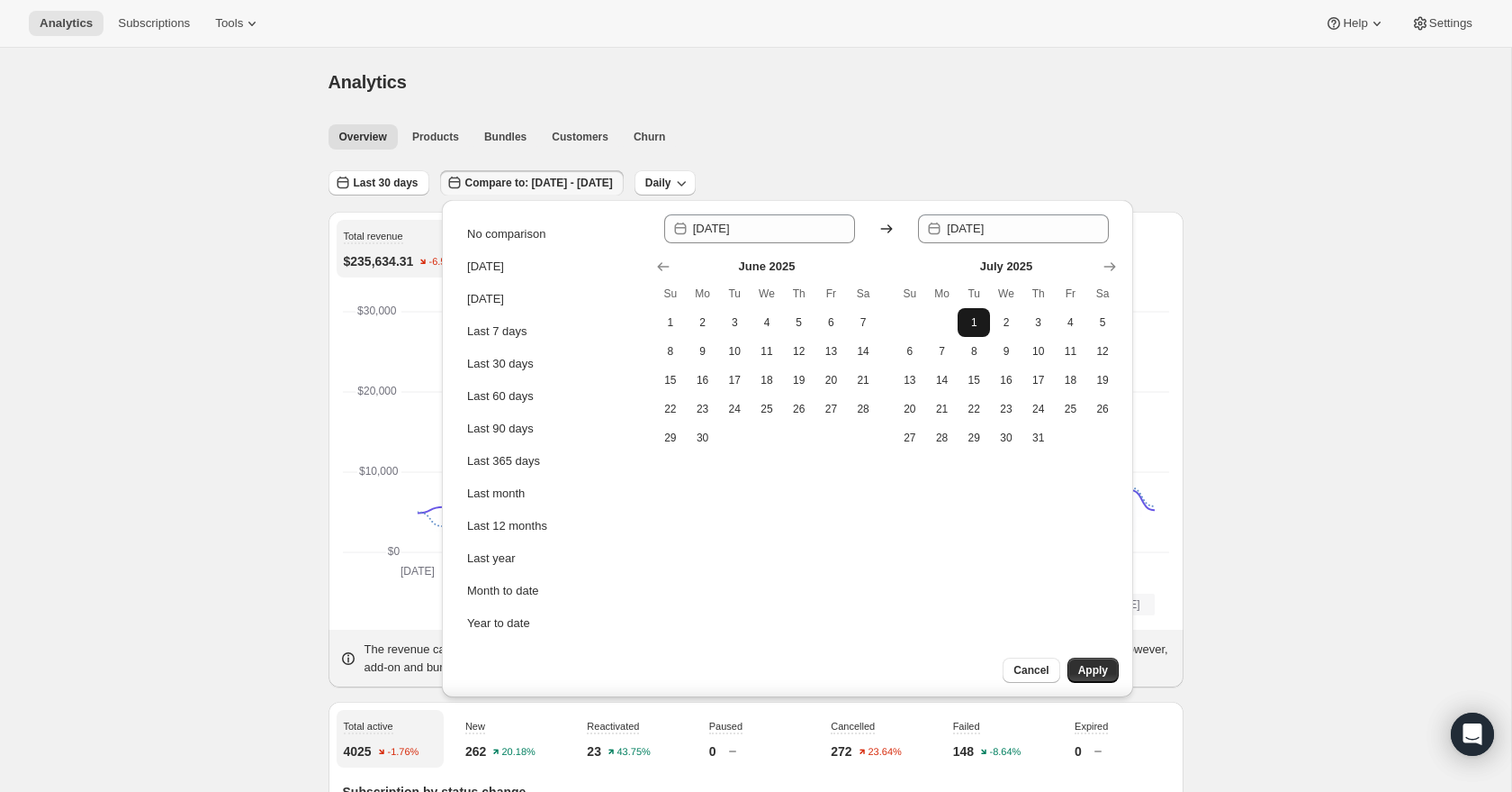
type input "[DATE]"
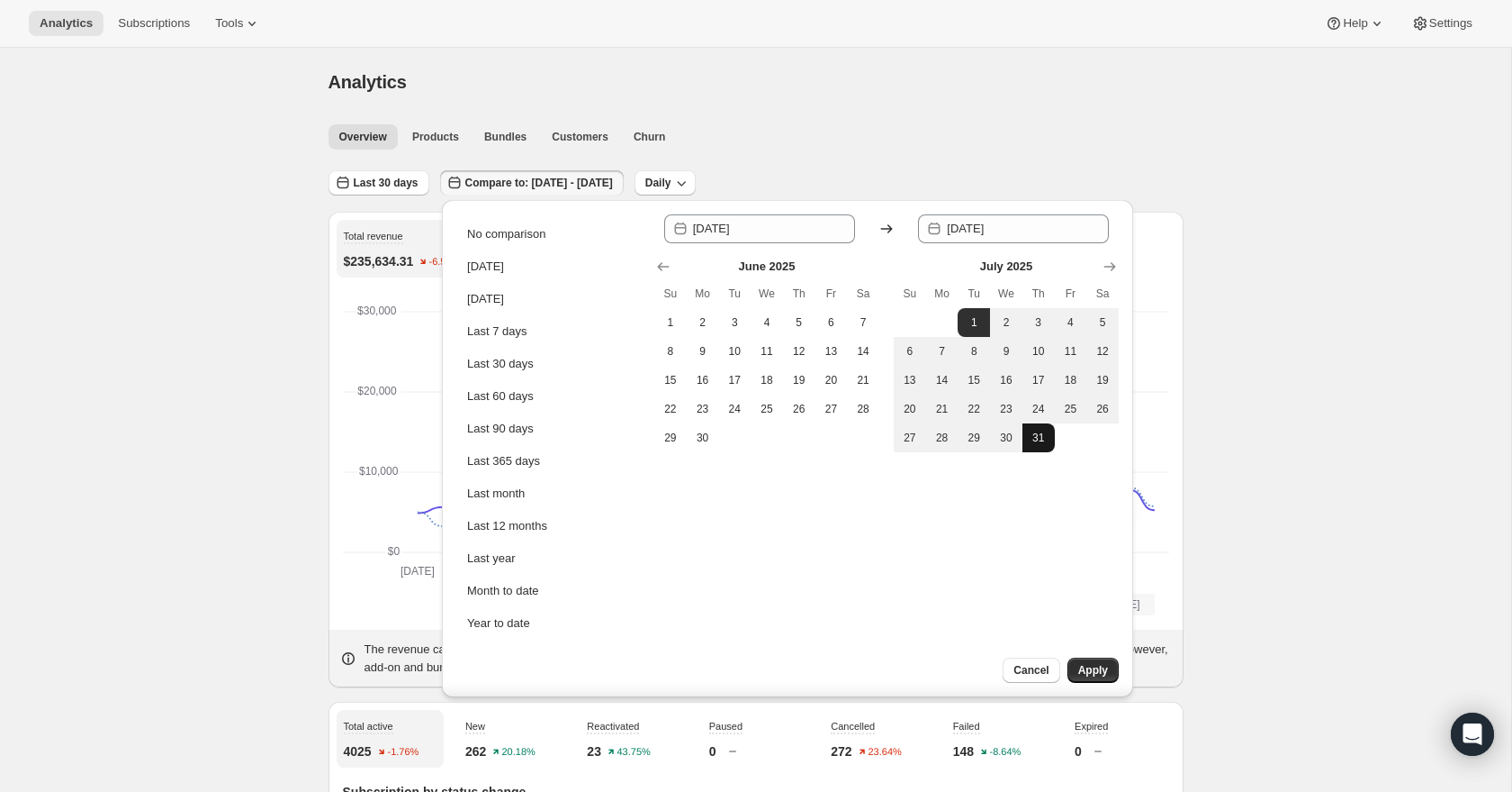
click at [1040, 442] on span "31" at bounding box center [1039, 438] width 18 height 15
type input "[DATE]"
click at [1094, 662] on button "Apply" at bounding box center [1093, 671] width 51 height 26
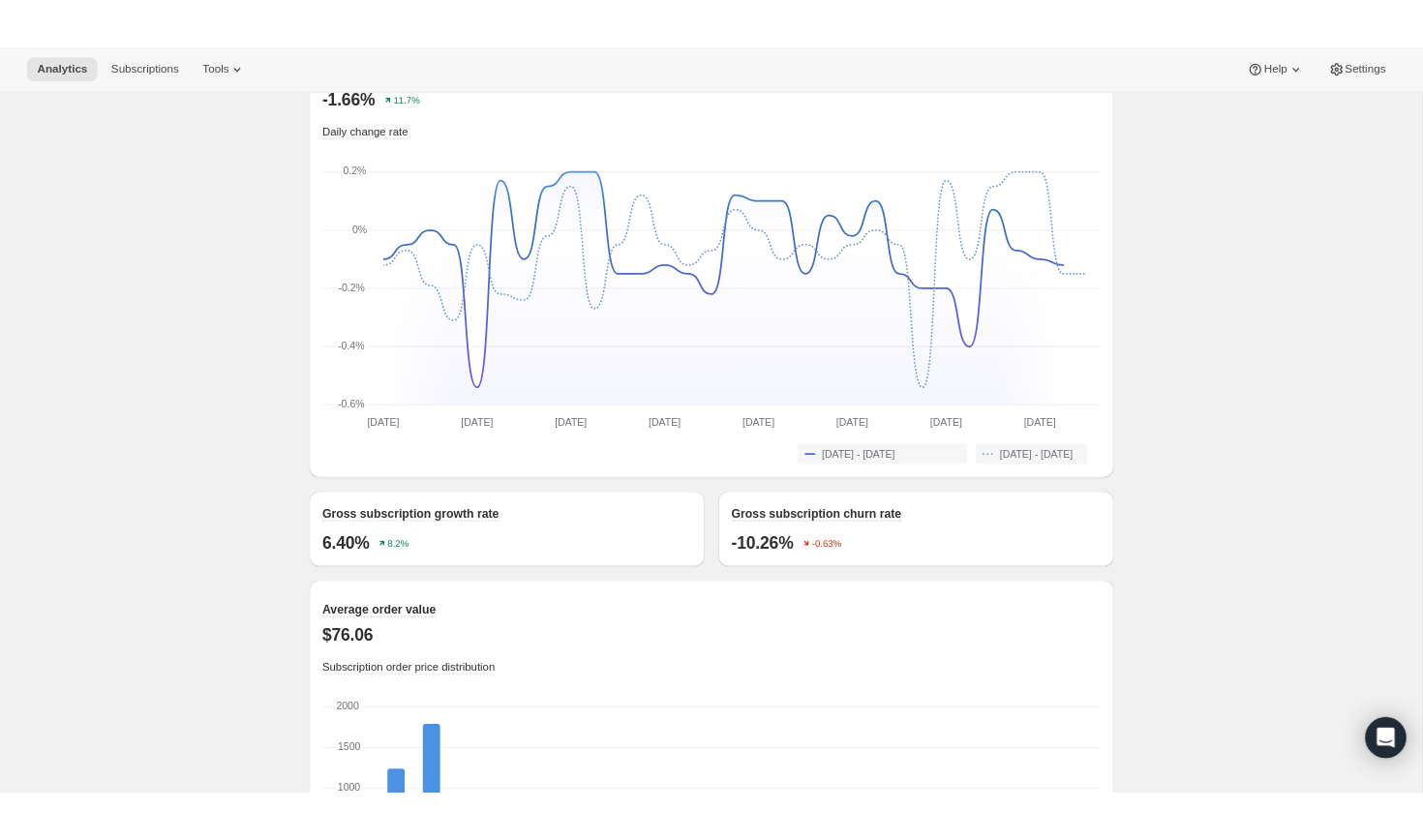
scroll to position [1517, 0]
